Goal: Transaction & Acquisition: Purchase product/service

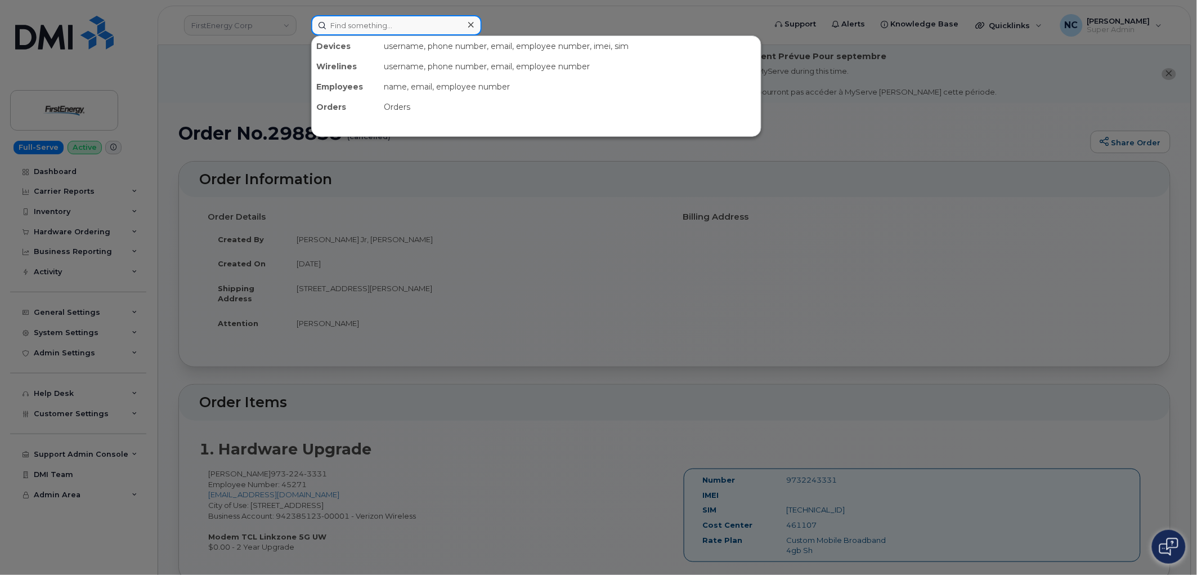
click at [453, 23] on input at bounding box center [396, 25] width 171 height 20
paste input "225-726-3174"
type input "225-726-3174"
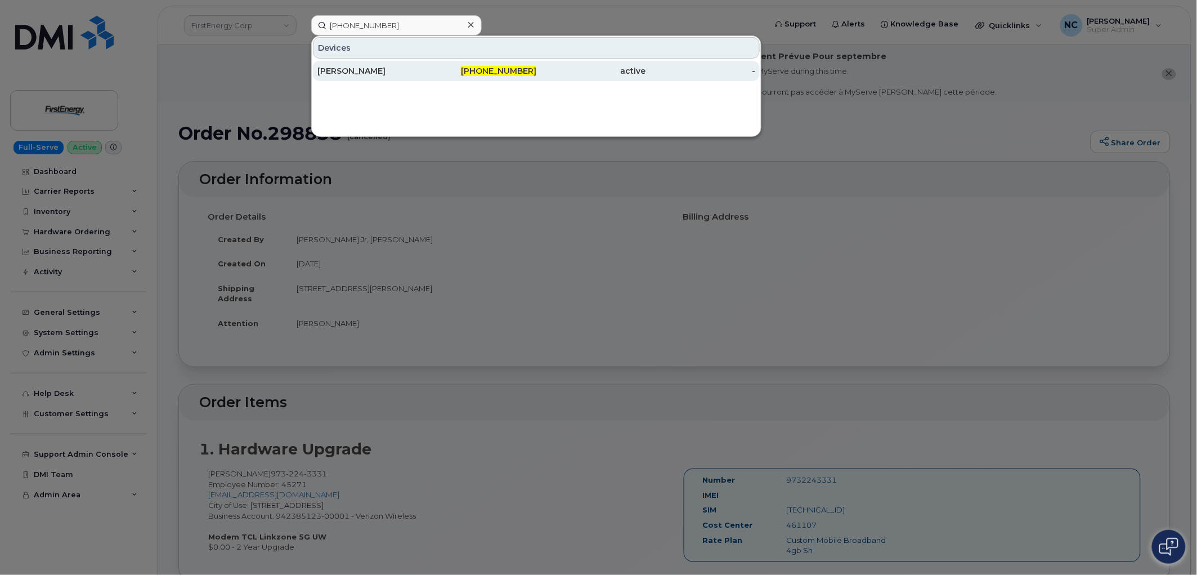
click at [429, 70] on div "225-726-3174" at bounding box center [482, 70] width 110 height 11
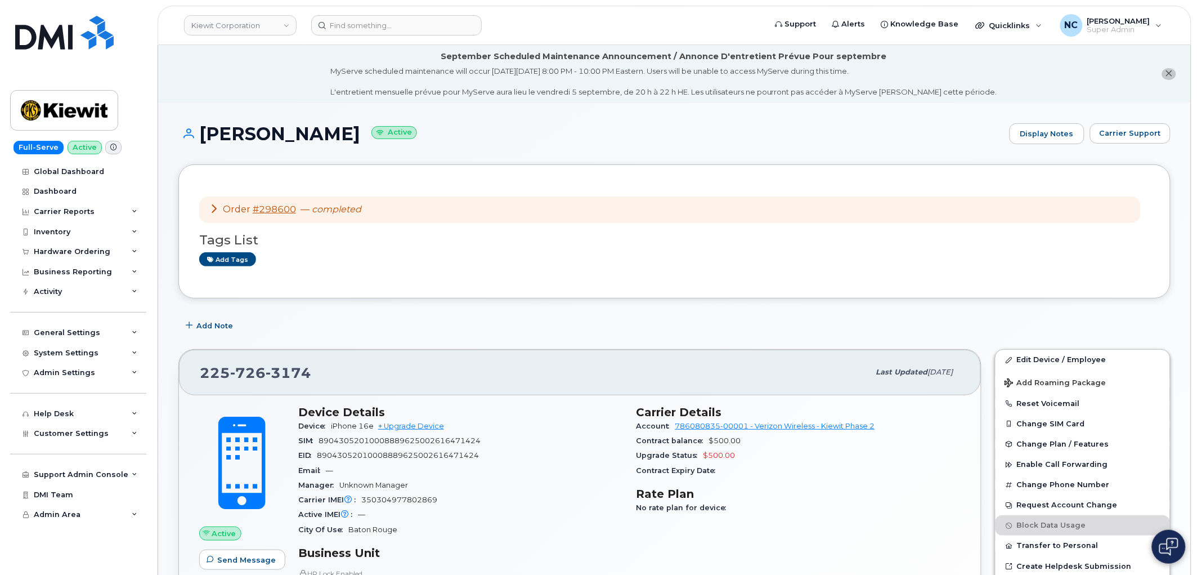
click at [396, 12] on header "[PERSON_NAME] Corporation Support Alerts Knowledge Base Quicklinks Suspend / Ca…" at bounding box center [675, 25] width 1034 height 39
click at [393, 17] on input at bounding box center [396, 25] width 171 height 20
paste input "504-331-4507"
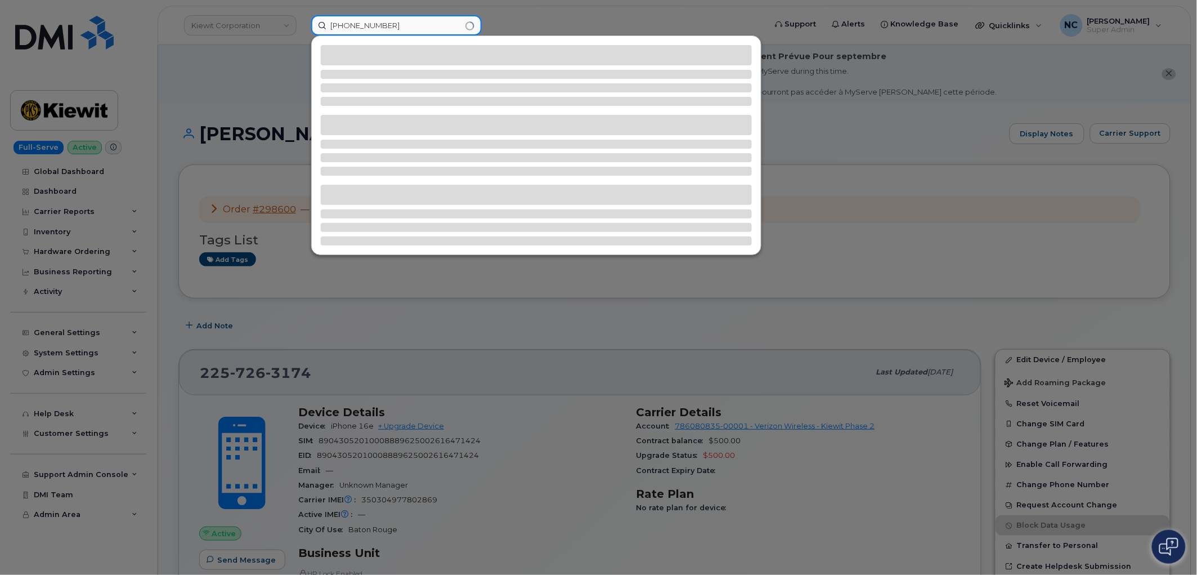
type input "504-331-4507"
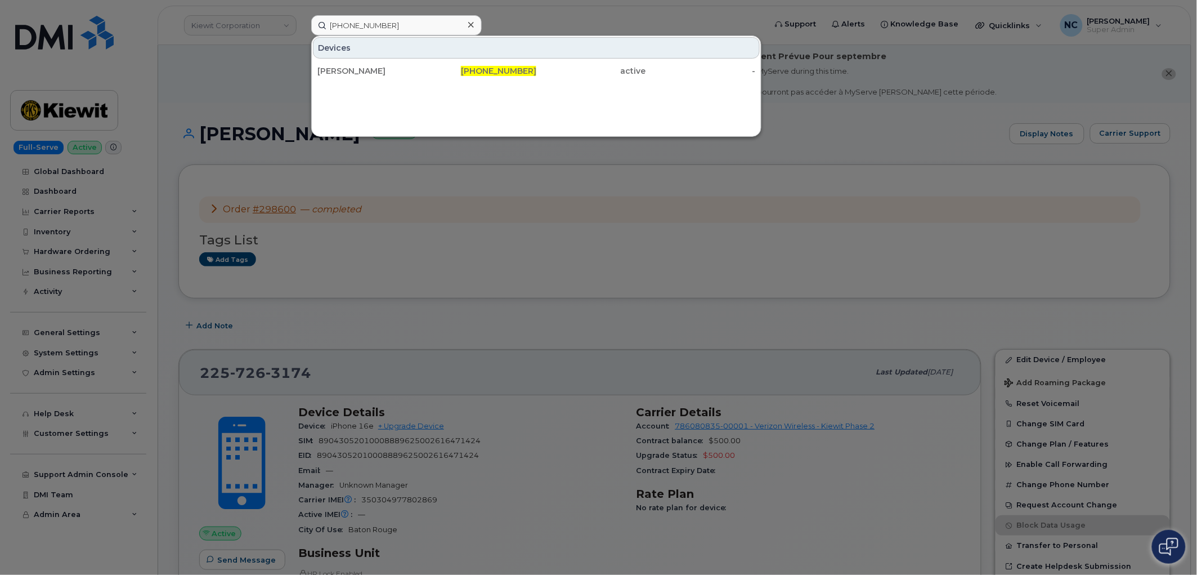
drag, startPoint x: 518, startPoint y: 51, endPoint x: 514, endPoint y: 57, distance: 7.7
click at [516, 53] on div "Devices" at bounding box center [536, 47] width 447 height 21
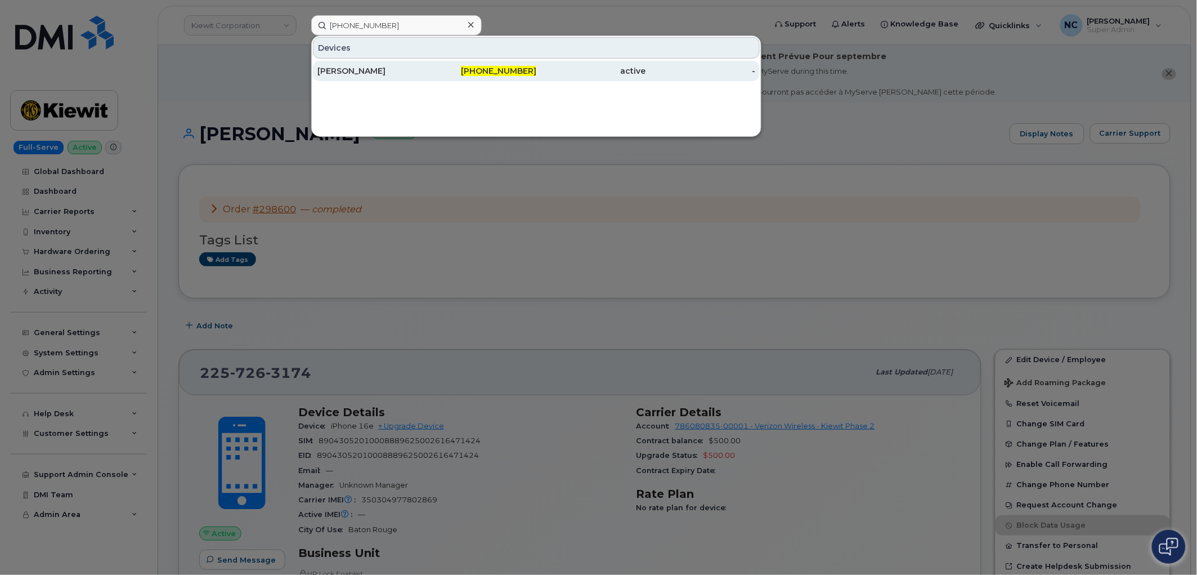
click at [516, 74] on span "504-331-4507" at bounding box center [498, 71] width 75 height 10
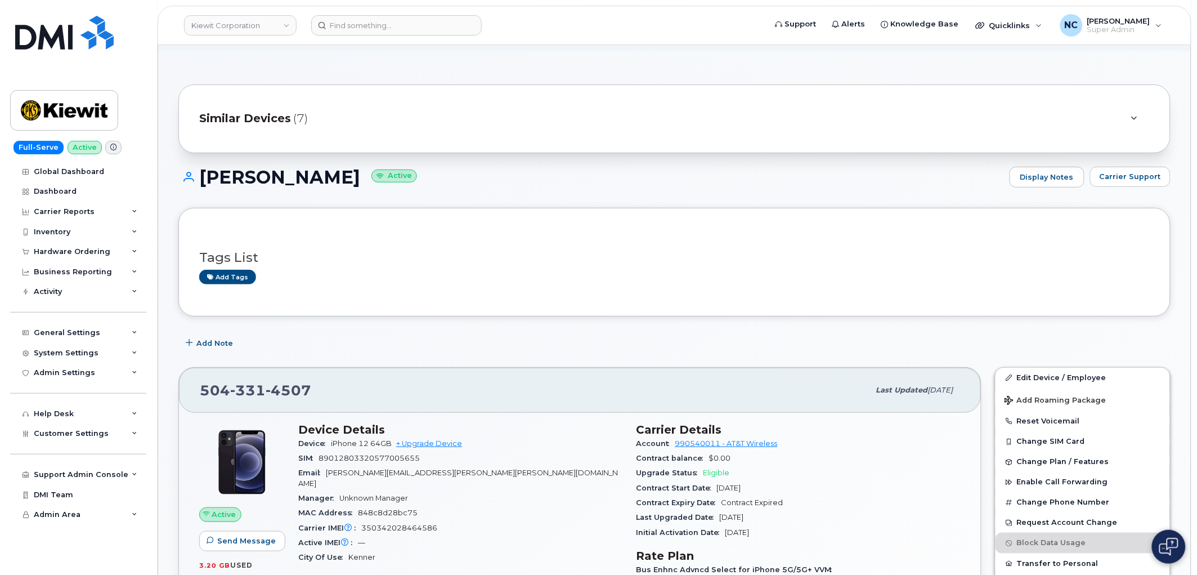
scroll to position [125, 0]
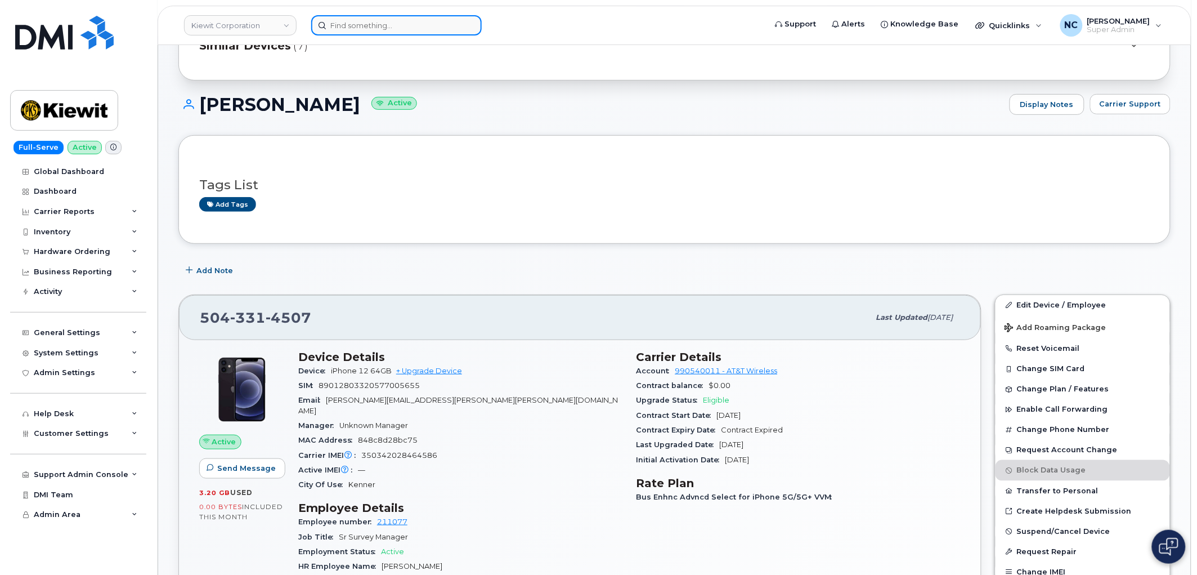
click at [391, 26] on input at bounding box center [396, 25] width 171 height 20
paste input "225-726-3174"
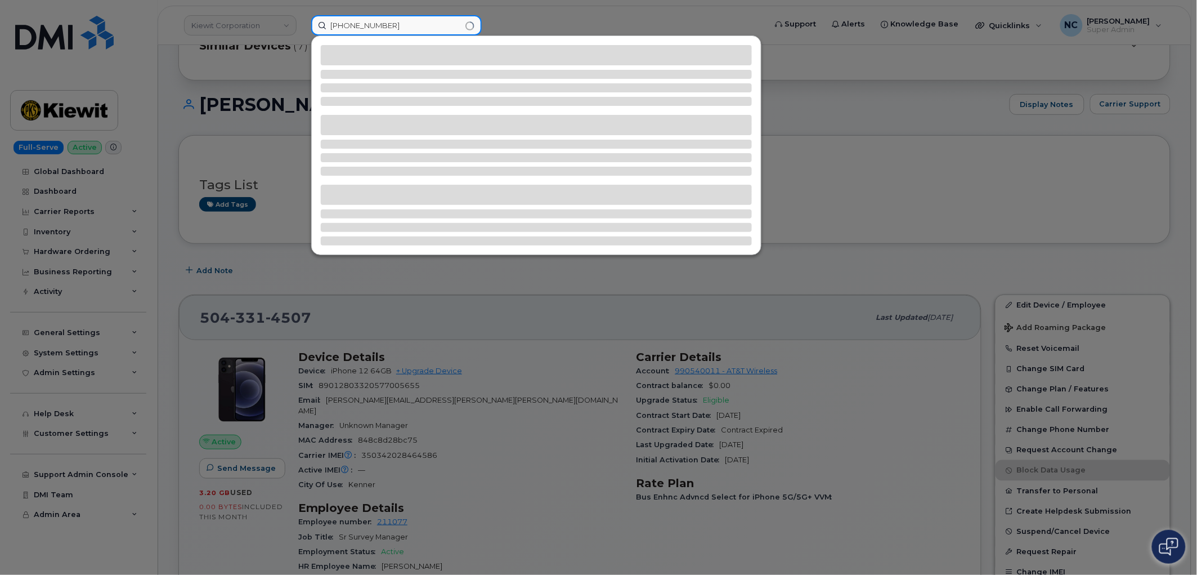
type input "225-726-3174"
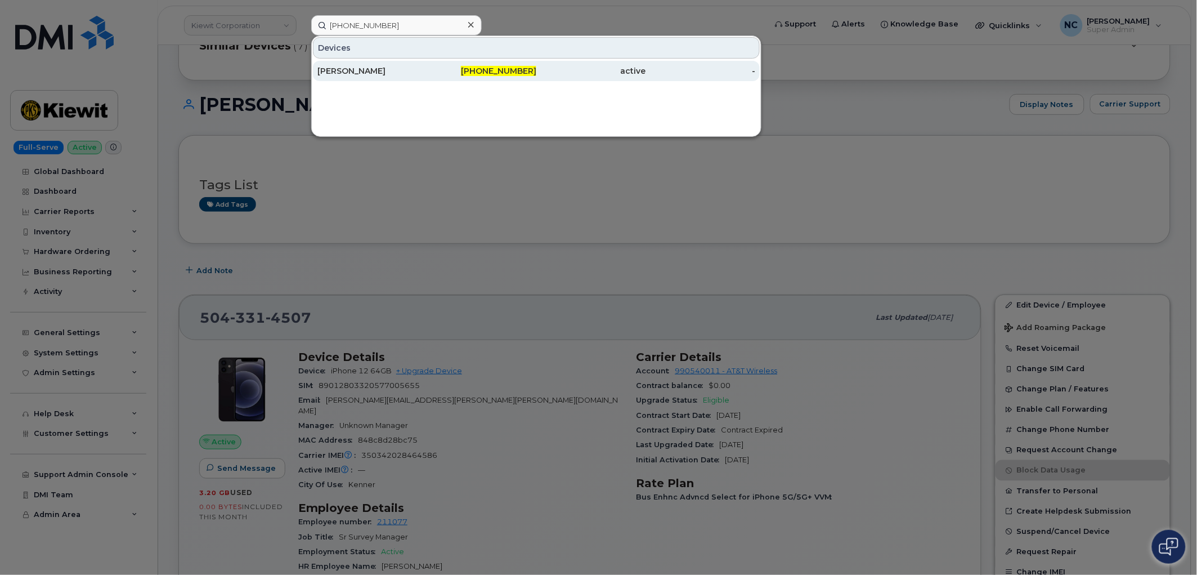
click at [345, 70] on div "Chad Brock" at bounding box center [372, 70] width 110 height 11
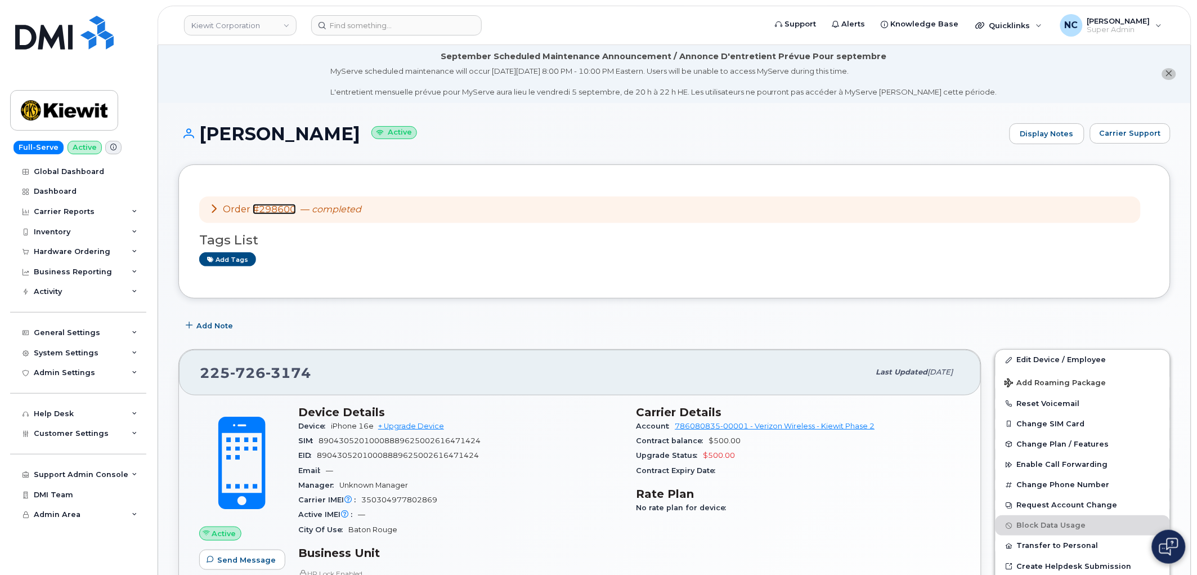
click at [276, 204] on link "#298600" at bounding box center [274, 209] width 43 height 11
click at [97, 250] on div "Hardware Ordering" at bounding box center [72, 251] width 77 height 9
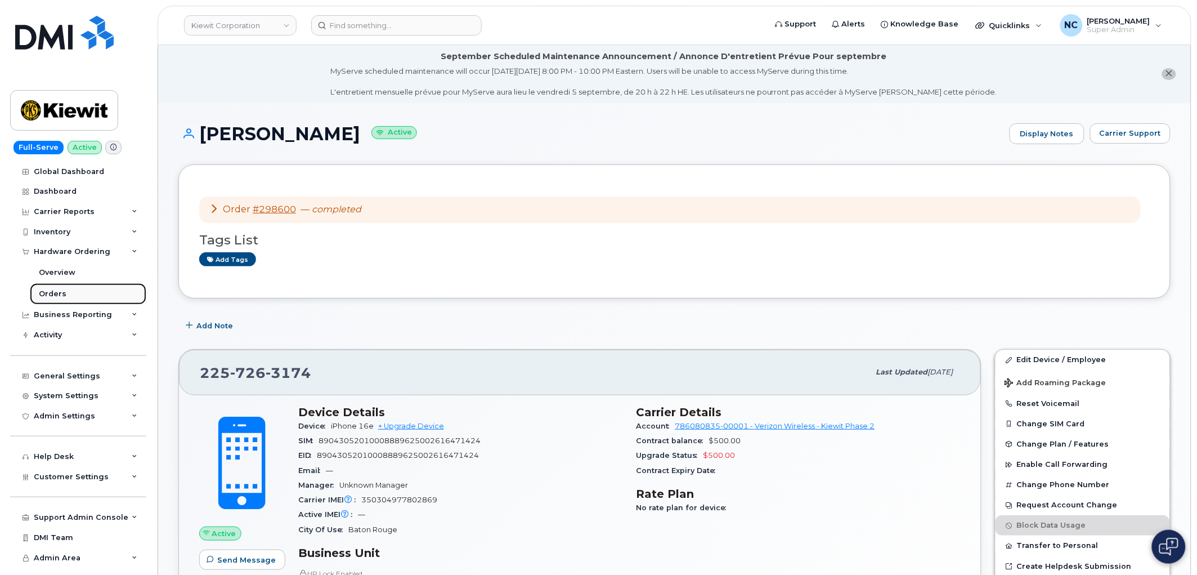
click at [51, 293] on div "Orders" at bounding box center [53, 294] width 28 height 10
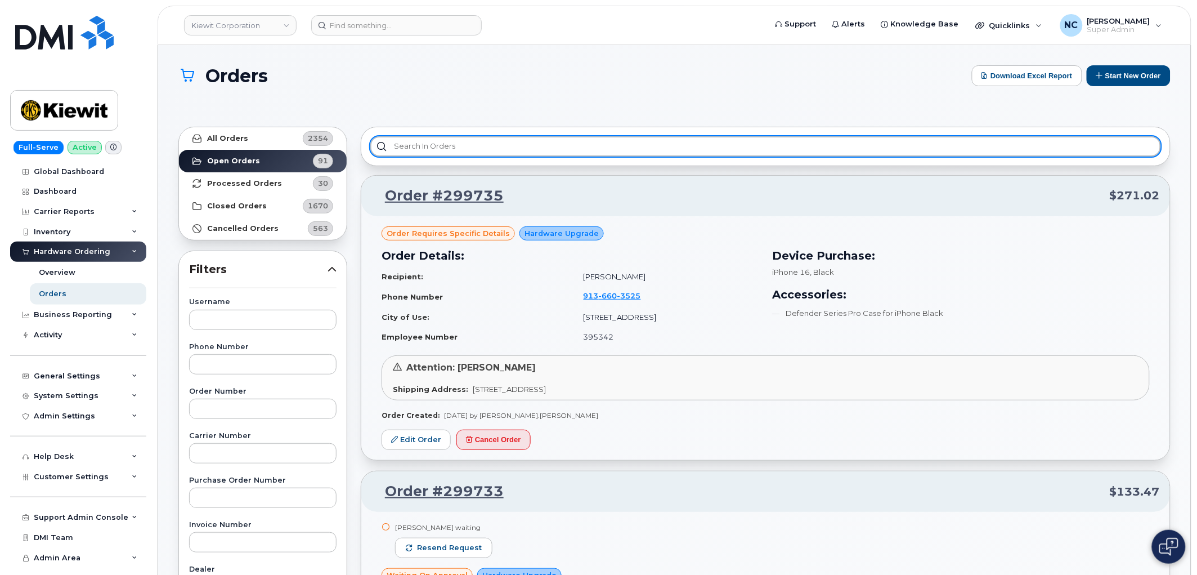
click at [428, 149] on input "text" at bounding box center [765, 146] width 791 height 20
paste input "504-331-4507"
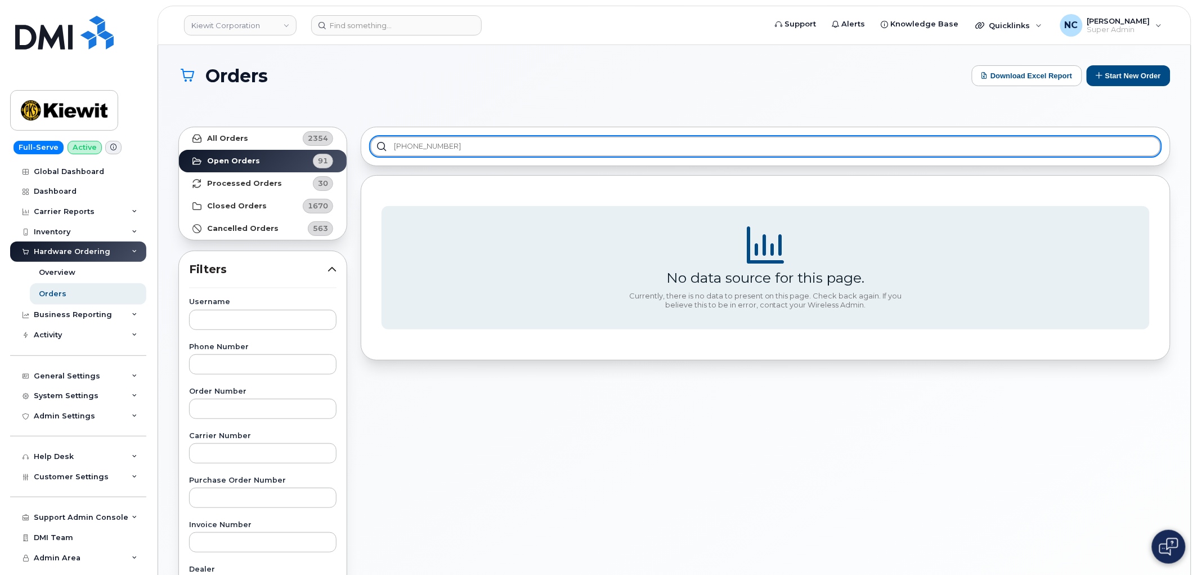
drag, startPoint x: 519, startPoint y: 153, endPoint x: 301, endPoint y: 142, distance: 218.0
click at [301, 142] on div "All Orders 2354 Open Orders 91 Processed Orders 30 Closed Orders 1670 Cancelled…" at bounding box center [675, 515] width 1006 height 791
type input "504-331-4507"
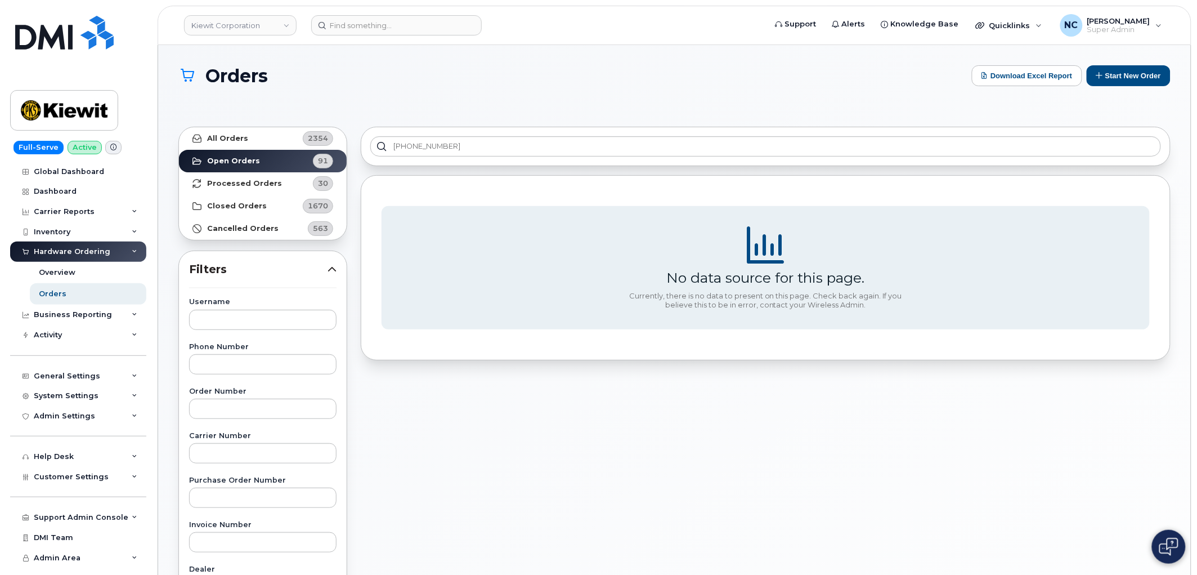
drag, startPoint x: 295, startPoint y: 59, endPoint x: 139, endPoint y: 155, distance: 183.5
click at [291, 61] on div "Orders Download Excel Report Start New Order All Orders 2354 Open Orders 91 Pro…" at bounding box center [674, 484] width 1033 height 879
click at [1127, 68] on button "Start New Order" at bounding box center [1129, 75] width 84 height 21
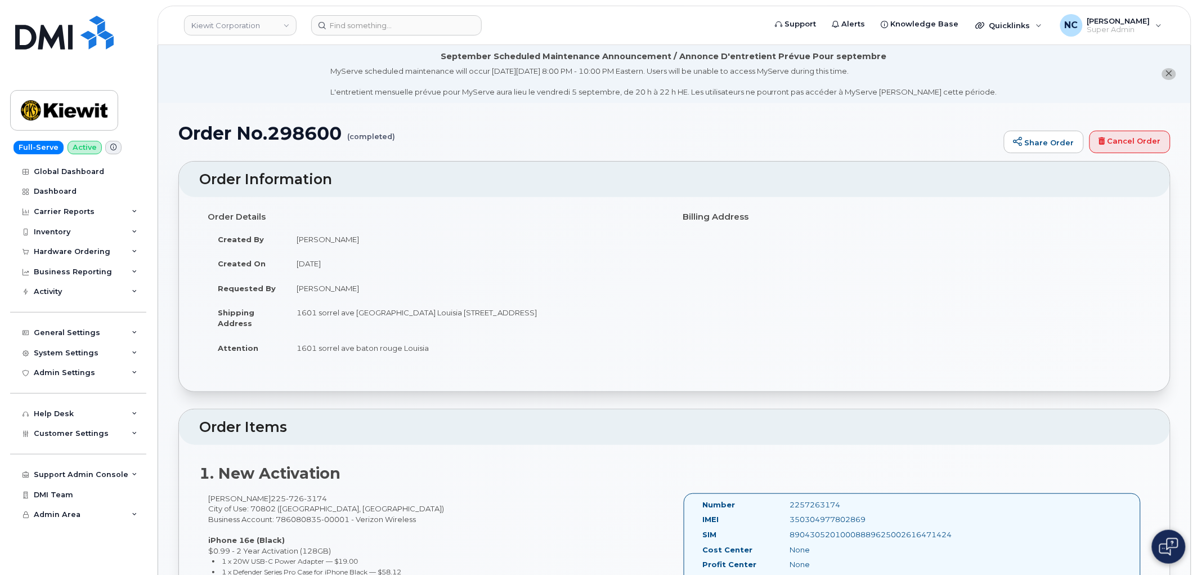
drag, startPoint x: 318, startPoint y: 318, endPoint x: 291, endPoint y: 313, distance: 26.9
click at [291, 313] on td "1601 sorrel ave baton rouge Louisia 1601 Sorrel Ave BATON ROUGE LA 70802-4352 U…" at bounding box center [476, 317] width 380 height 35
copy td "1601 sorrel ave baton rouge Louisia 1601 Sorrel Ave BATON ROUGE LA 70802-4352 U…"
click at [385, 231] on td "Travis Tedesco" at bounding box center [476, 239] width 380 height 25
drag, startPoint x: 561, startPoint y: 312, endPoint x: 586, endPoint y: 311, distance: 24.8
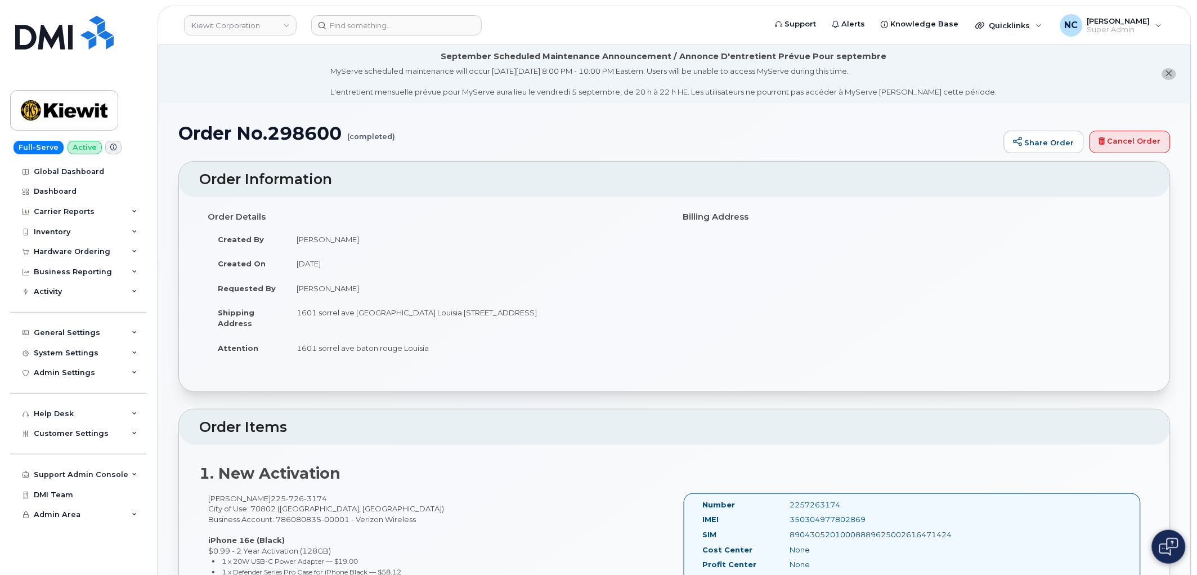
click at [586, 311] on td "1601 sorrel ave baton rouge Louisia 1601 Sorrel Ave BATON ROUGE LA 70802-4352 U…" at bounding box center [476, 317] width 380 height 35
copy td "70802"
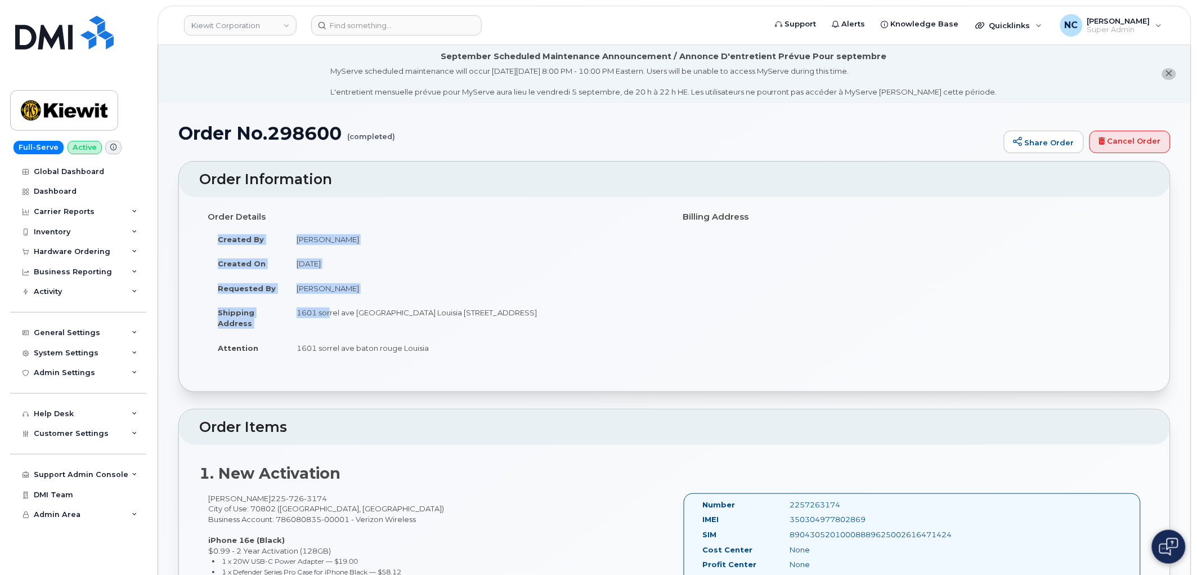
drag, startPoint x: 663, startPoint y: 308, endPoint x: 300, endPoint y: 301, distance: 363.0
click at [324, 306] on div "Order Details Created By Travis Tedesco Created On August 19, 2025 Requested By…" at bounding box center [437, 288] width 476 height 163
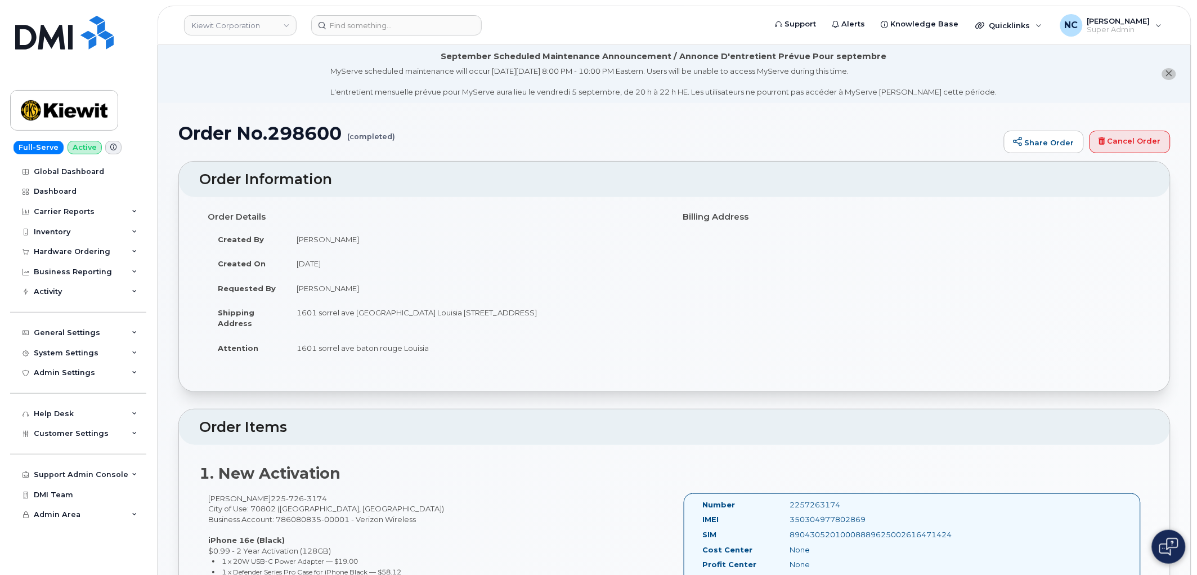
click at [300, 302] on td "1601 sorrel ave baton rouge Louisia 1601 Sorrel Ave BATON ROUGE LA 70802-4352 U…" at bounding box center [476, 317] width 380 height 35
drag, startPoint x: 298, startPoint y: 311, endPoint x: 636, endPoint y: 323, distance: 337.8
click at [636, 323] on td "1601 sorrel ave baton rouge Louisia 1601 Sorrel Ave BATON ROUGE LA 70802-4352 U…" at bounding box center [476, 317] width 380 height 35
copy td "1601 sorrel ave baton rouge Louisia 1601 Sorrel Ave BATON ROUGE LA 70802-4352 U…"
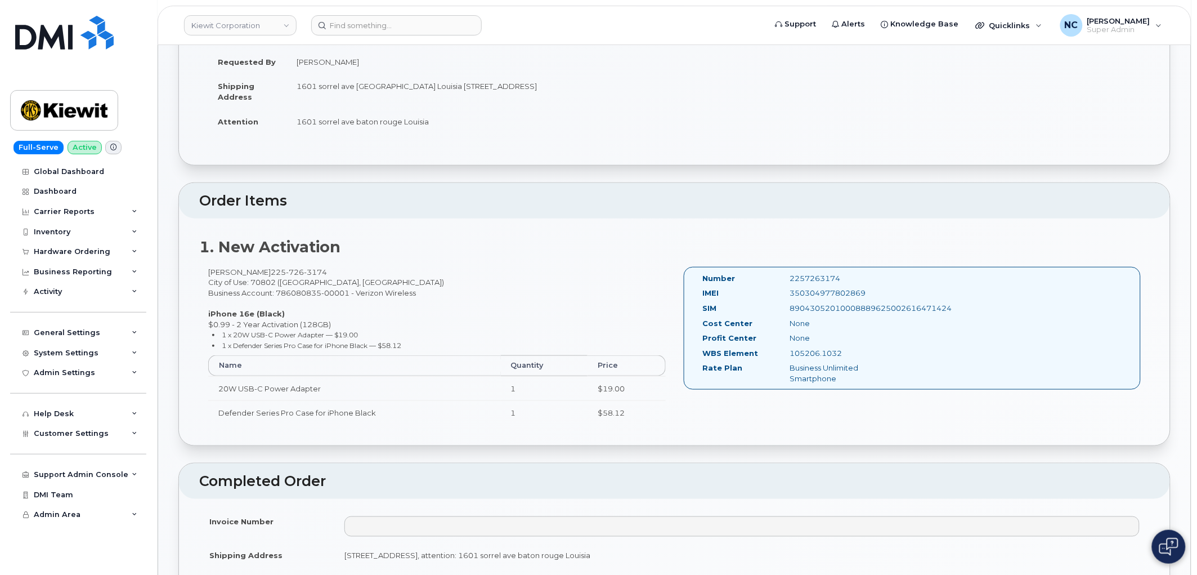
scroll to position [312, 0]
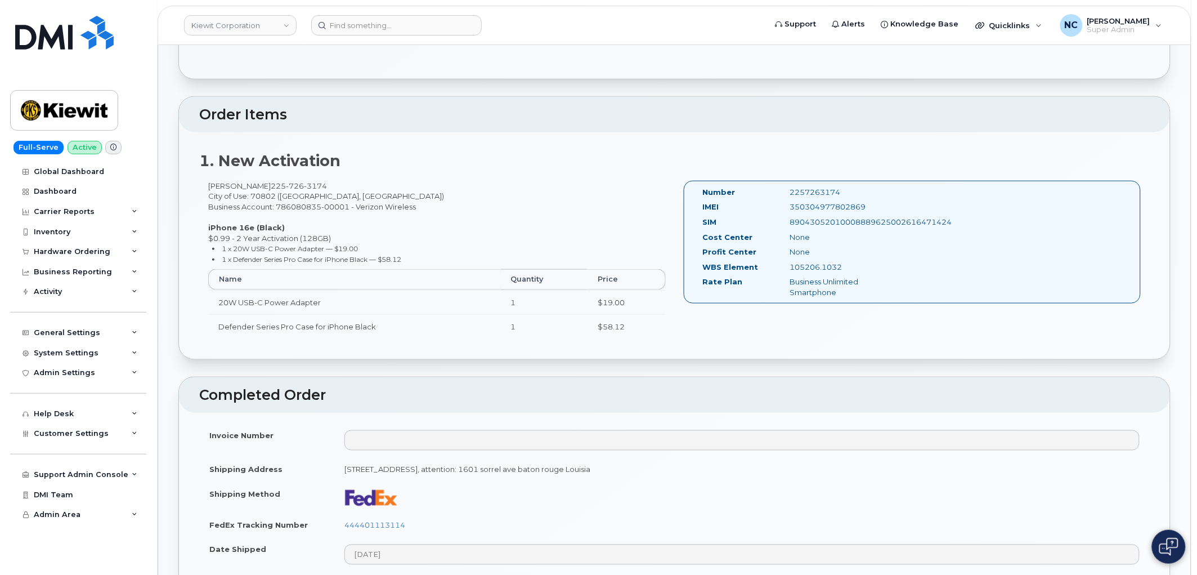
drag, startPoint x: 847, startPoint y: 266, endPoint x: 791, endPoint y: 264, distance: 55.7
click at [791, 264] on div "105206.1032" at bounding box center [843, 267] width 123 height 11
copy div "105206.1032"
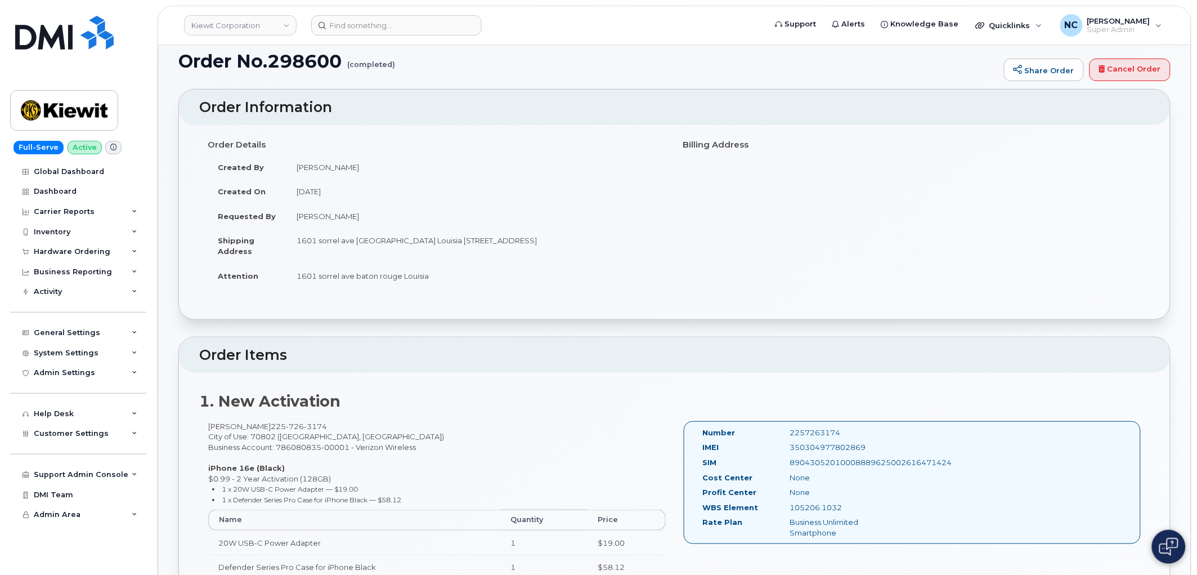
scroll to position [0, 0]
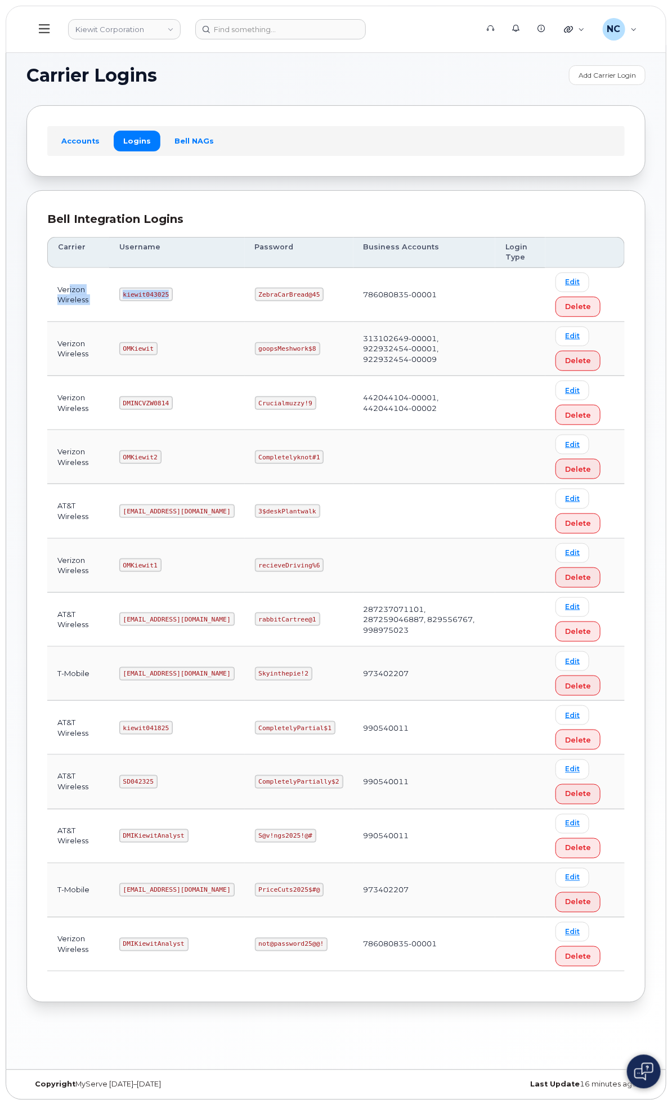
drag, startPoint x: 315, startPoint y: 297, endPoint x: 222, endPoint y: 279, distance: 95.0
click at [222, 279] on tr "Verizon Wireless kiewit043025 ZebraCarBread@45 786080835-00001 Edit Delete" at bounding box center [335, 295] width 577 height 54
click at [245, 278] on td "kiewit043025" at bounding box center [177, 295] width 136 height 54
click at [173, 298] on code "kiewit043025" at bounding box center [145, 295] width 53 height 14
drag, startPoint x: 314, startPoint y: 295, endPoint x: 262, endPoint y: 296, distance: 51.8
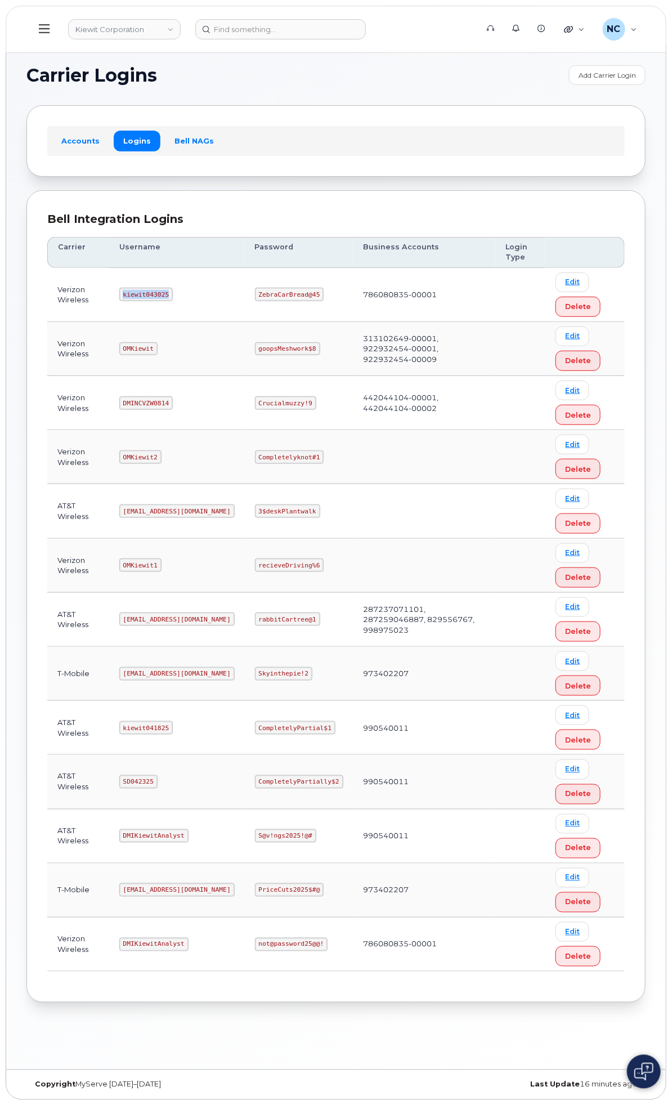
click at [245, 296] on td "kiewit043025" at bounding box center [177, 295] width 136 height 54
copy code "kiewit043025"
drag, startPoint x: 469, startPoint y: 293, endPoint x: 394, endPoint y: 293, distance: 74.3
click at [353, 293] on td "ZebraCarBread@45" at bounding box center [299, 295] width 109 height 54
copy code "ZebraCarBread@45"
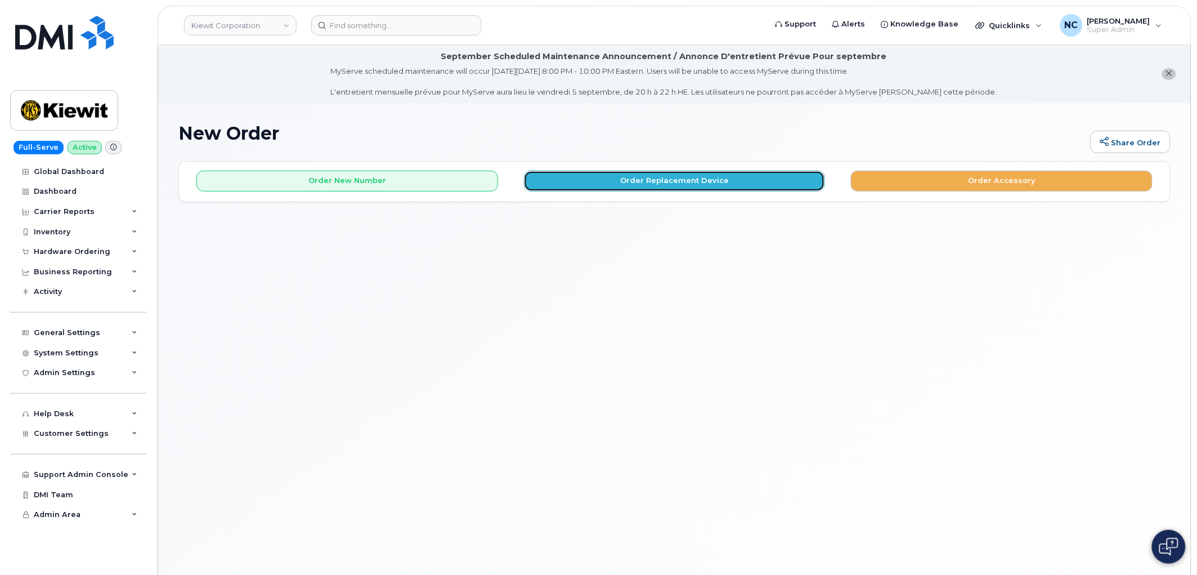
click at [670, 177] on button "Order Replacement Device" at bounding box center [675, 181] width 302 height 21
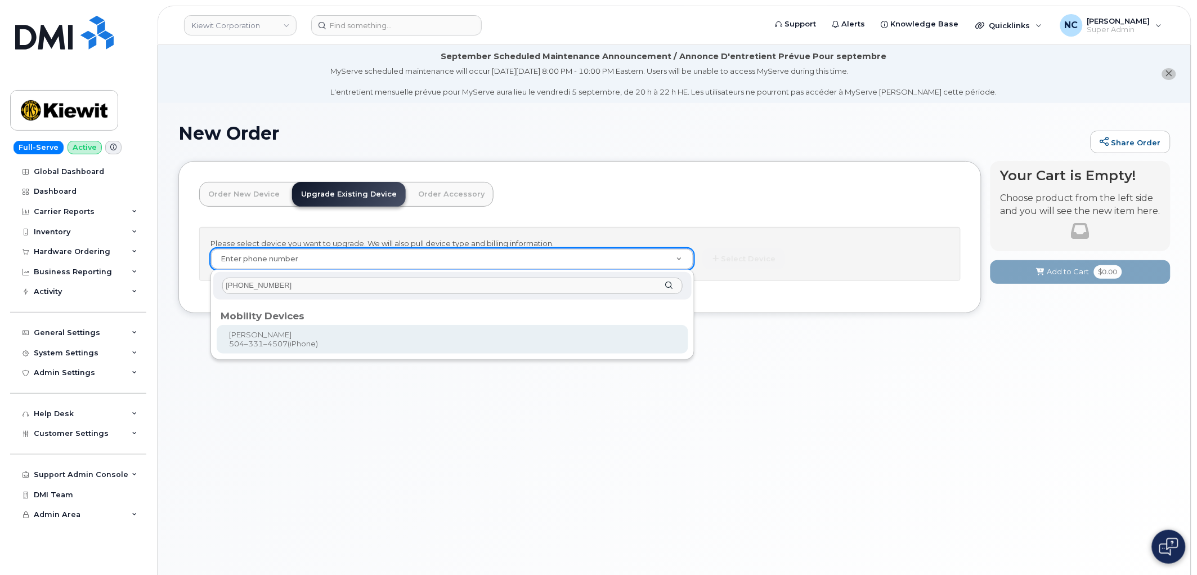
type input "[PHONE_NUMBER]"
type input "1120274"
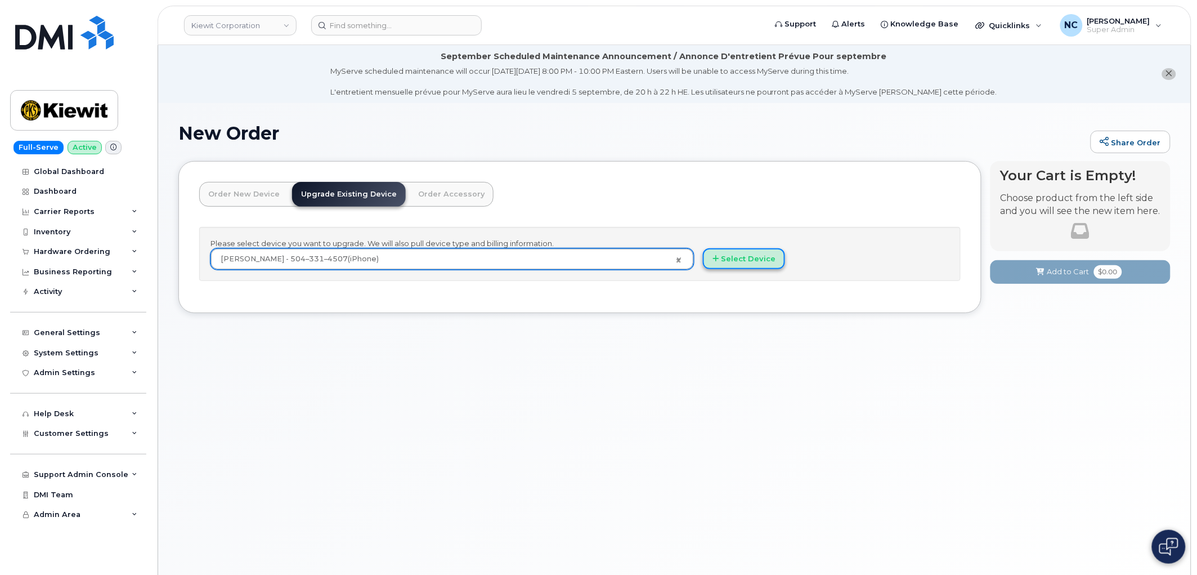
click at [730, 261] on button "Select Device" at bounding box center [744, 258] width 82 height 21
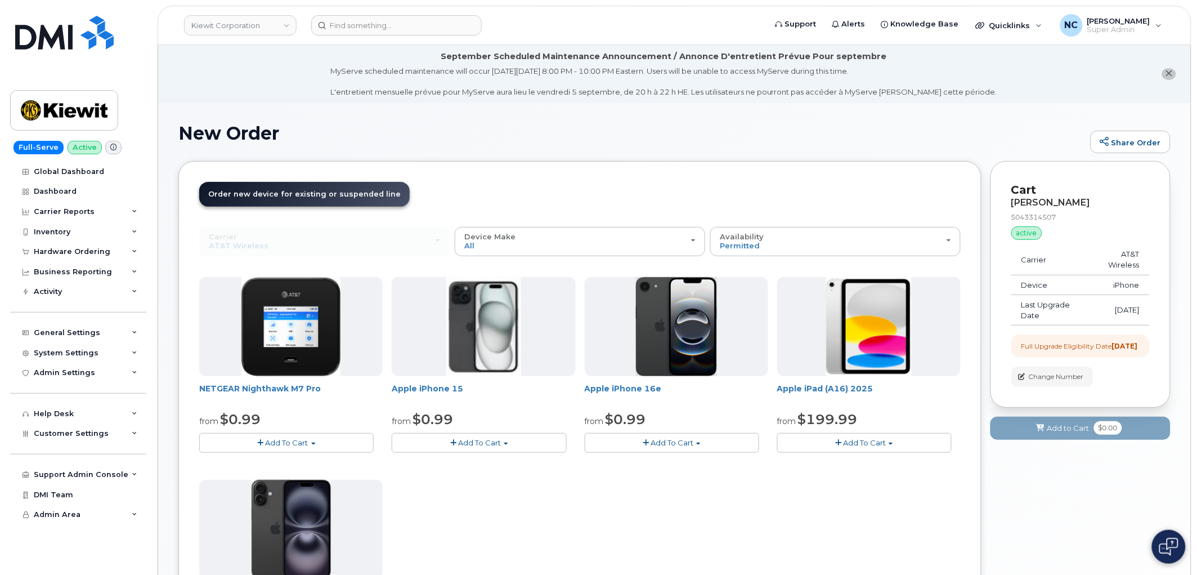
click at [657, 435] on button "Add To Cart" at bounding box center [672, 443] width 174 height 20
click at [655, 463] on link "$0.99 - 2 Year Upgrade (128GB)" at bounding box center [657, 463] width 141 height 14
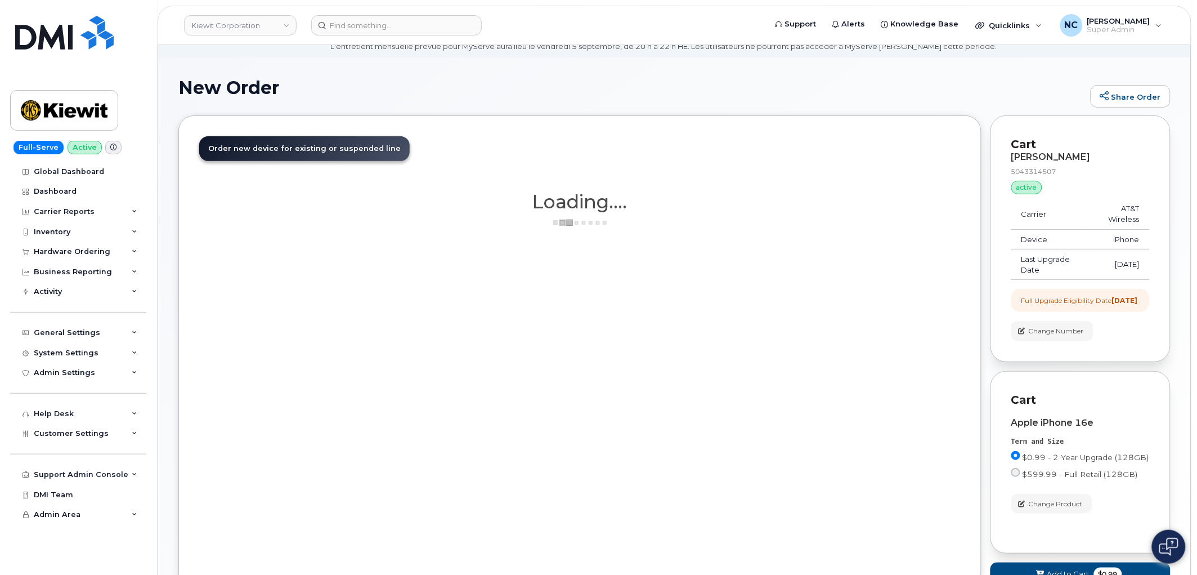
scroll to position [125, 0]
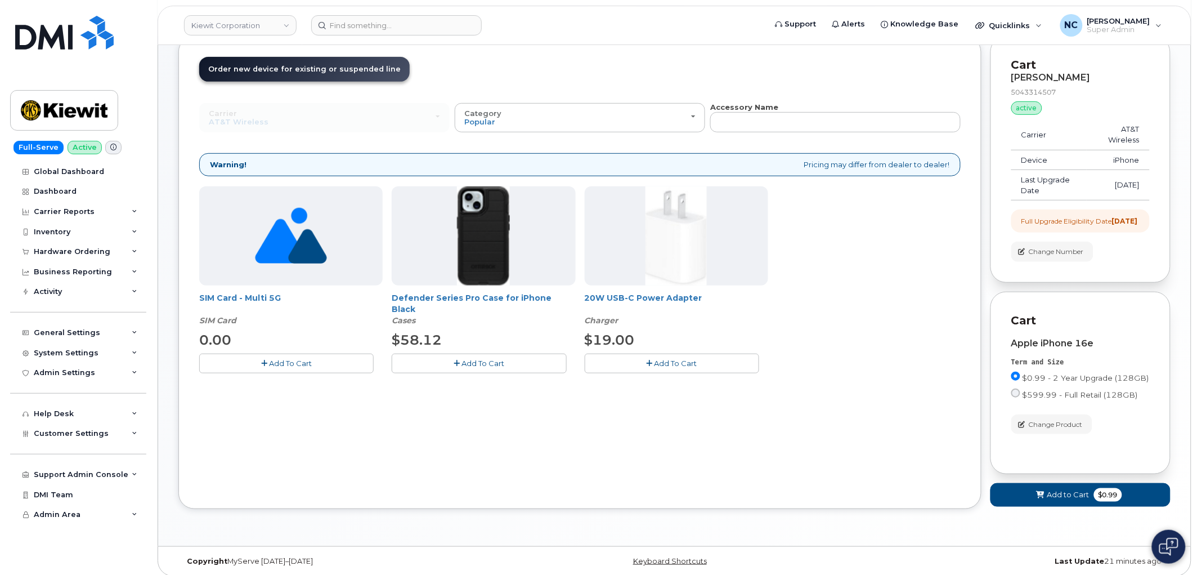
click at [480, 365] on span "Add To Cart" at bounding box center [482, 362] width 43 height 9
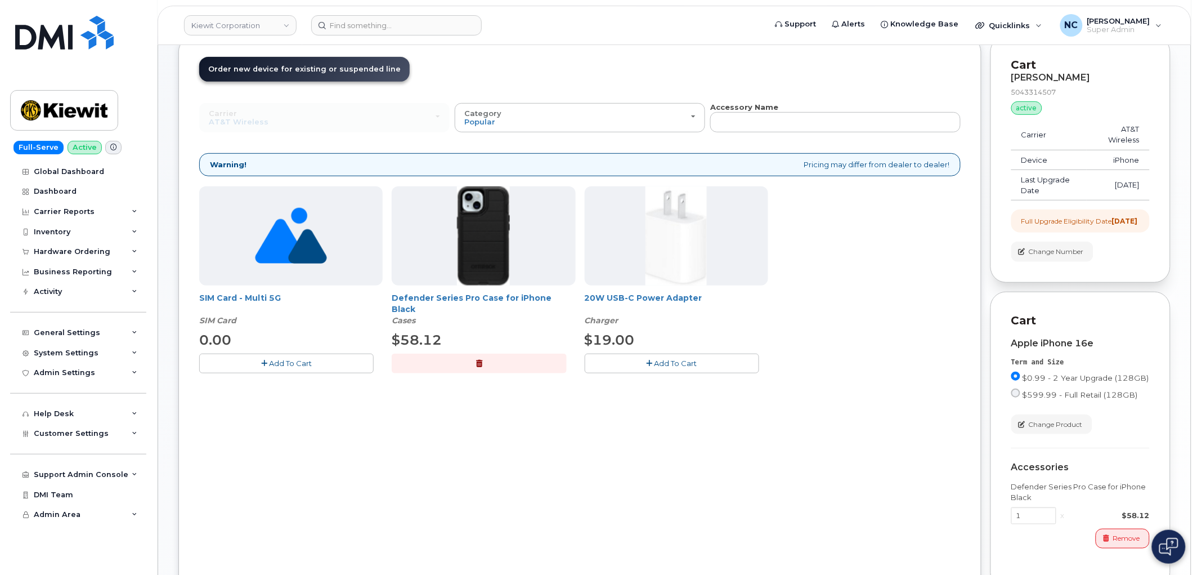
click at [621, 359] on button "Add To Cart" at bounding box center [672, 363] width 174 height 20
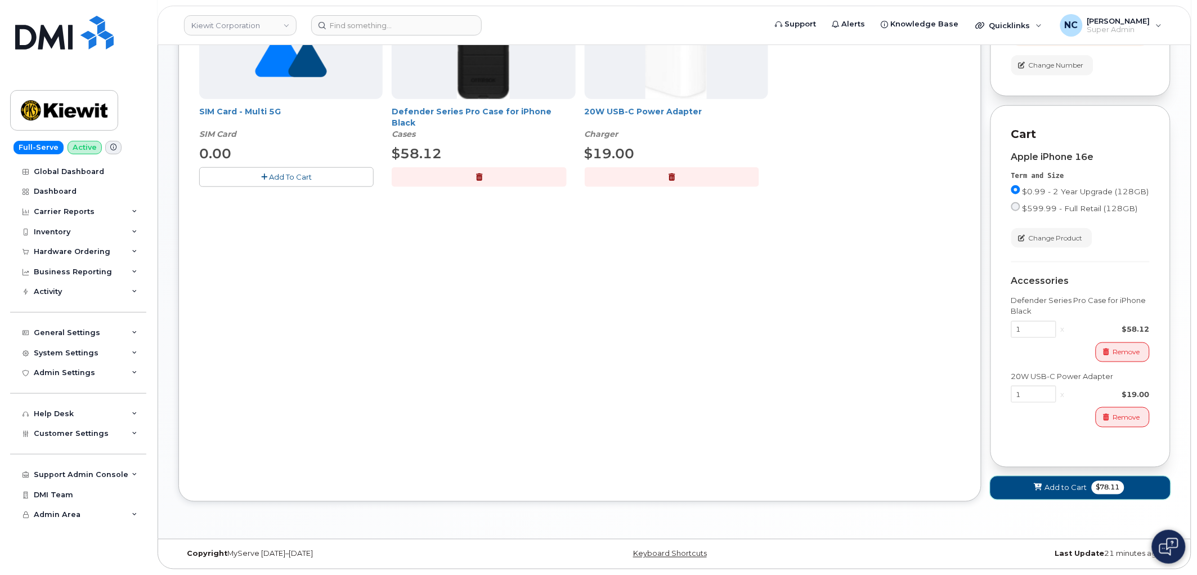
click at [1037, 490] on button "Add to Cart $78.11" at bounding box center [1080, 487] width 180 height 23
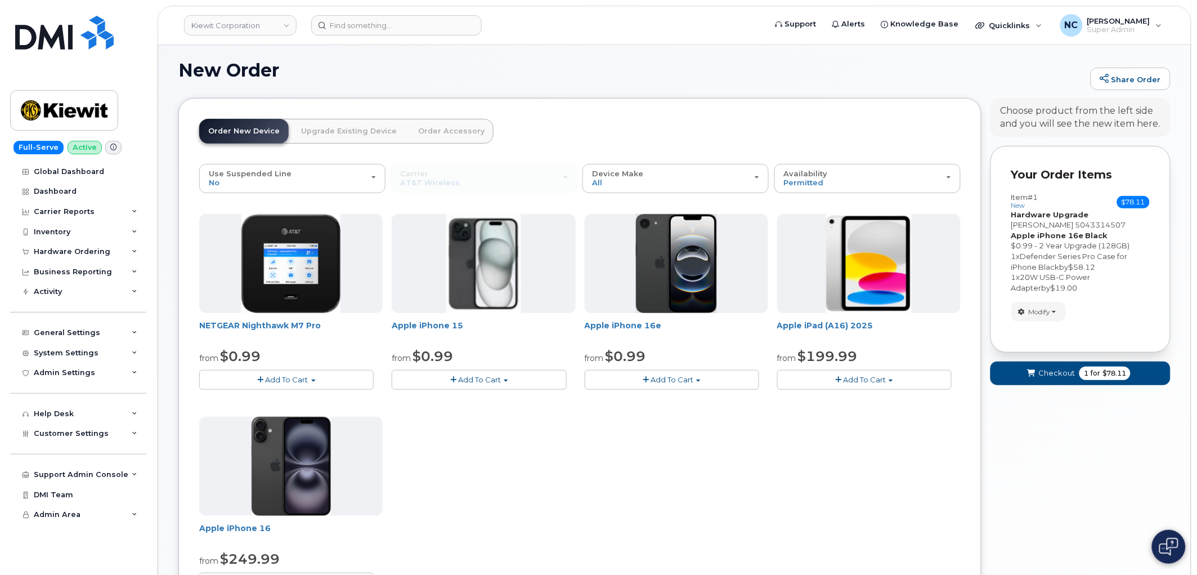
scroll to position [311, 0]
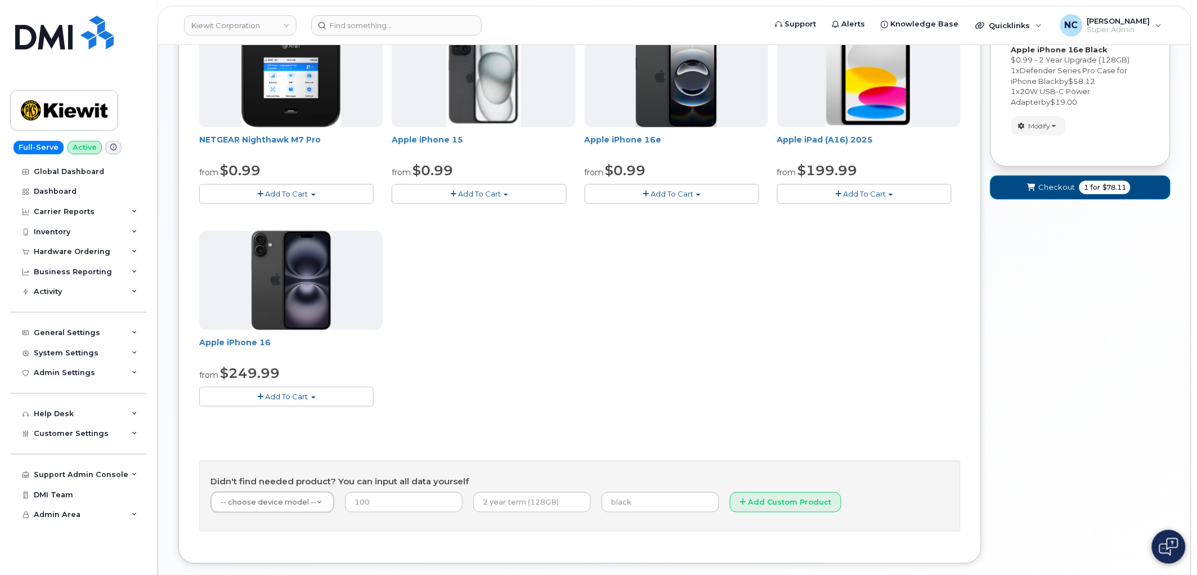
click at [1079, 181] on button "Checkout 1 for $78.11" at bounding box center [1080, 187] width 180 height 23
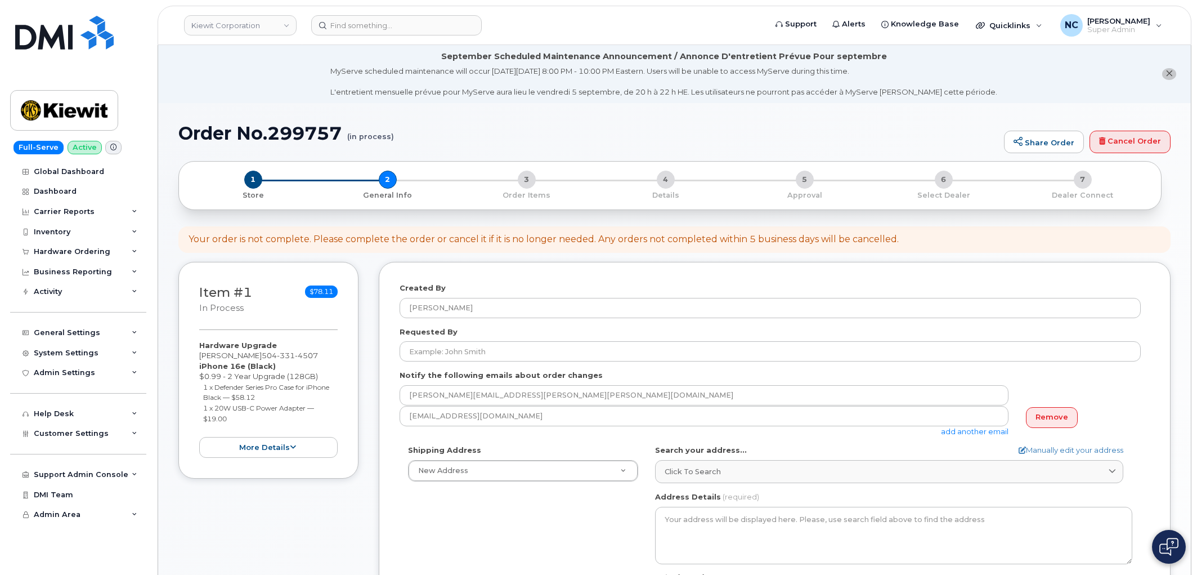
select select
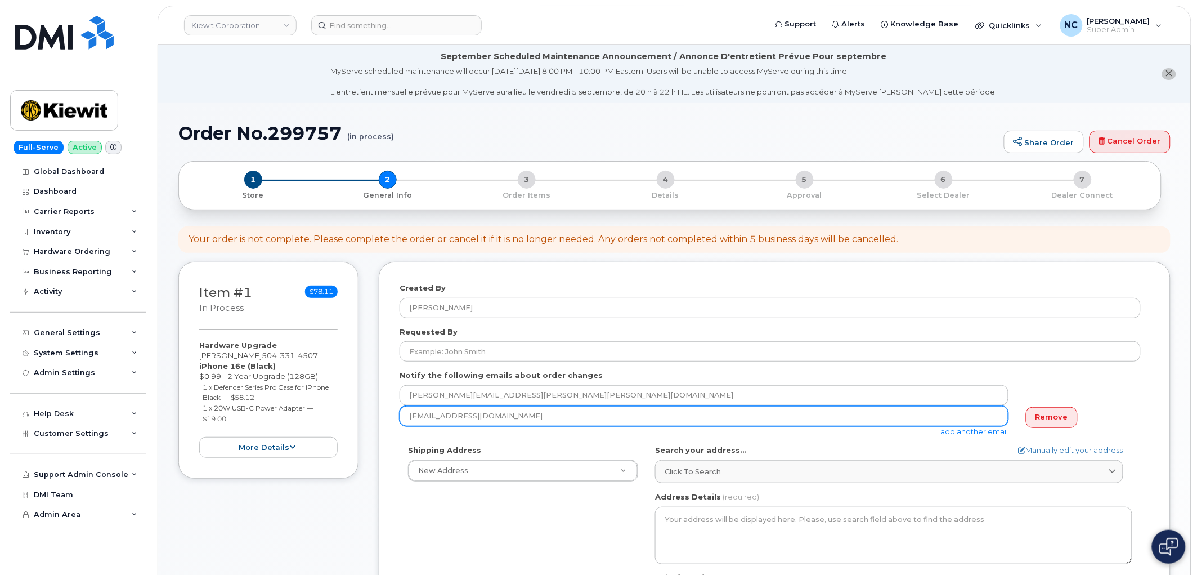
drag, startPoint x: 548, startPoint y: 420, endPoint x: 554, endPoint y: 419, distance: 6.3
click at [548, 420] on input "[EMAIL_ADDRESS][DOMAIN_NAME]" at bounding box center [704, 416] width 609 height 20
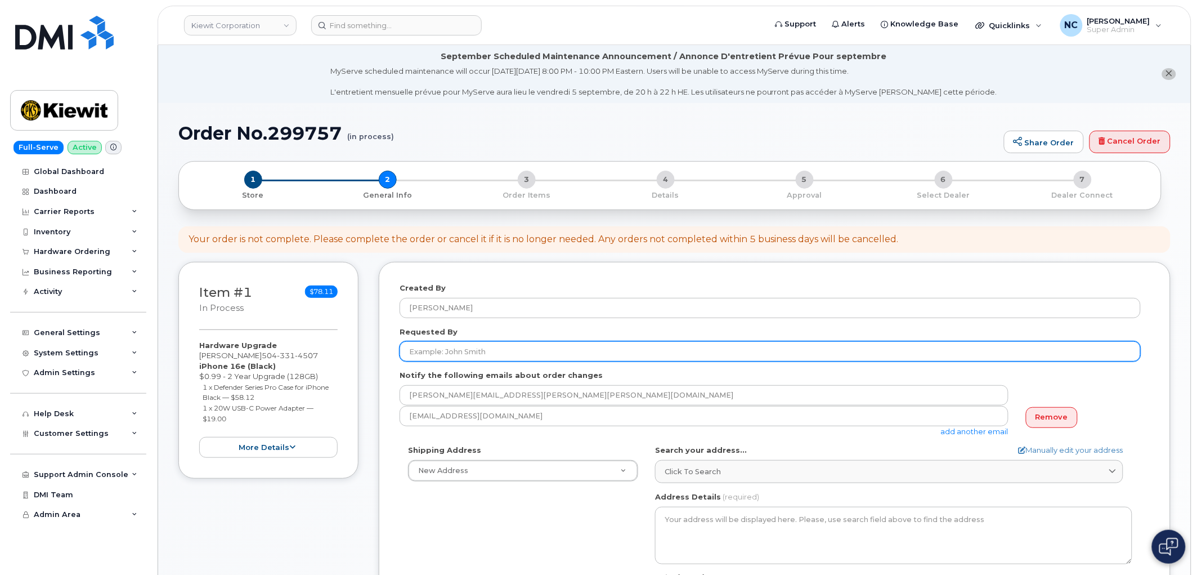
drag, startPoint x: 454, startPoint y: 345, endPoint x: 460, endPoint y: 346, distance: 5.7
click at [454, 345] on input "Requested By" at bounding box center [770, 351] width 741 height 20
type input "X"
type input "[PERSON_NAME]"
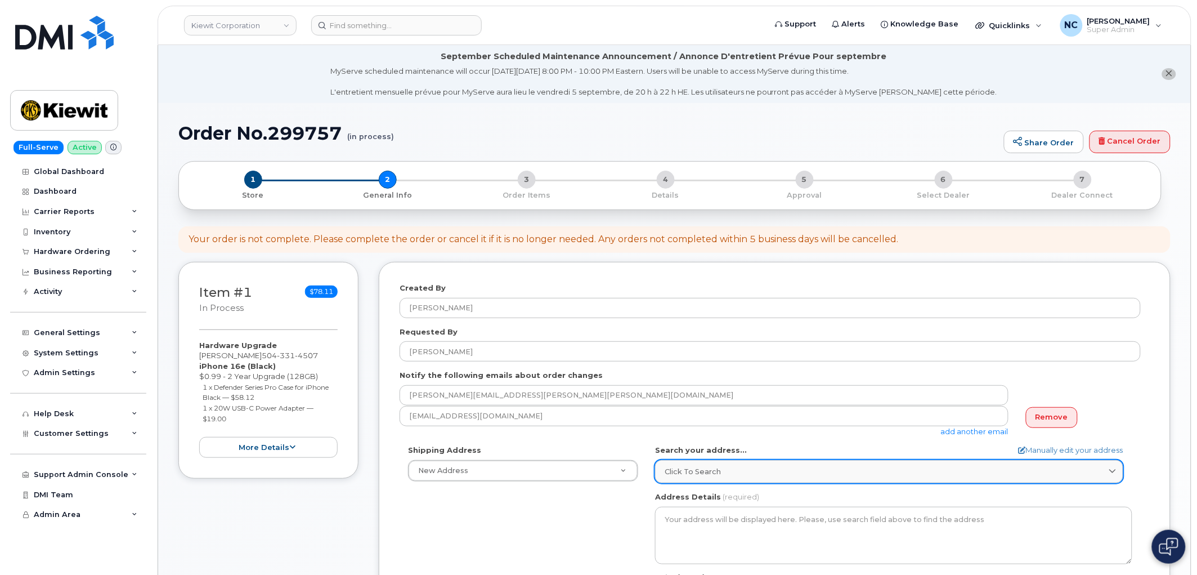
click at [701, 466] on span "Click to search" at bounding box center [693, 471] width 56 height 11
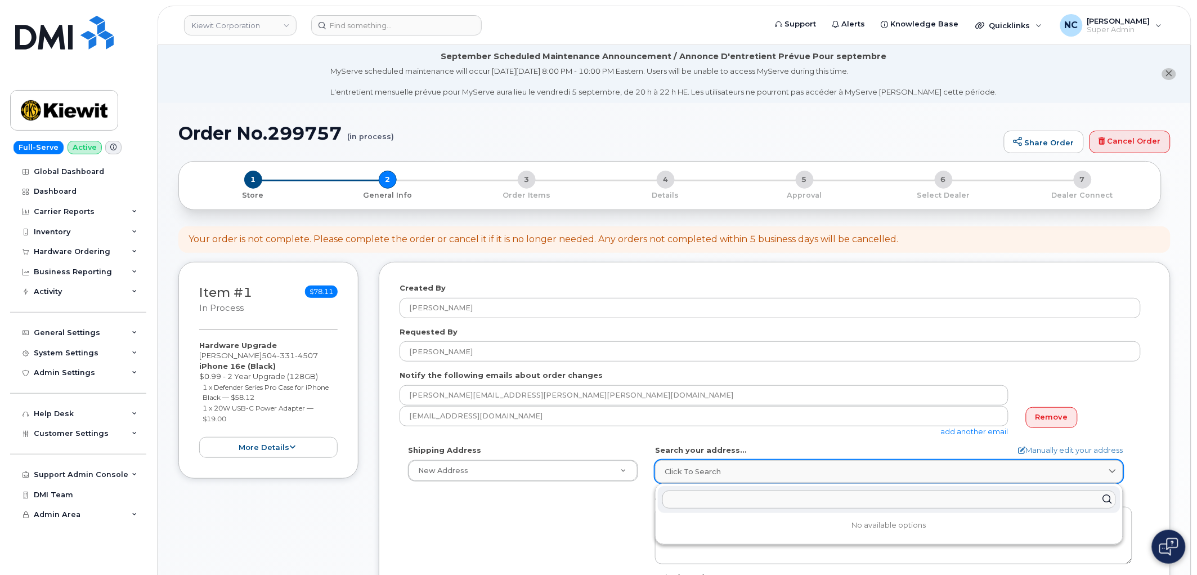
paste input "1601 sorrel ave baton rouge Louisia 1601 Sorrel Ave BATON ROUGE LA 70802-4352 U…"
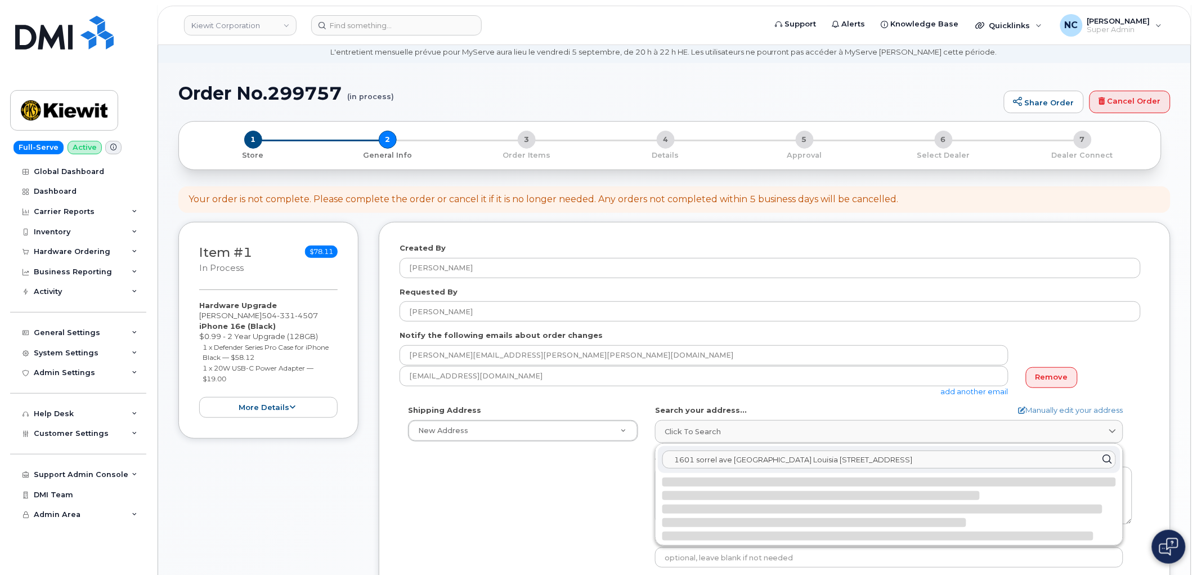
scroll to position [62, 0]
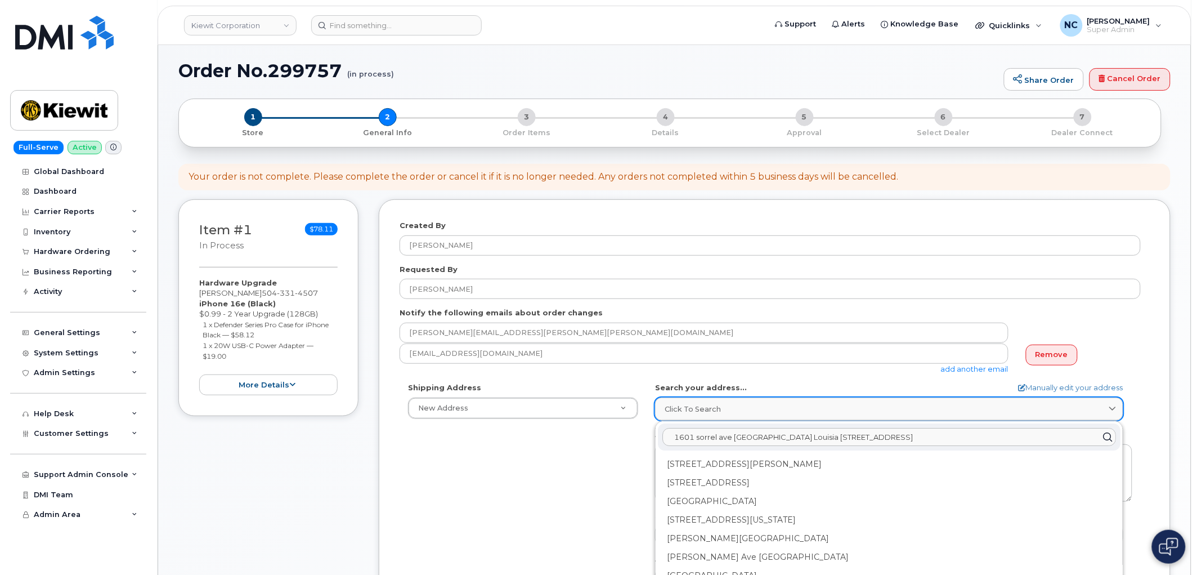
type input "1601 sorrel ave baton rouge Louisia 1601 Sorrel Ave BATON ROUGE LA 70802-4352 U…"
click at [873, 419] on link "Click to search" at bounding box center [889, 408] width 468 height 23
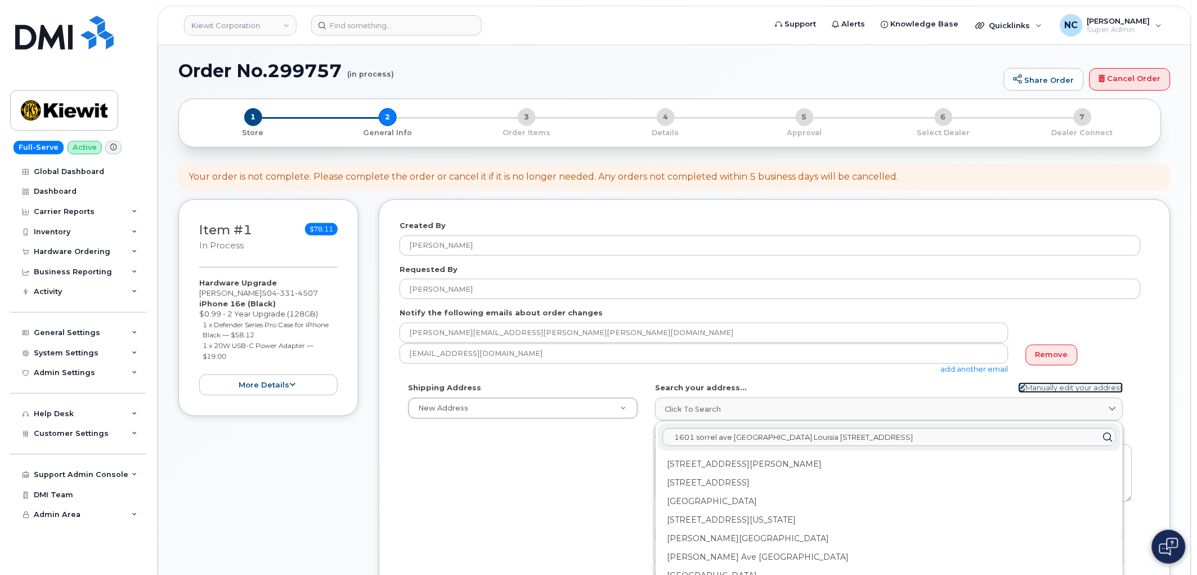
click at [1083, 389] on link "Manually edit your address" at bounding box center [1071, 387] width 105 height 11
select select
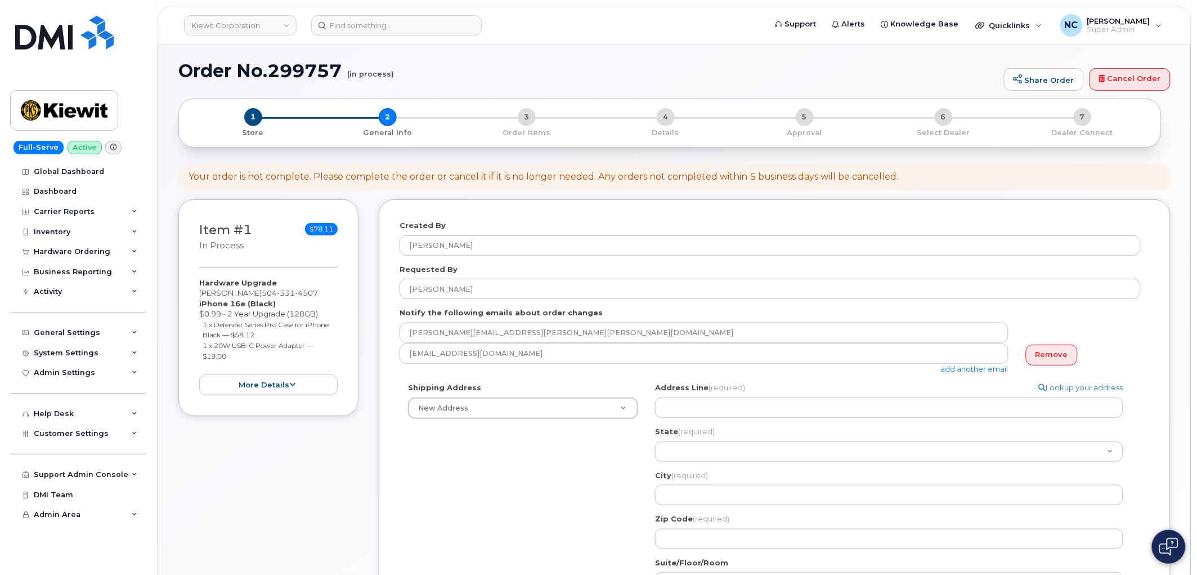
click at [740, 418] on div "Address Line (required) Lookup your address State (required) Alabama Alaska Ame…" at bounding box center [893, 465] width 477 height 166
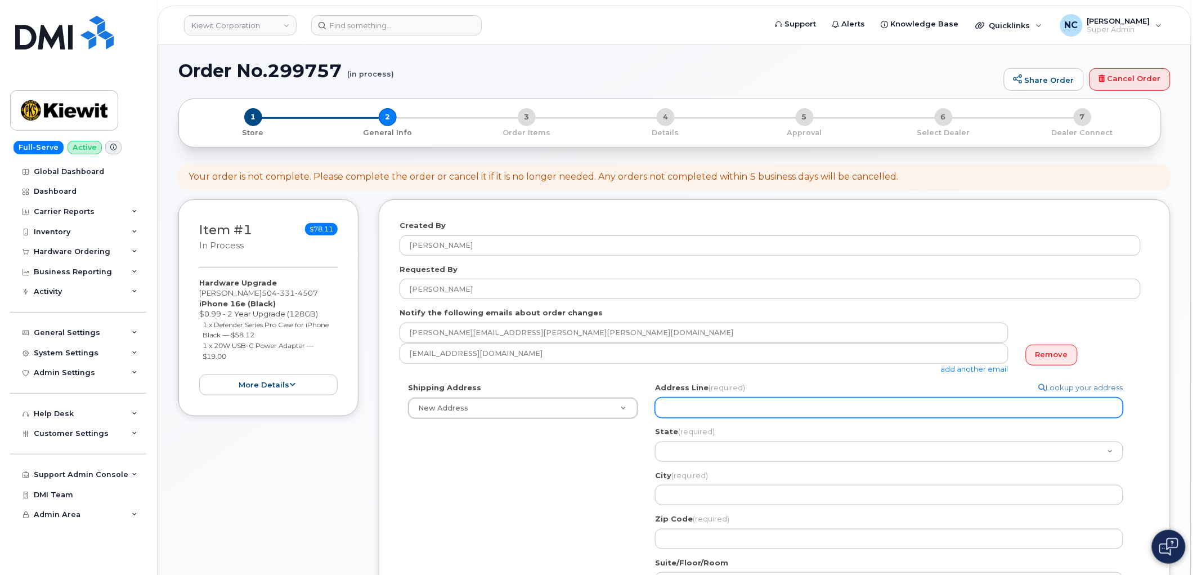
click at [735, 413] on input "Address Line (required)" at bounding box center [889, 407] width 468 height 20
paste input "1601 sorrel ave baton rouge Louisia 1601 Sorrel Ave BATON ROUGE LA 70802-4352 U…"
select select
type input "1601 sorrel ave baton rouge Louisia 1601 Sorrel Ave BATON ROUGE LA 70802-4352 U…"
click at [690, 408] on input "1601 sorrel ave baton rouge Louisia 1601 Sorrel Ave BATON ROUGE LA 70802-4352 U…" at bounding box center [889, 407] width 468 height 20
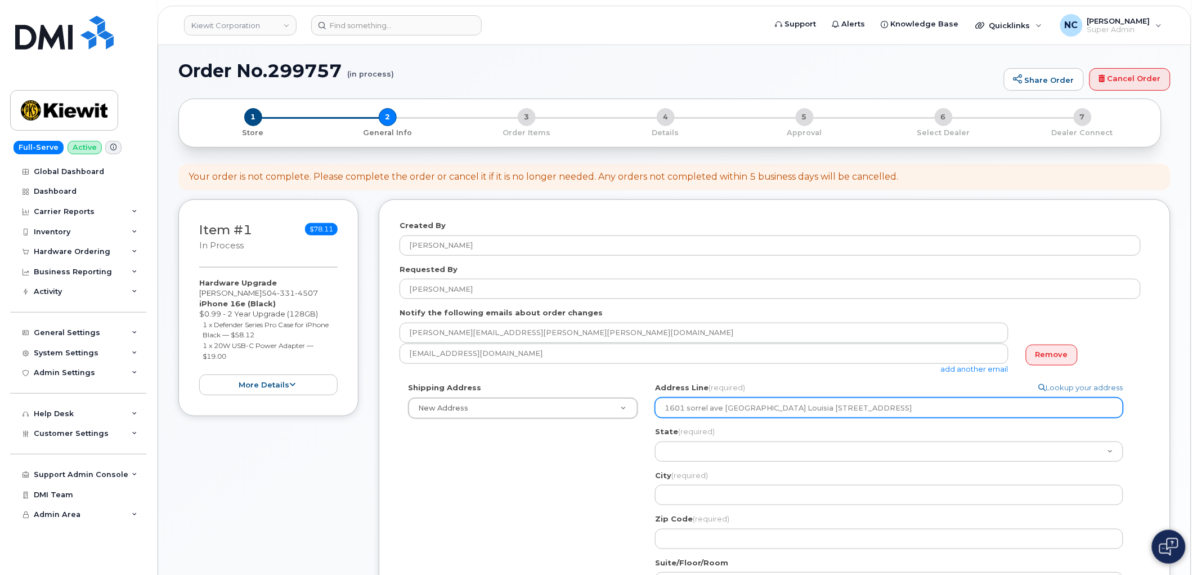
select select
type input "1601 Sorrel ave baton rouge Louisia 1601 Sorrel Ave BATON ROUGE LA 70802-4352 U…"
click at [712, 407] on input "1601 Sorrel ave baton rouge Louisia 1601 Sorrel Ave BATON ROUGE LA 70802-4352 U…" at bounding box center [889, 407] width 468 height 20
select select
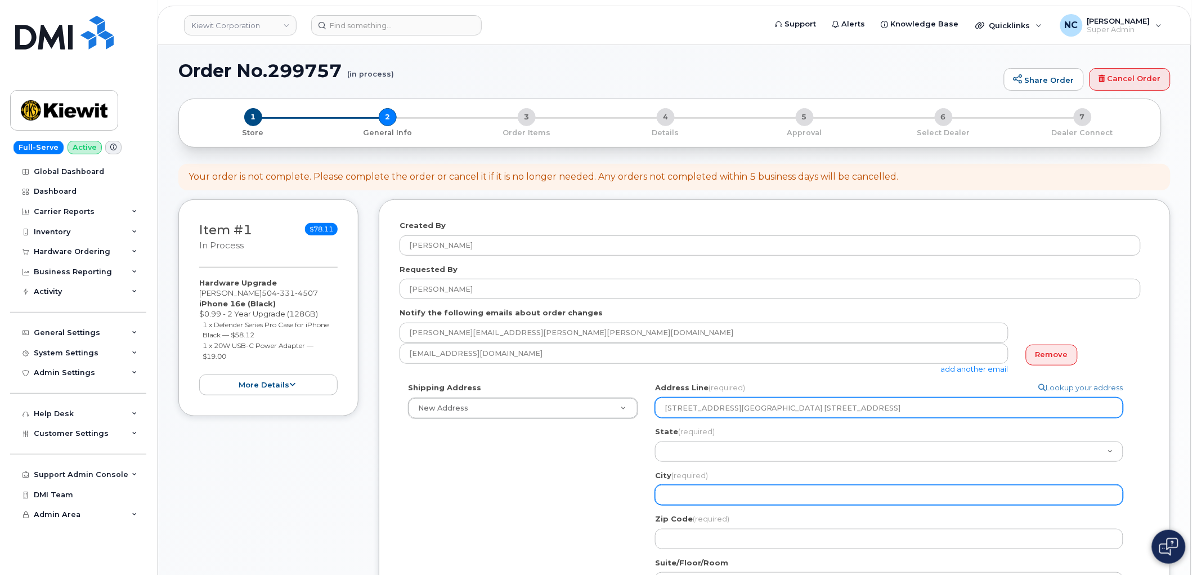
type input "1601 Sorrel Ave baton rouge Louisia 1601 Sorrel Ave BATON ROUGE LA 70802-4352 U…"
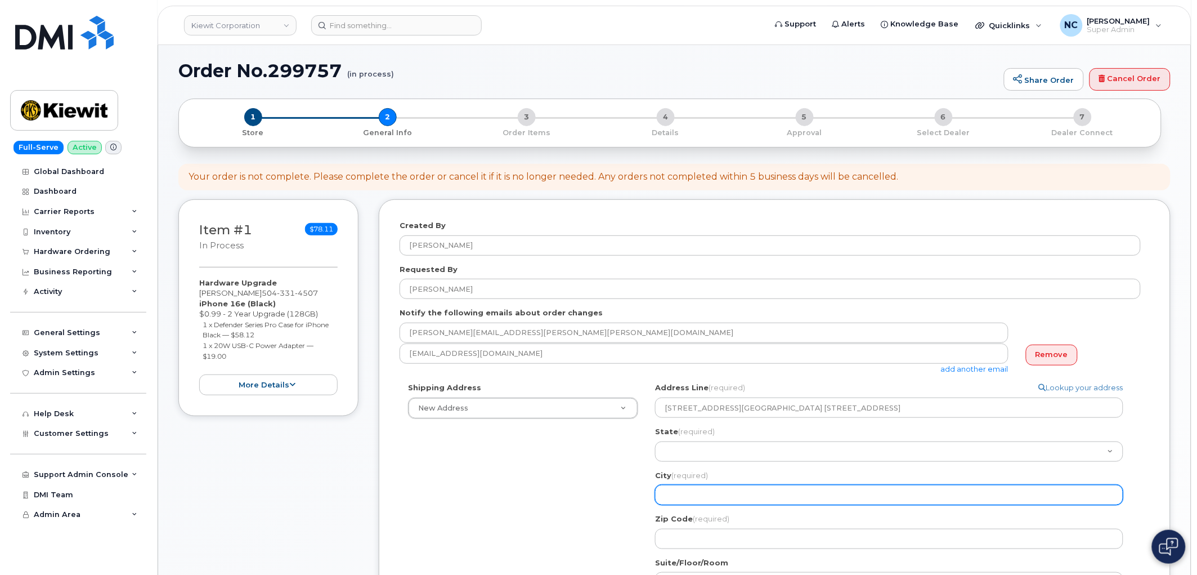
click at [692, 485] on input "City (required)" at bounding box center [889, 495] width 468 height 20
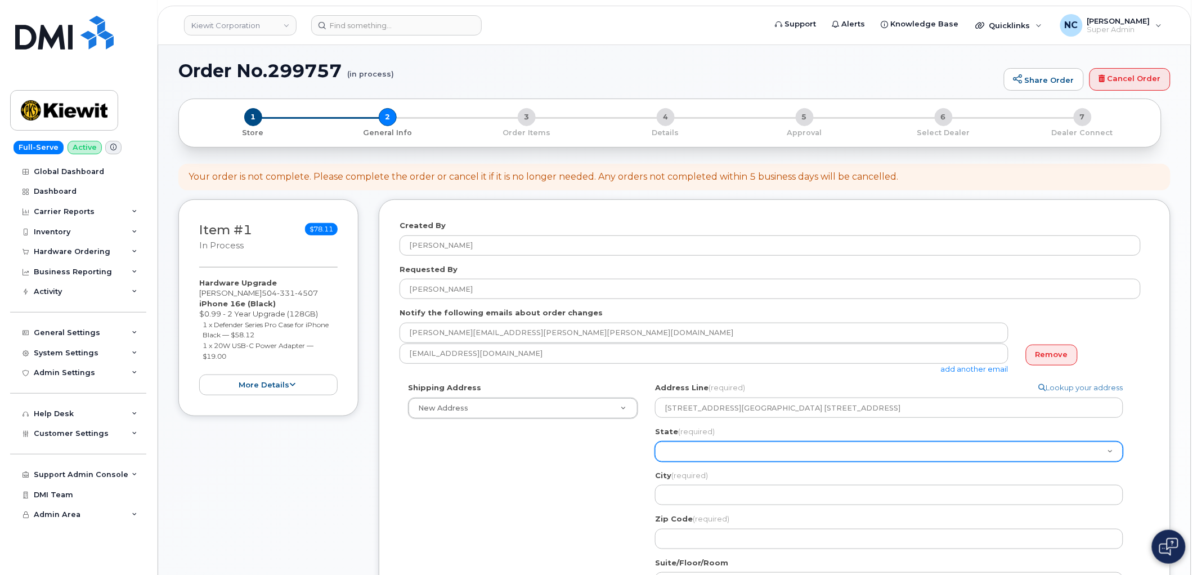
click at [688, 451] on select "Alabama Alaska American Samoa Arizona Arkansas California Colorado Connecticut …" at bounding box center [889, 451] width 468 height 20
select select "LA"
drag, startPoint x: 687, startPoint y: 442, endPoint x: 689, endPoint y: 432, distance: 9.8
click at [689, 432] on div "State (required) Alabama Alaska American Samoa Arizona Arkansas California Colo…" at bounding box center [893, 443] width 477 height 35
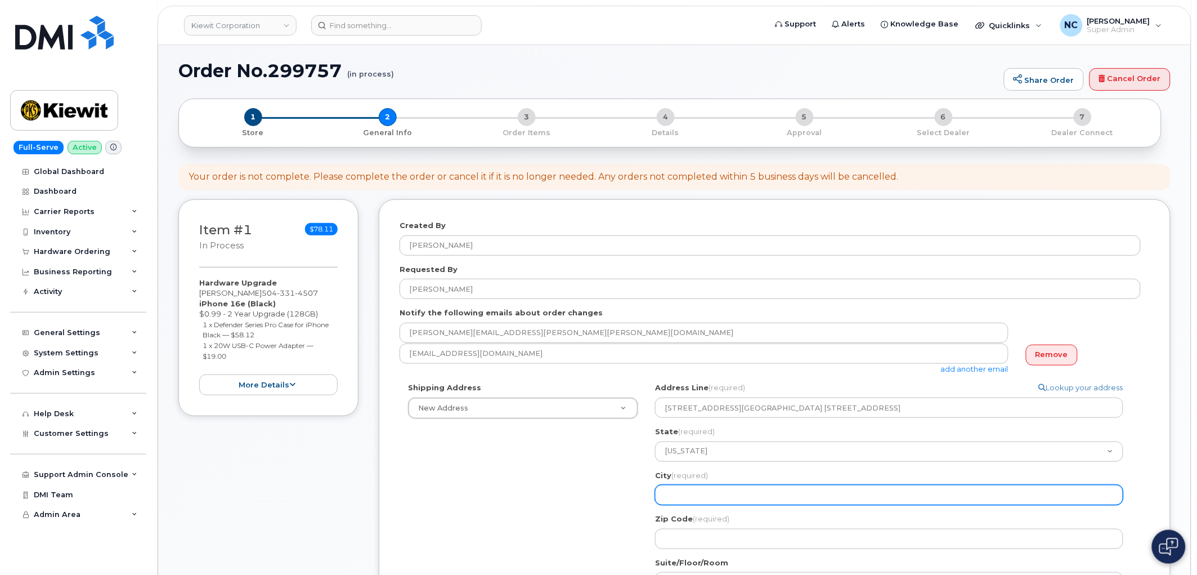
drag, startPoint x: 699, startPoint y: 488, endPoint x: 698, endPoint y: 494, distance: 5.7
click at [698, 491] on input "City (required)" at bounding box center [889, 495] width 468 height 20
select select
type input "B"
select select
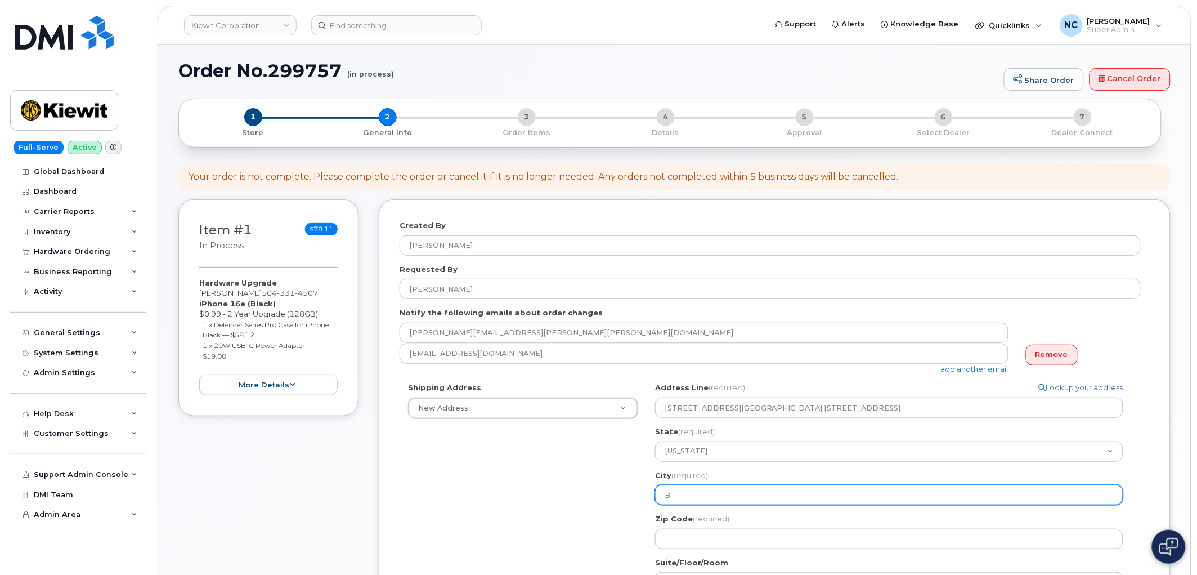
type input "Ba"
select select
type input "Bat"
select select
type input "Bato"
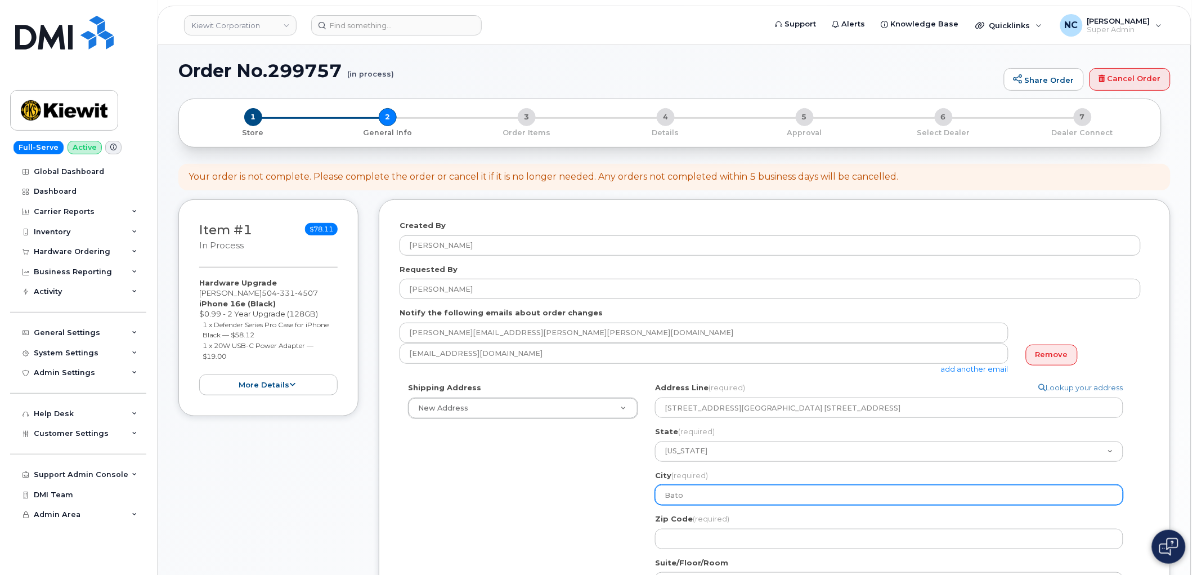
select select
type input "Baton"
select select
type input "Baton R"
select select
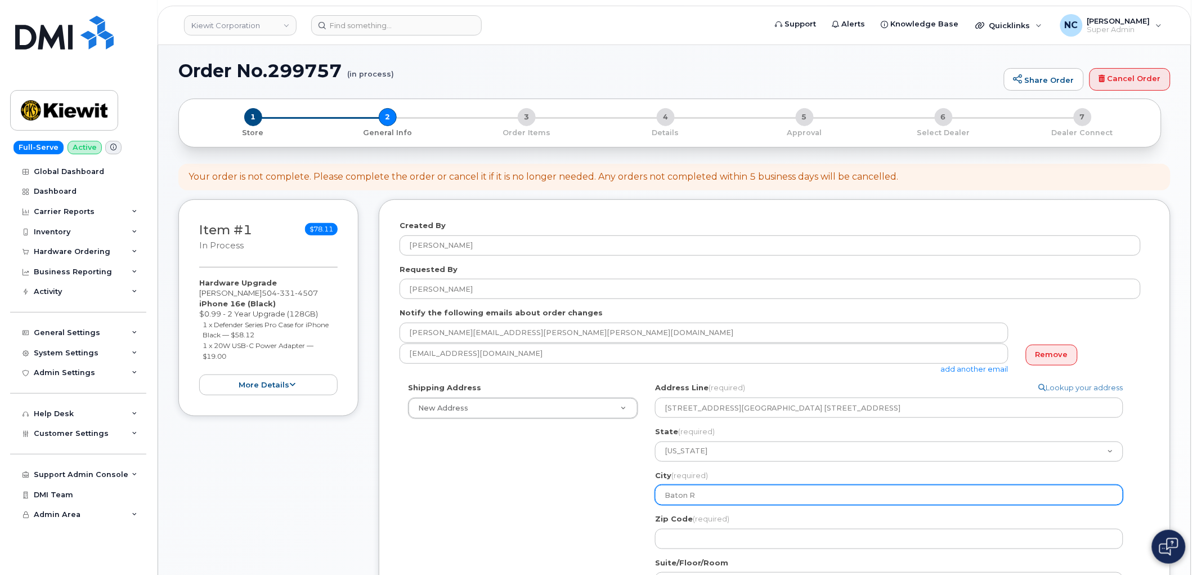
type input "Baton Ro"
select select
type input "Baton Rou"
select select
type input "Baton Roug"
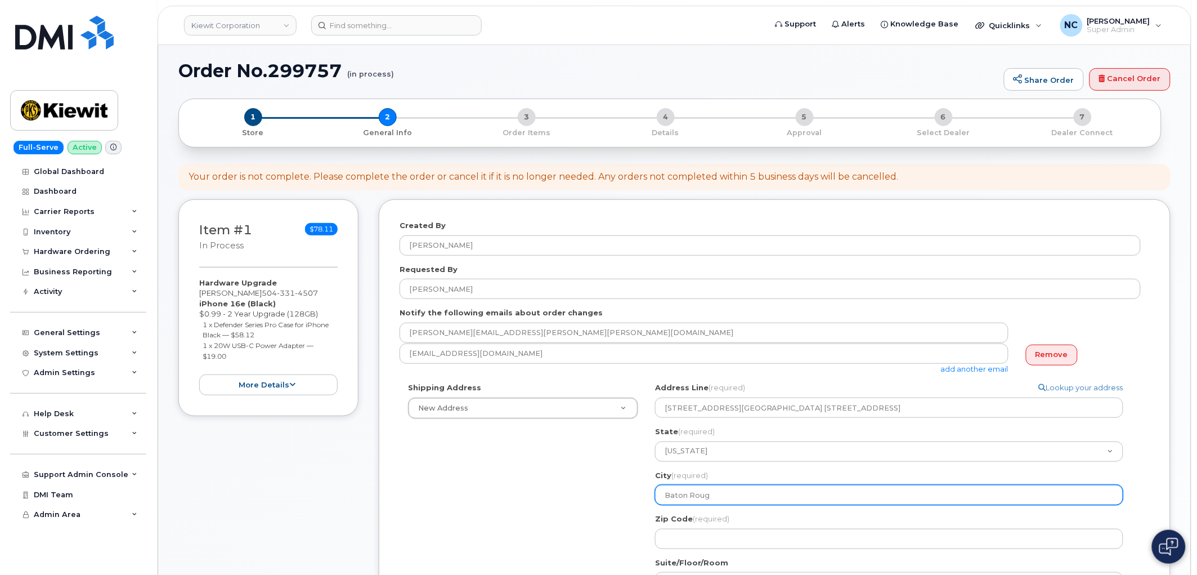
select select
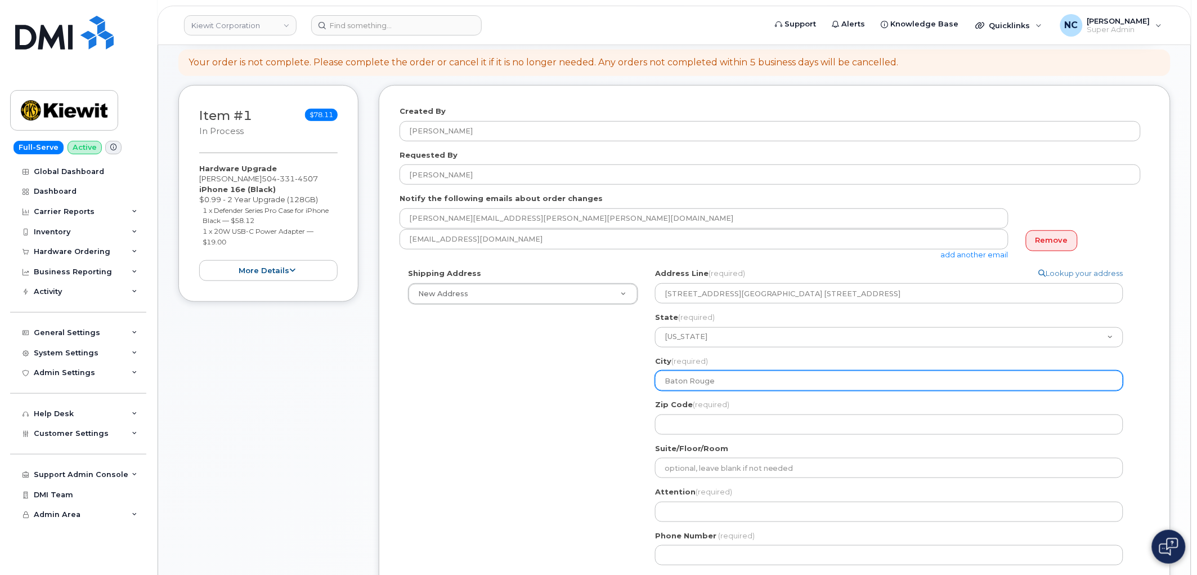
scroll to position [187, 0]
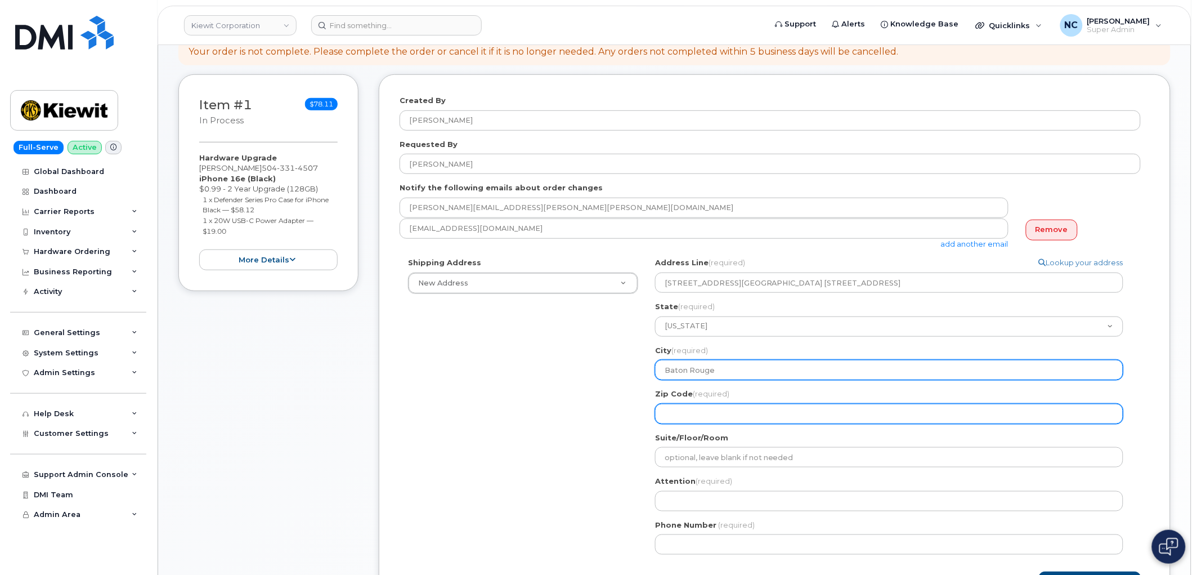
type input "Baton Rouge"
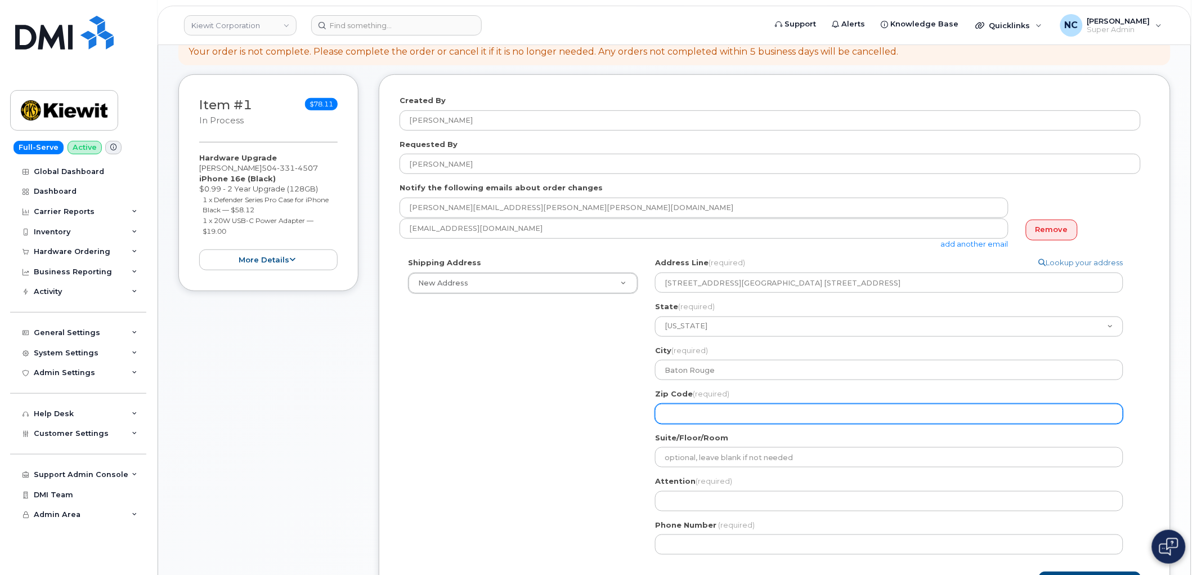
click at [769, 411] on input "Zip Code (required)" at bounding box center [889, 413] width 468 height 20
select select
type input "7"
select select
type input "70"
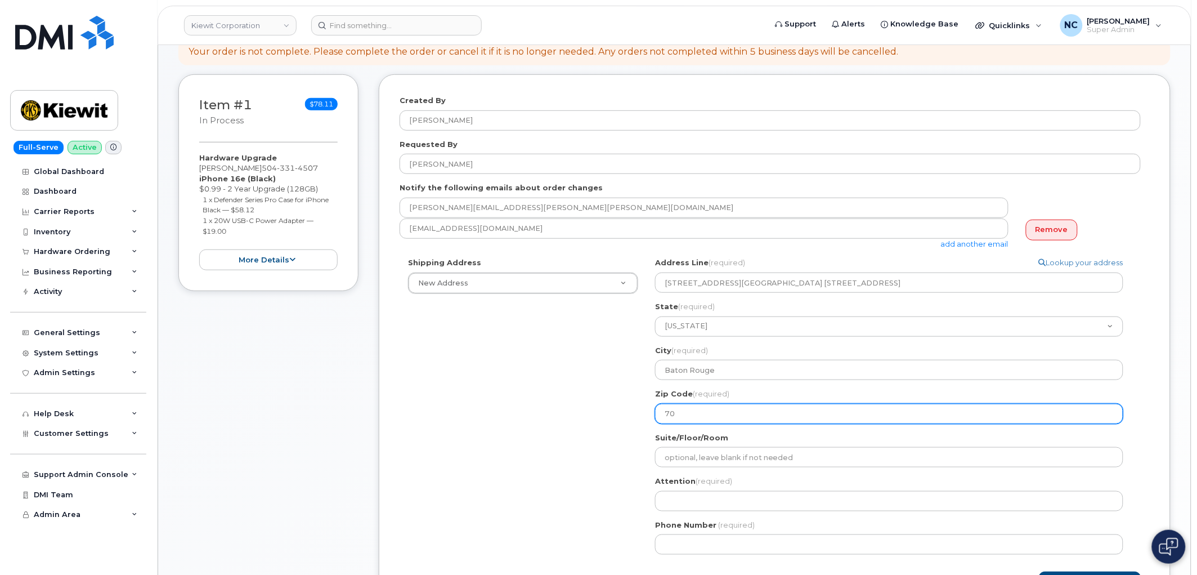
select select
type input "708"
select select
type input "7080"
select select
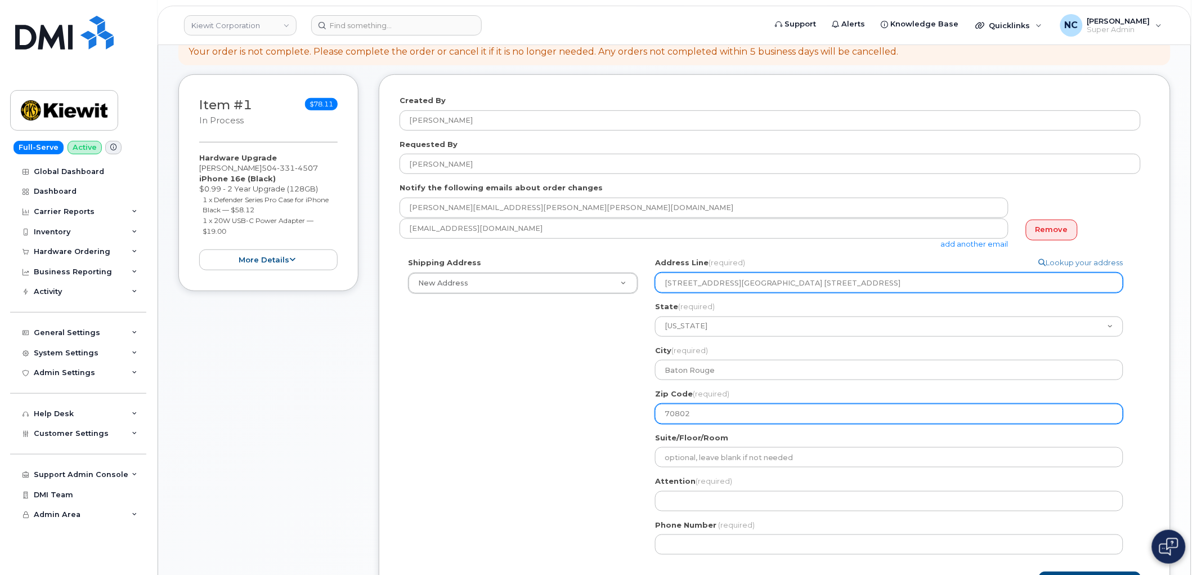
type input "70802"
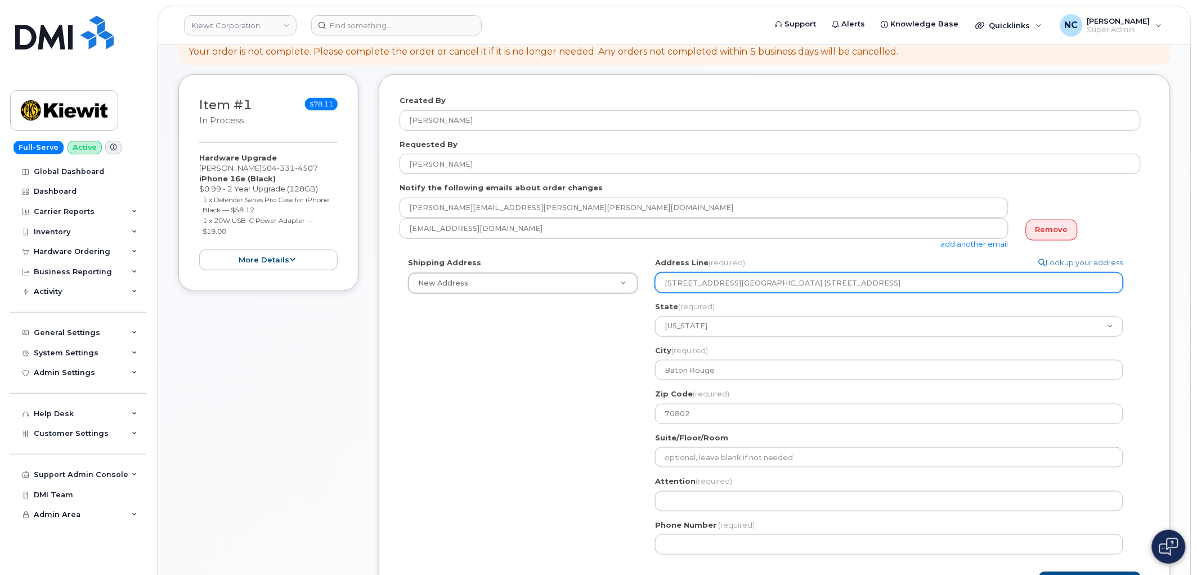
click at [1049, 285] on input "1601 Sorrel Ave baton rouge Louisia 1601 Sorrel Ave BATON ROUGE LA 70802-4352 U…" at bounding box center [889, 282] width 468 height 20
drag, startPoint x: 1049, startPoint y: 285, endPoint x: 471, endPoint y: 398, distance: 588.8
click at [471, 398] on div "Shipping Address New Address New Address 4677 Glenforest Dr NE 16301 Texas 249 …" at bounding box center [770, 410] width 741 height 306
drag, startPoint x: 779, startPoint y: 283, endPoint x: 754, endPoint y: 284, distance: 25.3
click at [779, 283] on input "1601 Sorrel Ave baton rouge Louisia 1601 Sorrel Ave BATON ROUGE LA 70802-4352 U…" at bounding box center [889, 282] width 468 height 20
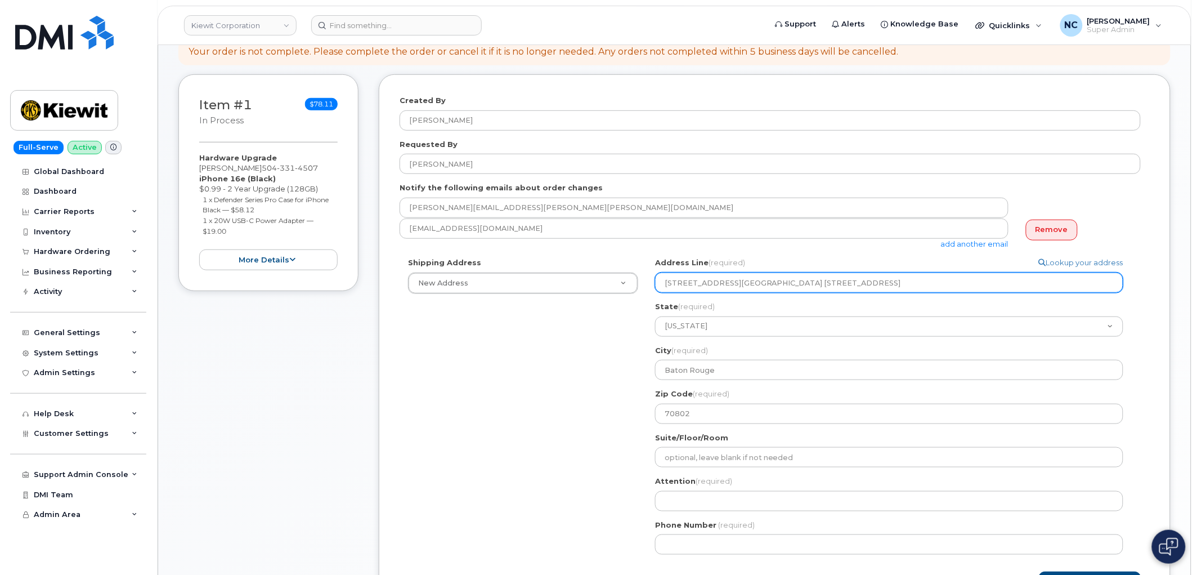
click at [740, 283] on input "1601 Sorrel Ave baton rouge Louisia 1601 Sorrel Ave BATON ROUGE LA 70802-4352 U…" at bounding box center [889, 282] width 468 height 20
click at [733, 284] on input "1601 Sorrel Ave baton rouge Louisia 1601 Sorrel Ave BATON ROUGE LA 70802-4352 U…" at bounding box center [889, 282] width 468 height 20
drag, startPoint x: 726, startPoint y: 287, endPoint x: 1149, endPoint y: 285, distance: 422.6
click at [1149, 285] on div "Shipping Address New Address New Address 4677 Glenforest Dr NE 16301 Texas 249 …" at bounding box center [775, 410] width 750 height 306
select select
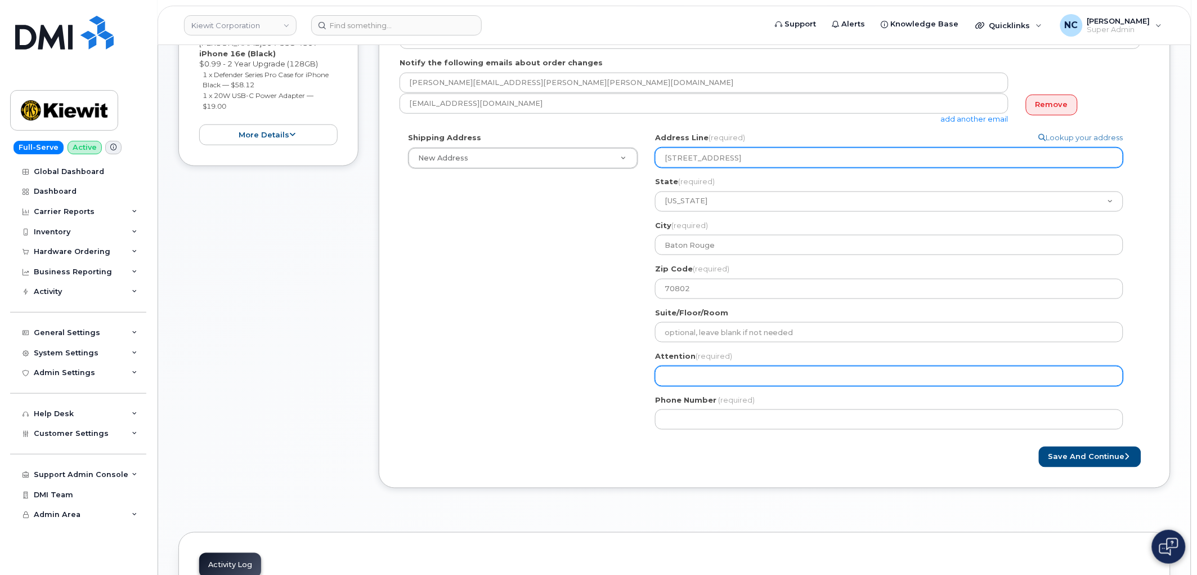
type input "1601 Sorrel Ave"
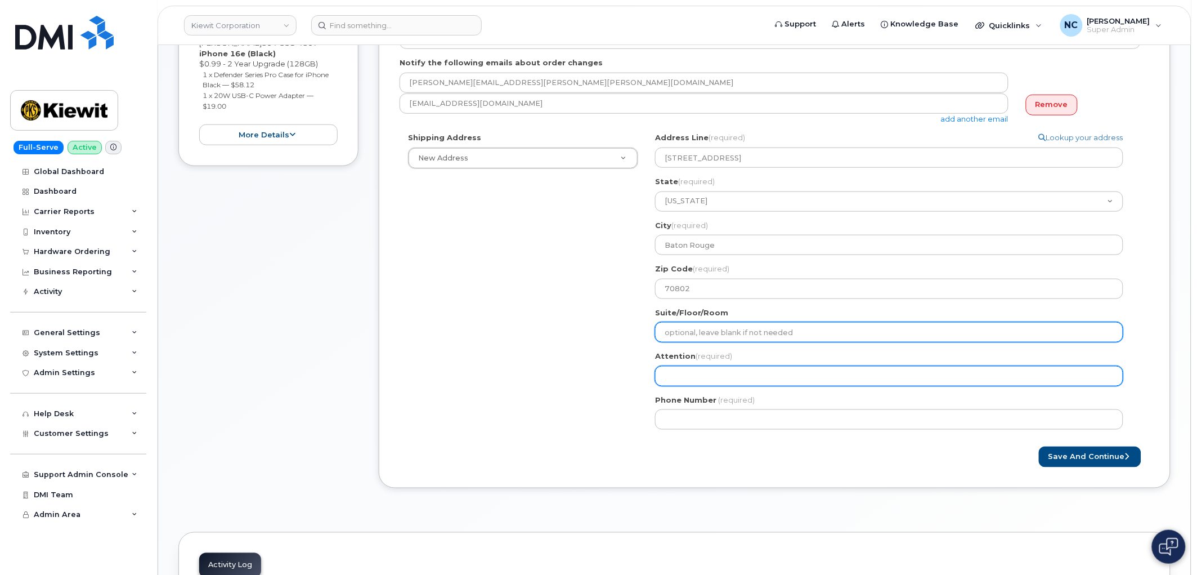
drag, startPoint x: 739, startPoint y: 374, endPoint x: 735, endPoint y: 333, distance: 41.8
click at [739, 374] on input "Attention (required)" at bounding box center [889, 376] width 468 height 20
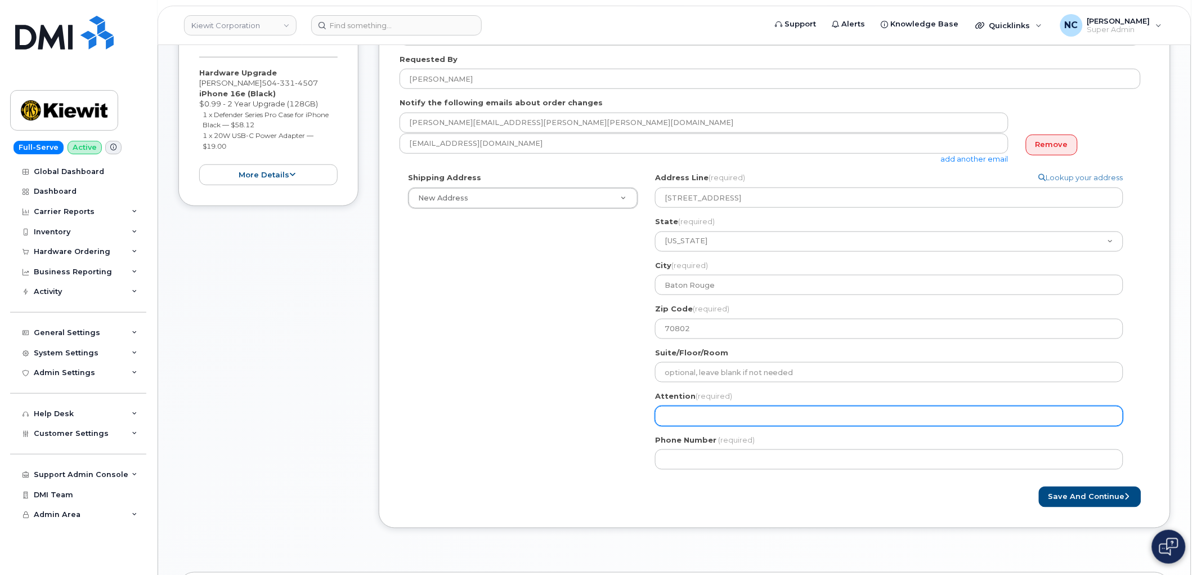
scroll to position [250, 0]
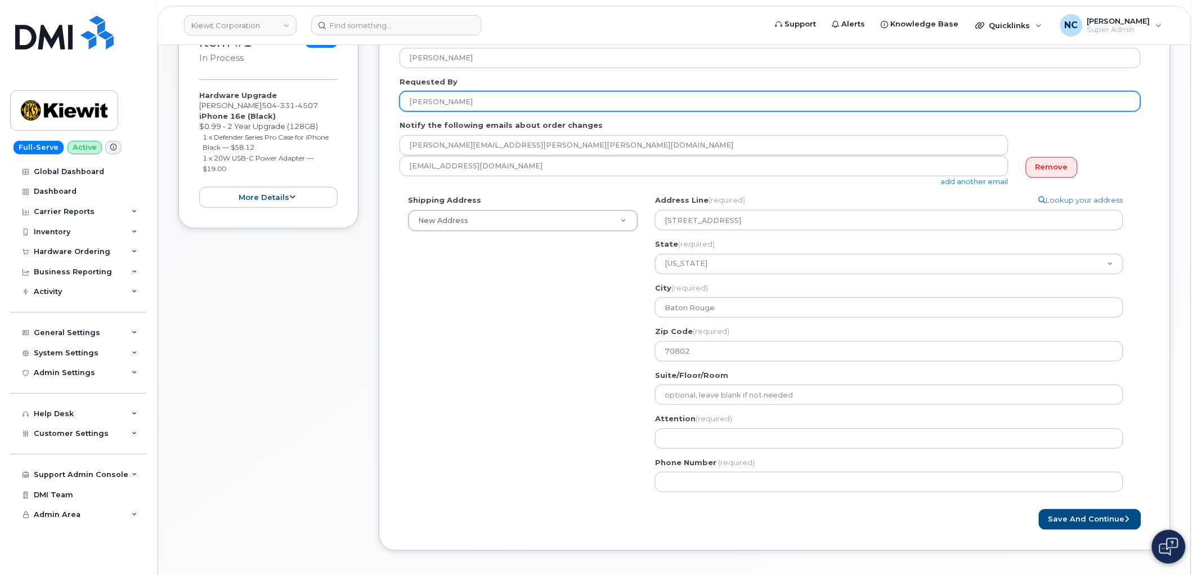
click at [446, 101] on input "[PERSON_NAME]" at bounding box center [770, 101] width 741 height 20
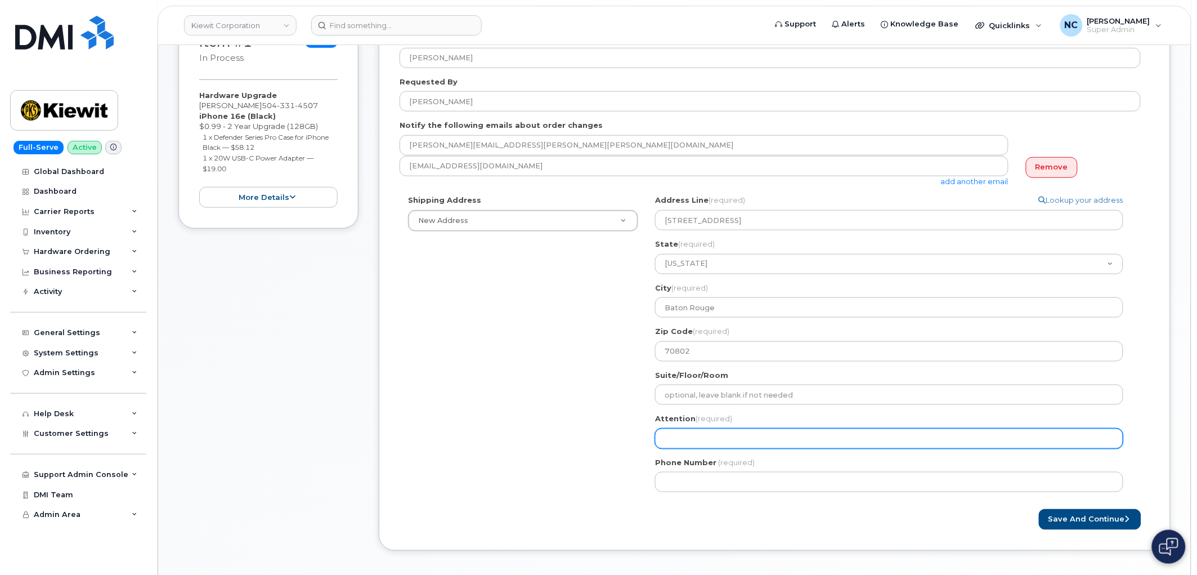
drag, startPoint x: 726, startPoint y: 439, endPoint x: 721, endPoint y: 448, distance: 10.1
click at [726, 439] on input "Attention (required)" at bounding box center [889, 438] width 468 height 20
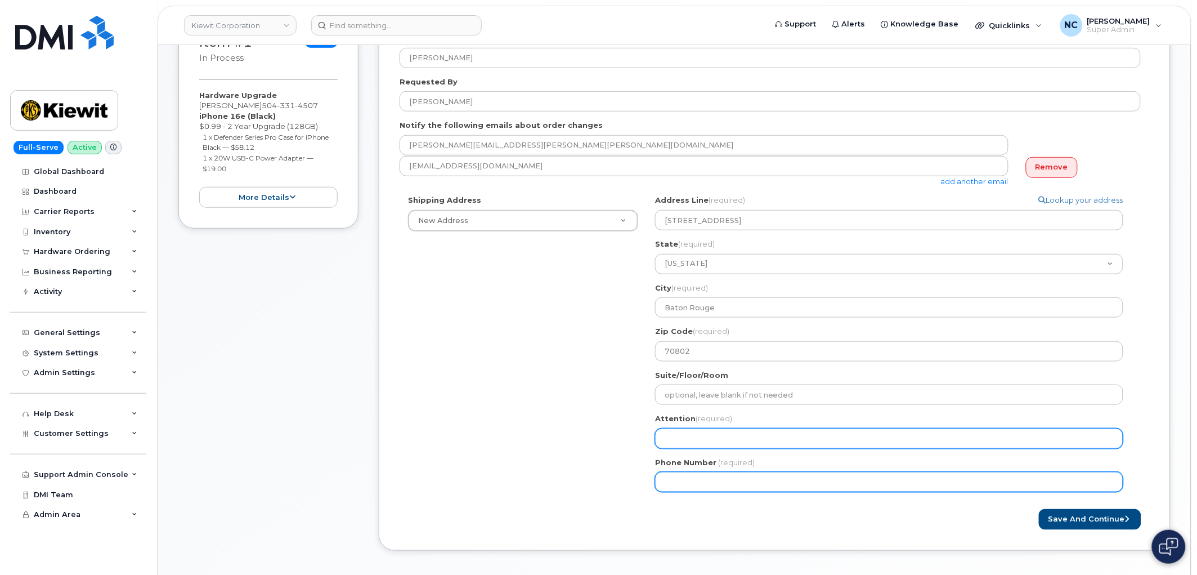
paste input "[PERSON_NAME]"
select select
type input "[PERSON_NAME]"
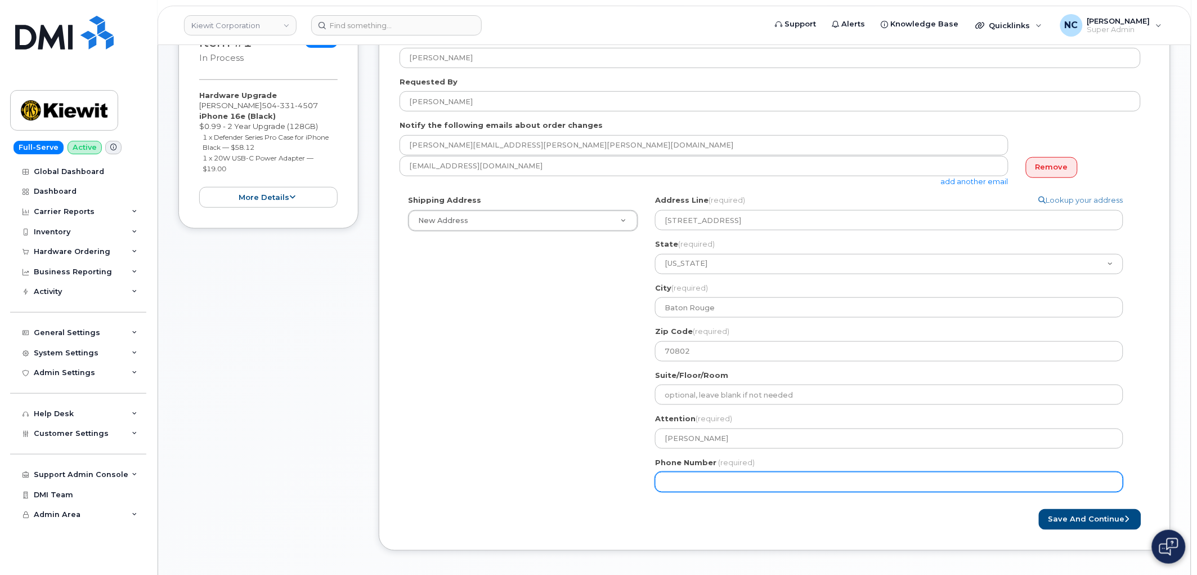
click at [687, 484] on input "Phone Number" at bounding box center [889, 482] width 468 height 20
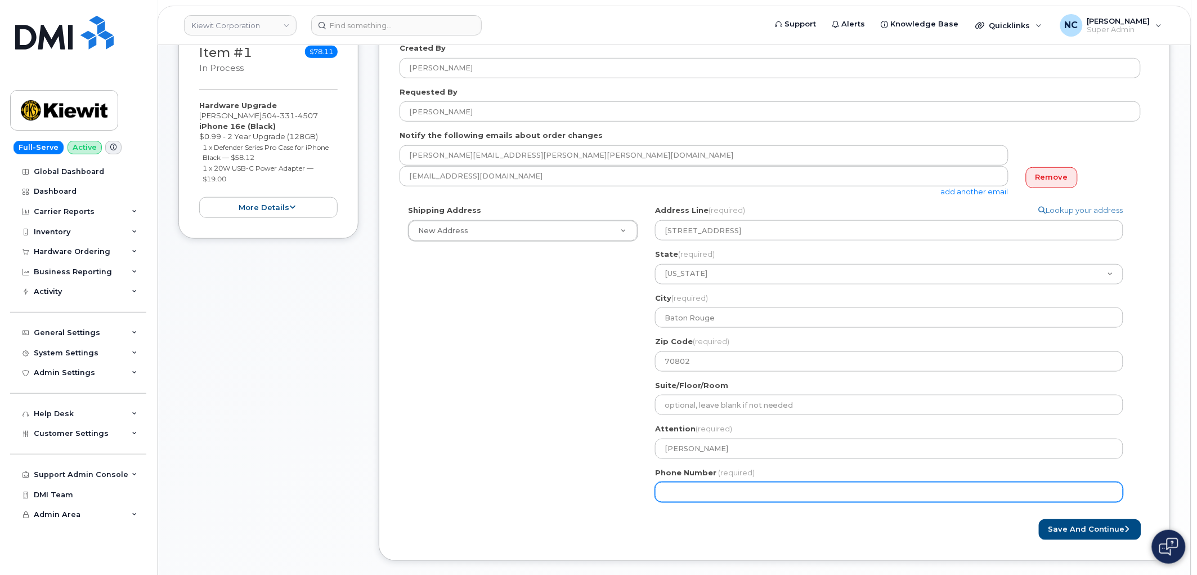
scroll to position [312, 0]
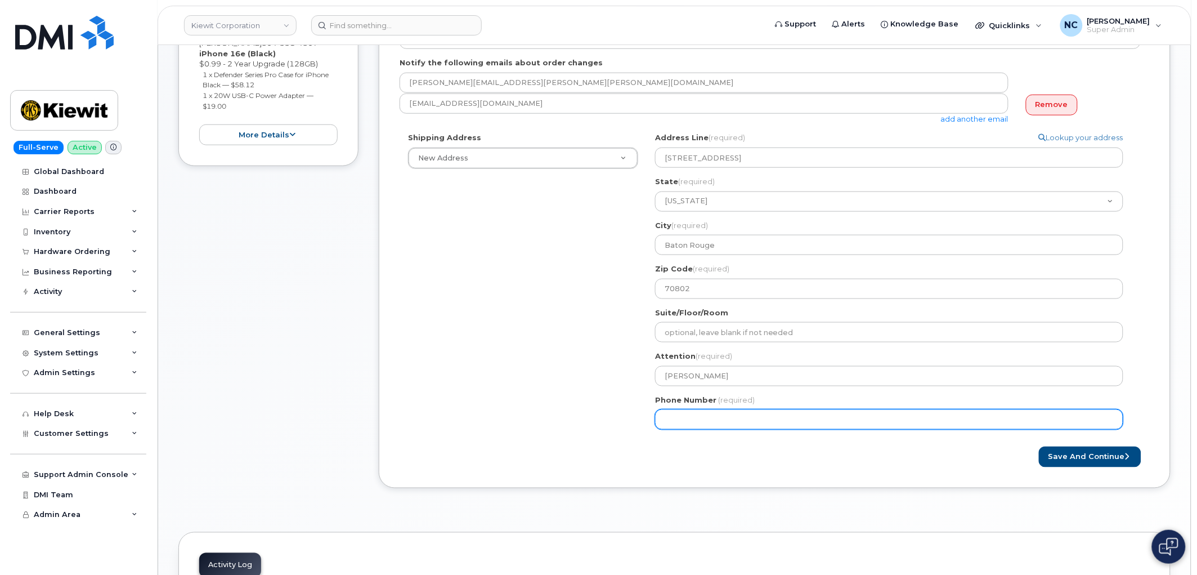
click at [684, 422] on input "Phone Number" at bounding box center [889, 419] width 468 height 20
click at [697, 419] on input "Phone Number" at bounding box center [889, 419] width 468 height 20
select select
type input "5043314507"
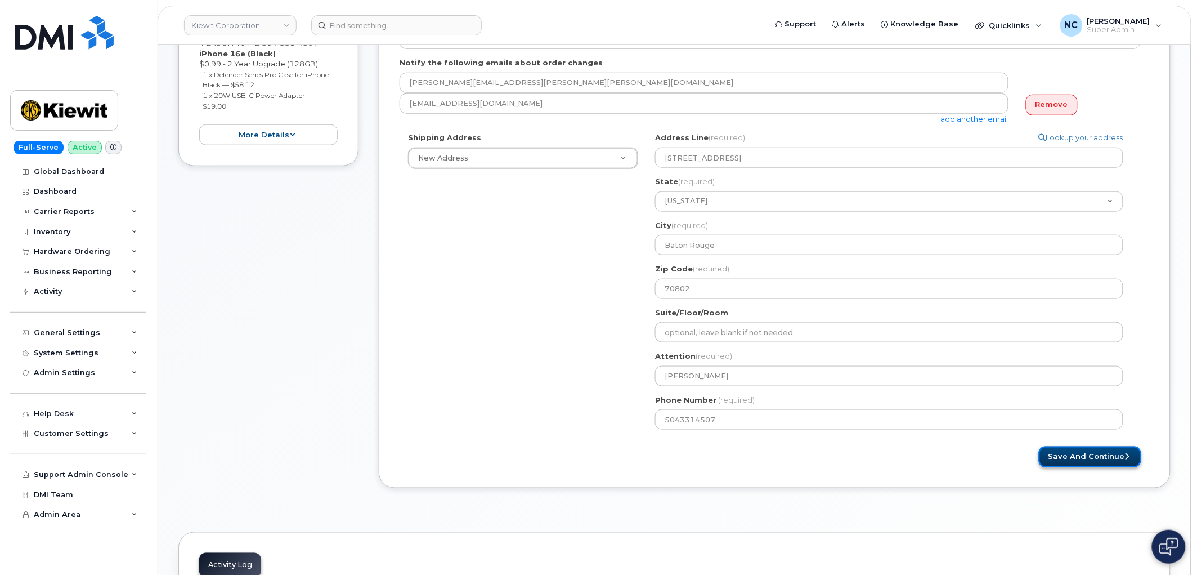
click at [1065, 463] on button "Save and Continue" at bounding box center [1090, 456] width 102 height 21
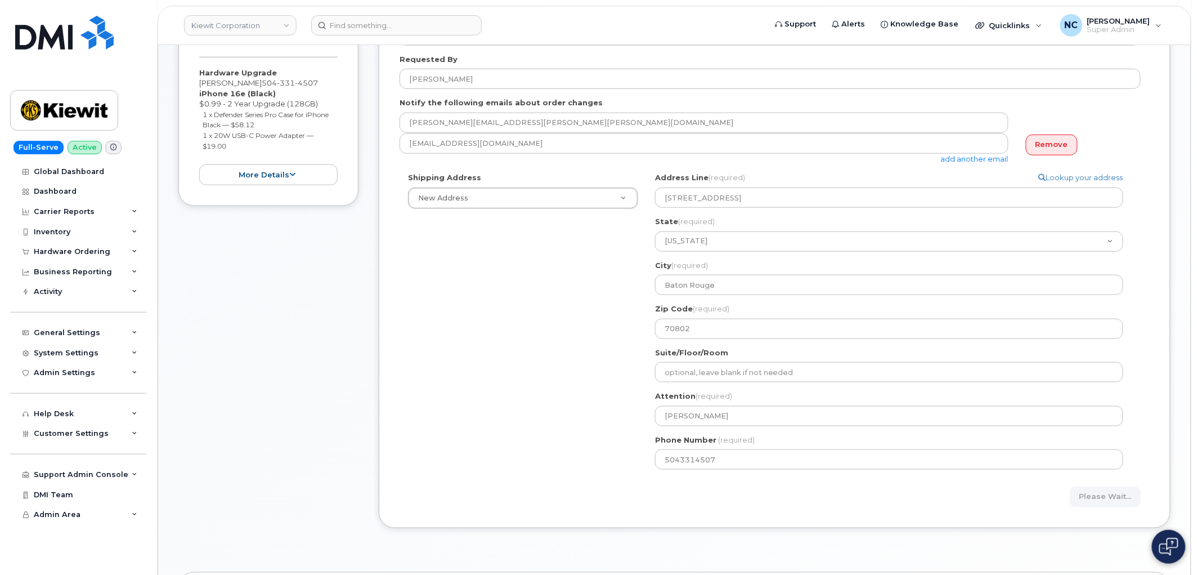
scroll to position [250, 0]
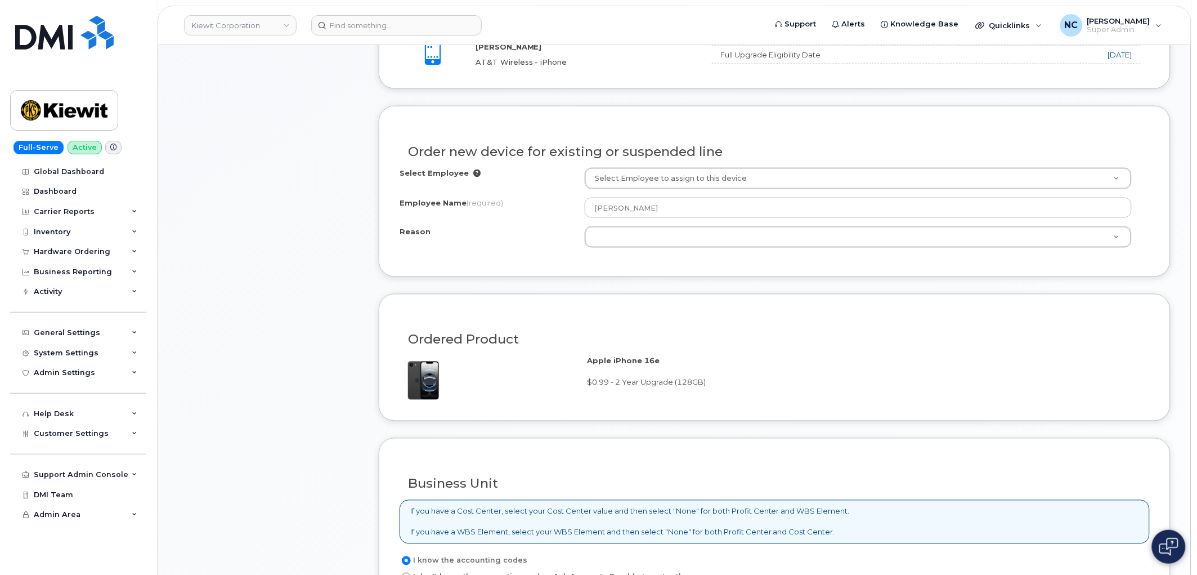
scroll to position [621, 0]
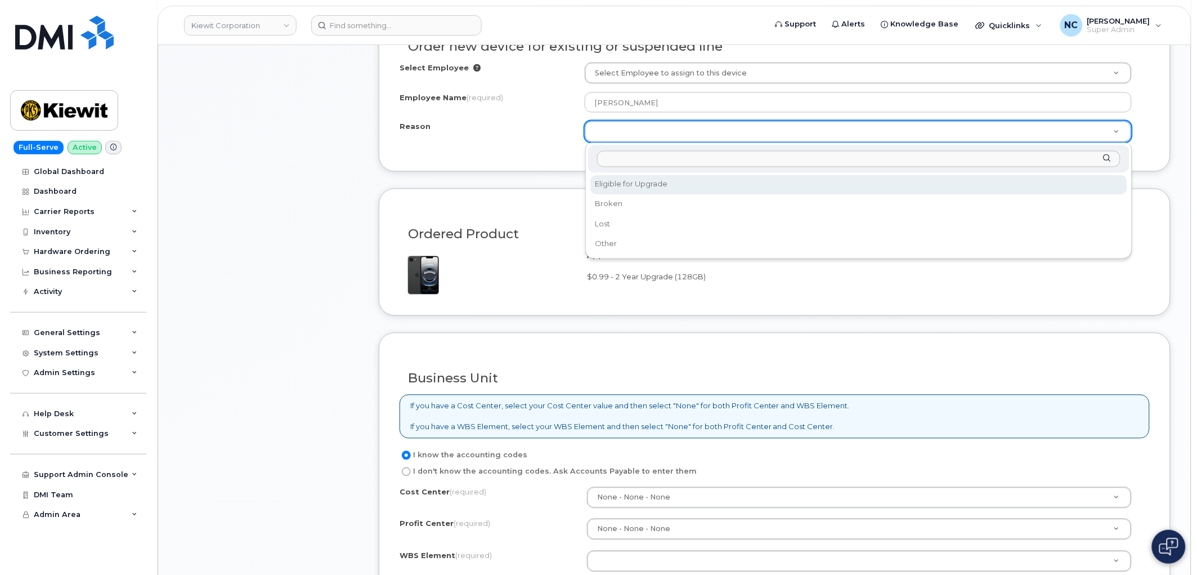
select select "eligible_for_upgrade"
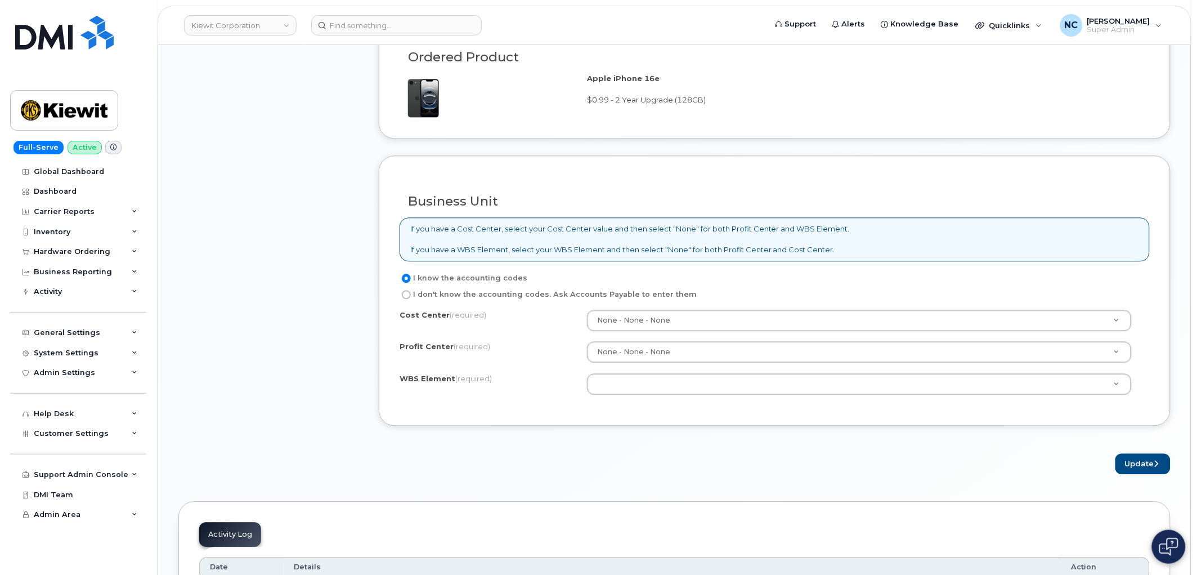
scroll to position [871, 0]
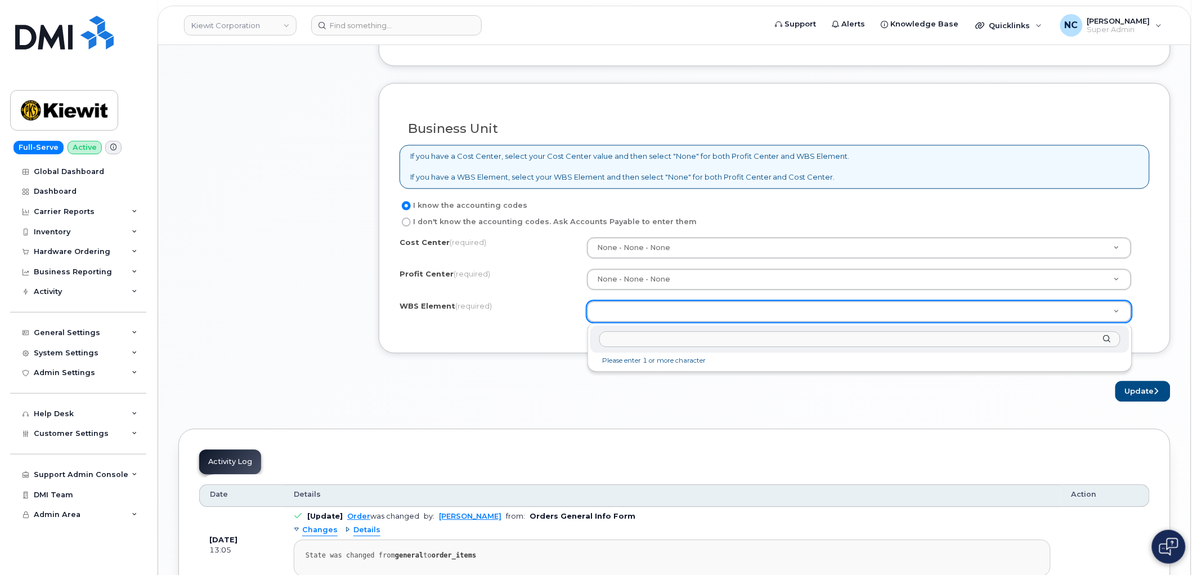
drag, startPoint x: 609, startPoint y: 313, endPoint x: 668, endPoint y: 311, distance: 59.2
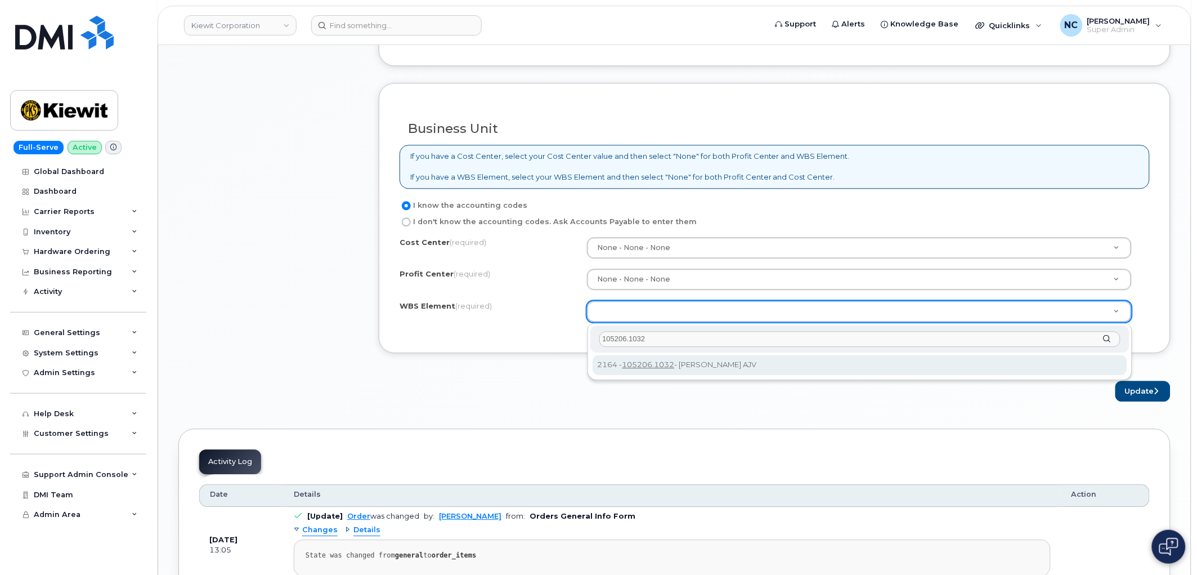
type input "105206.1032"
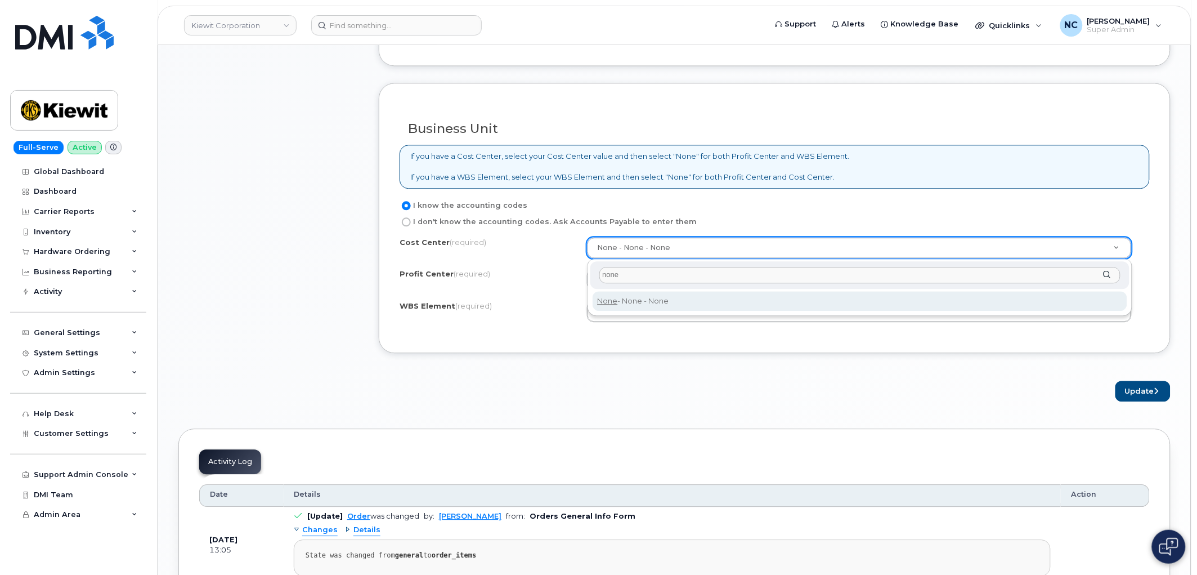
type input "none"
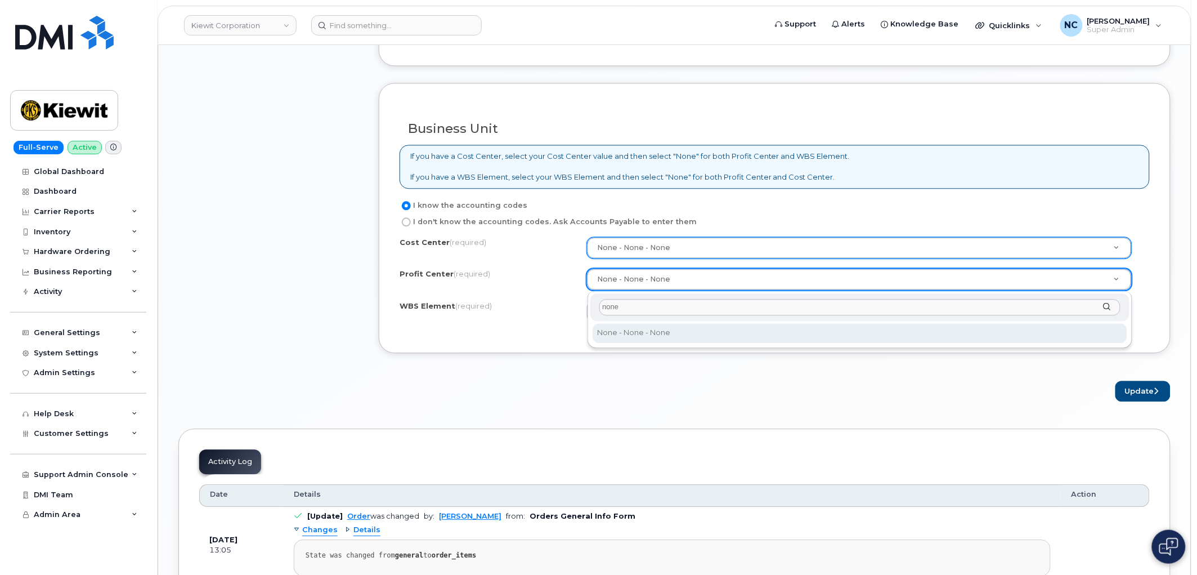
type input "none"
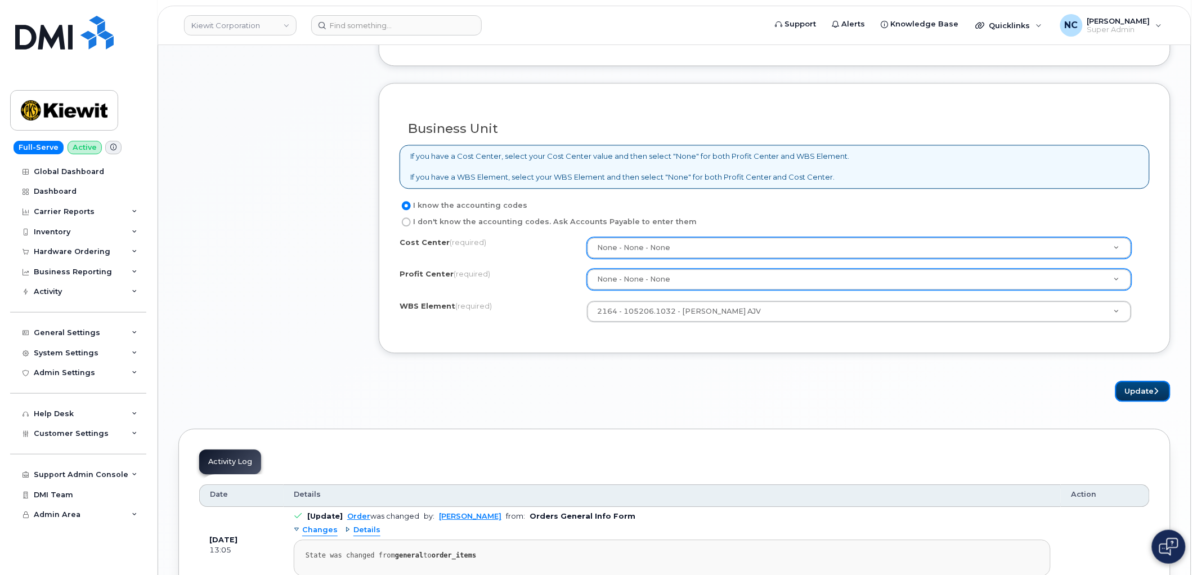
drag, startPoint x: 1156, startPoint y: 397, endPoint x: 885, endPoint y: 380, distance: 271.8
click at [1158, 397] on button "Update" at bounding box center [1142, 390] width 55 height 21
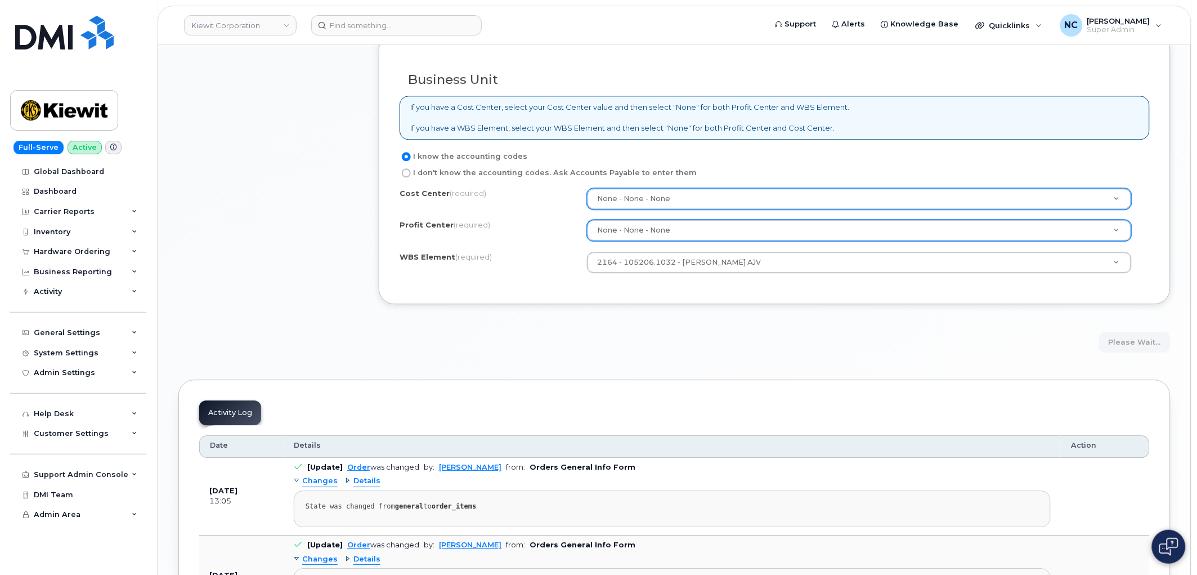
scroll to position [808, 0]
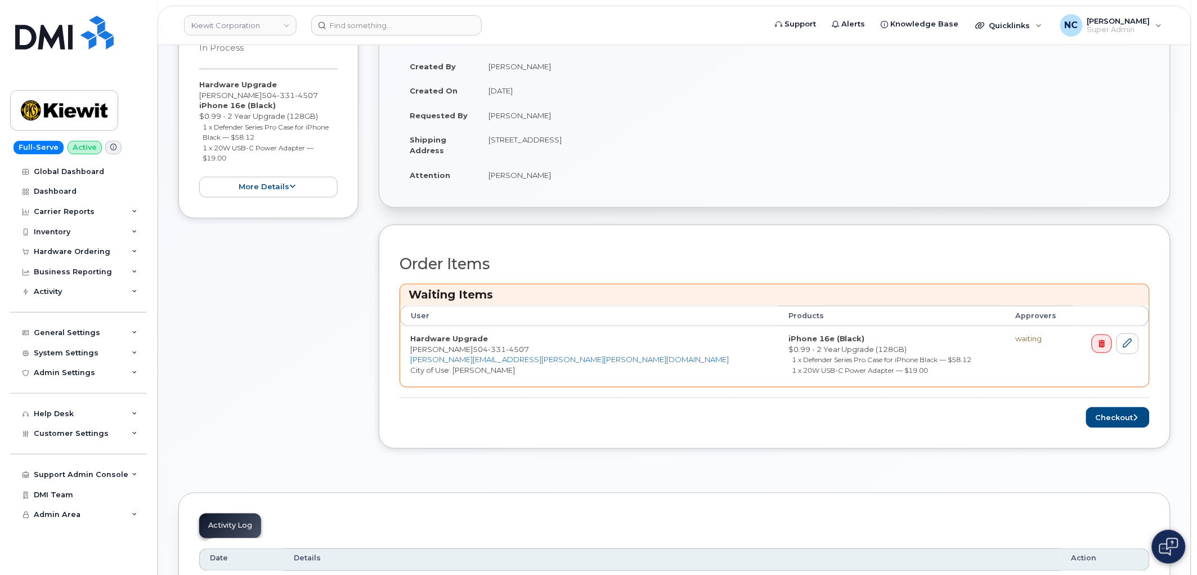
scroll to position [375, 0]
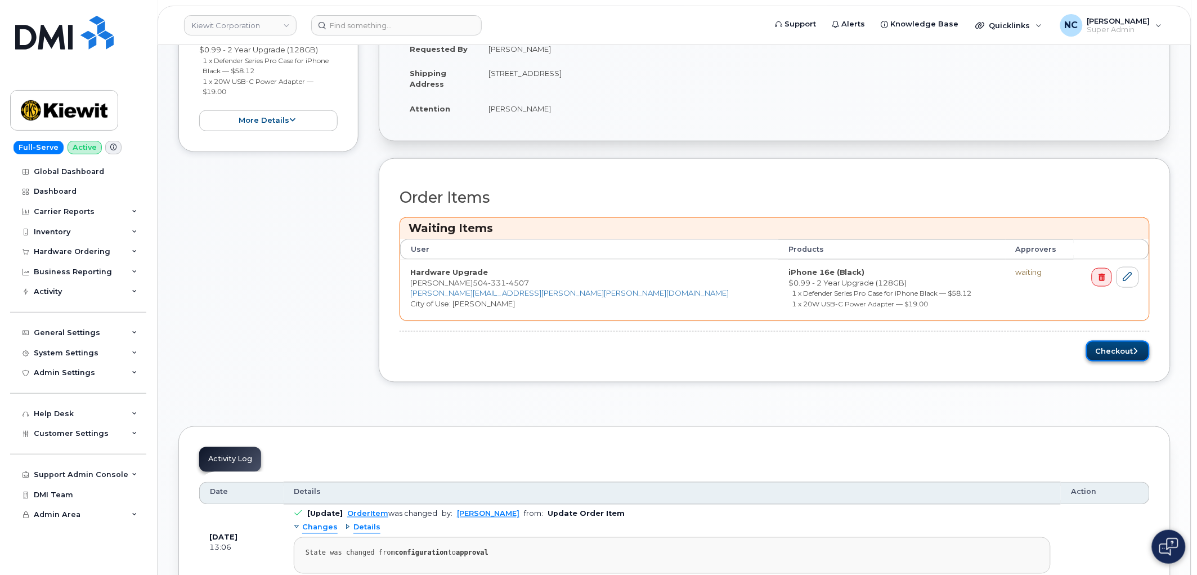
click at [1110, 357] on button "Checkout" at bounding box center [1118, 350] width 64 height 21
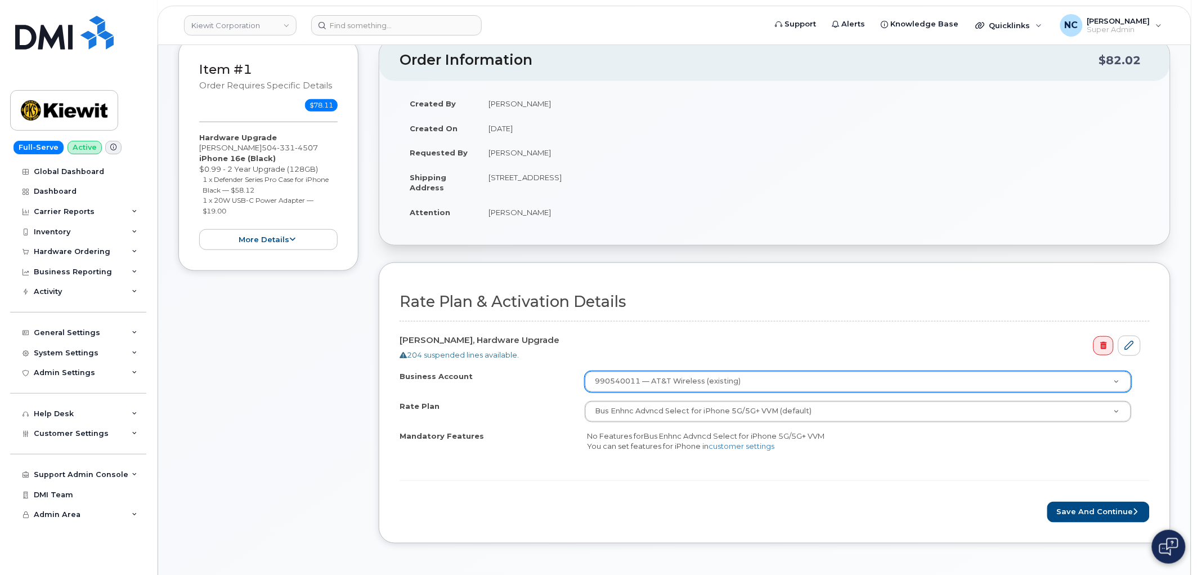
scroll to position [250, 0]
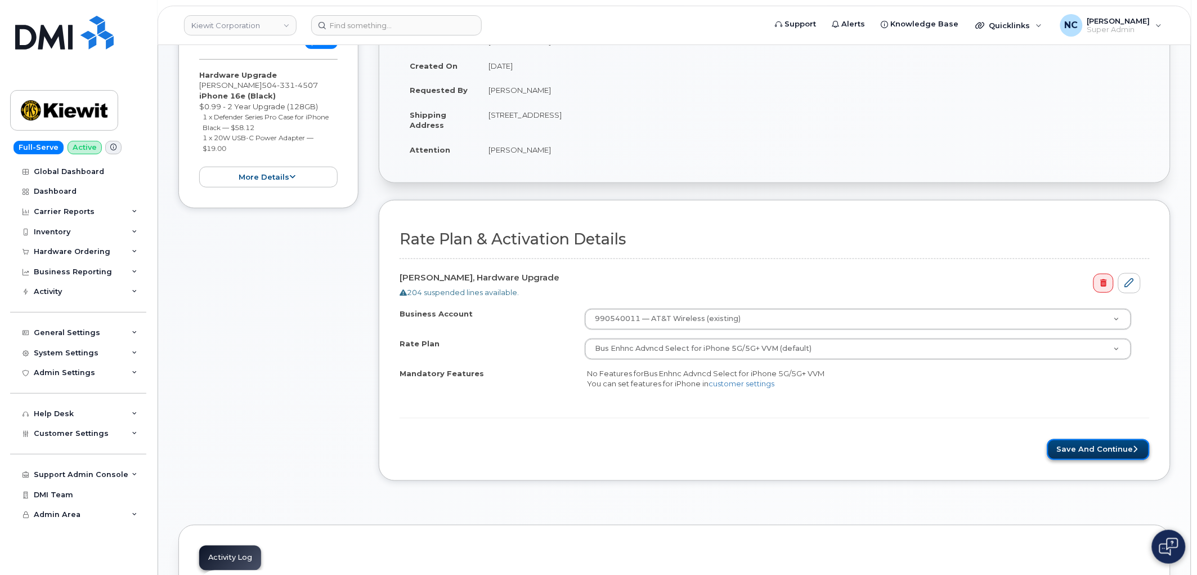
click at [1126, 458] on button "Save and Continue" at bounding box center [1098, 449] width 102 height 21
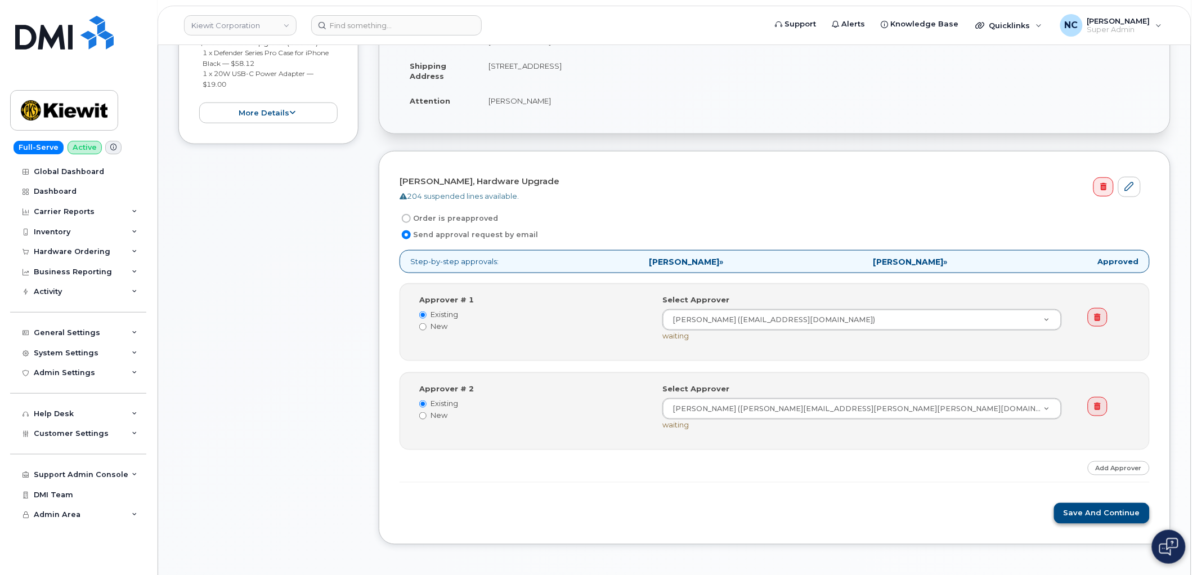
scroll to position [375, 0]
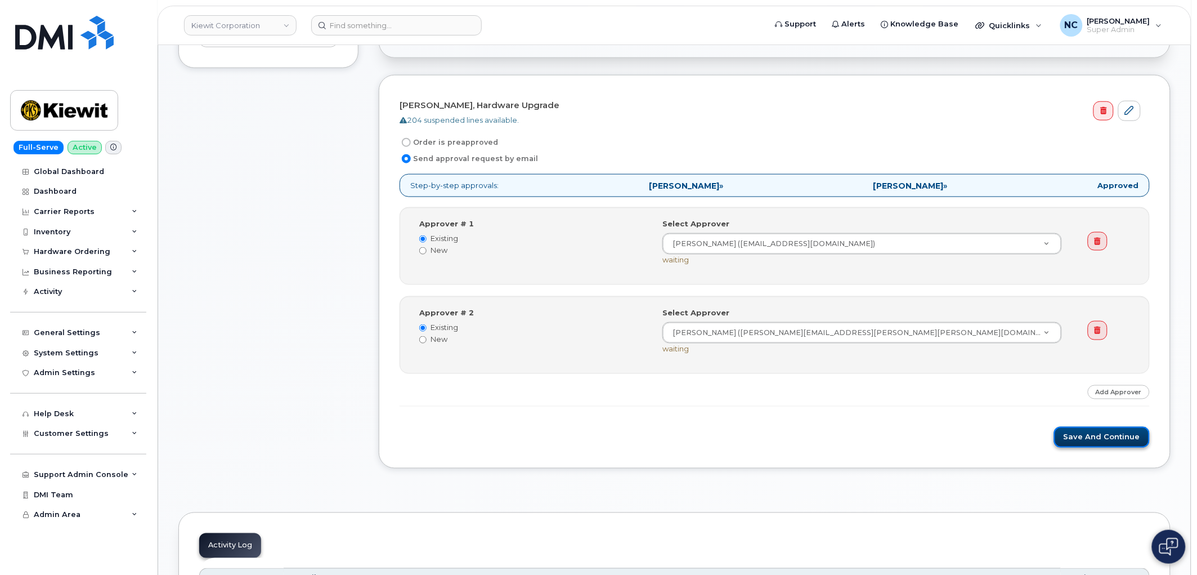
click at [1092, 434] on button "Save and Continue" at bounding box center [1102, 437] width 96 height 21
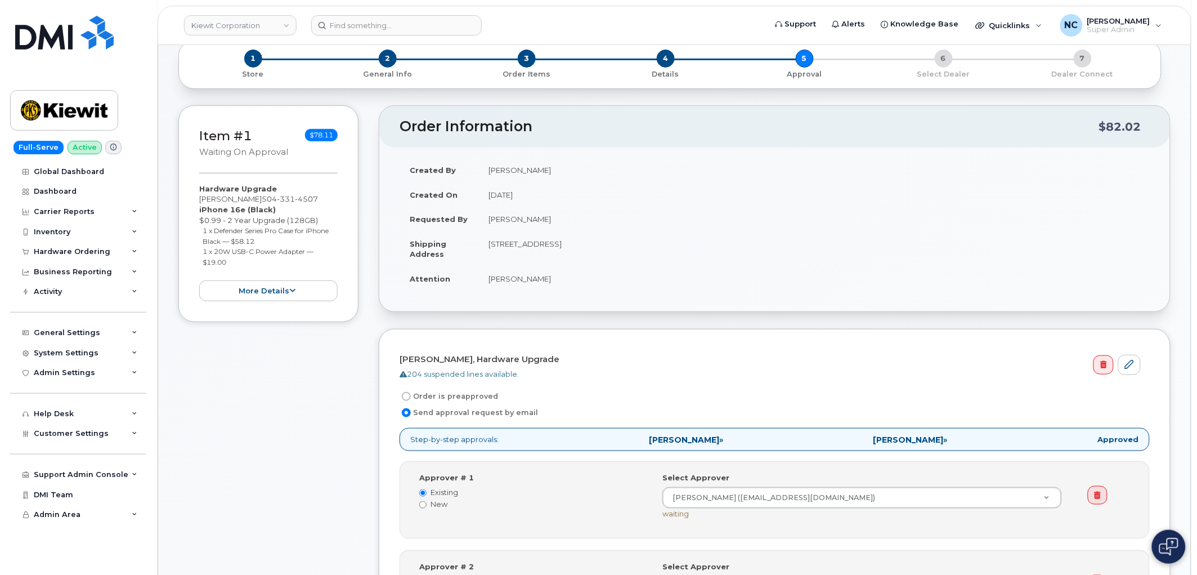
scroll to position [375, 0]
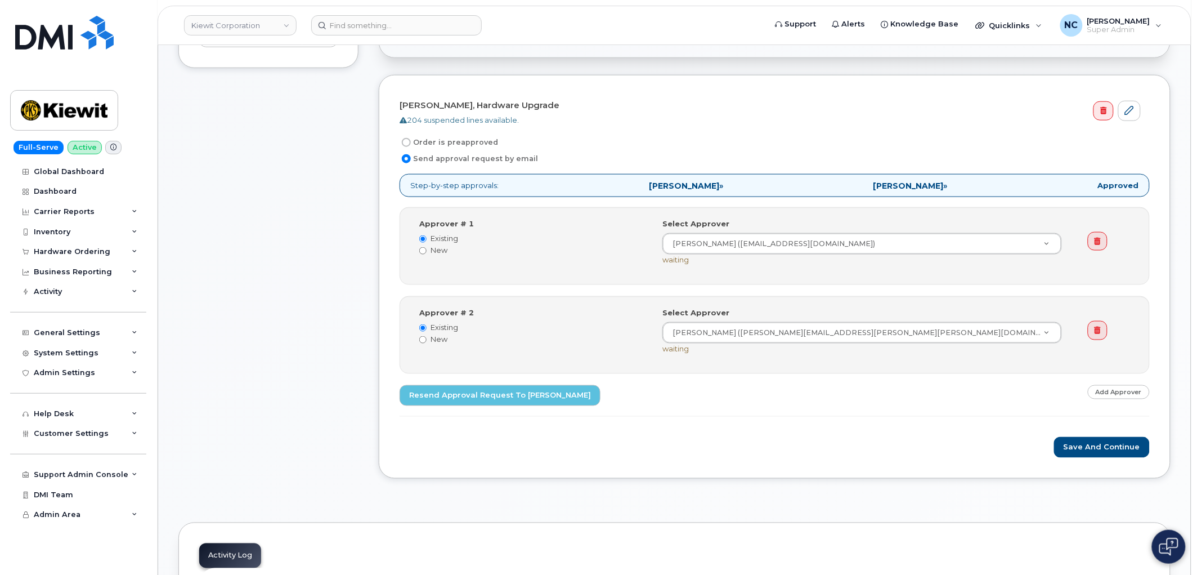
click at [439, 143] on label "Order is preapproved" at bounding box center [449, 143] width 98 height 14
click at [411, 143] on input "Order is preapproved" at bounding box center [406, 142] width 9 height 9
radio input "true"
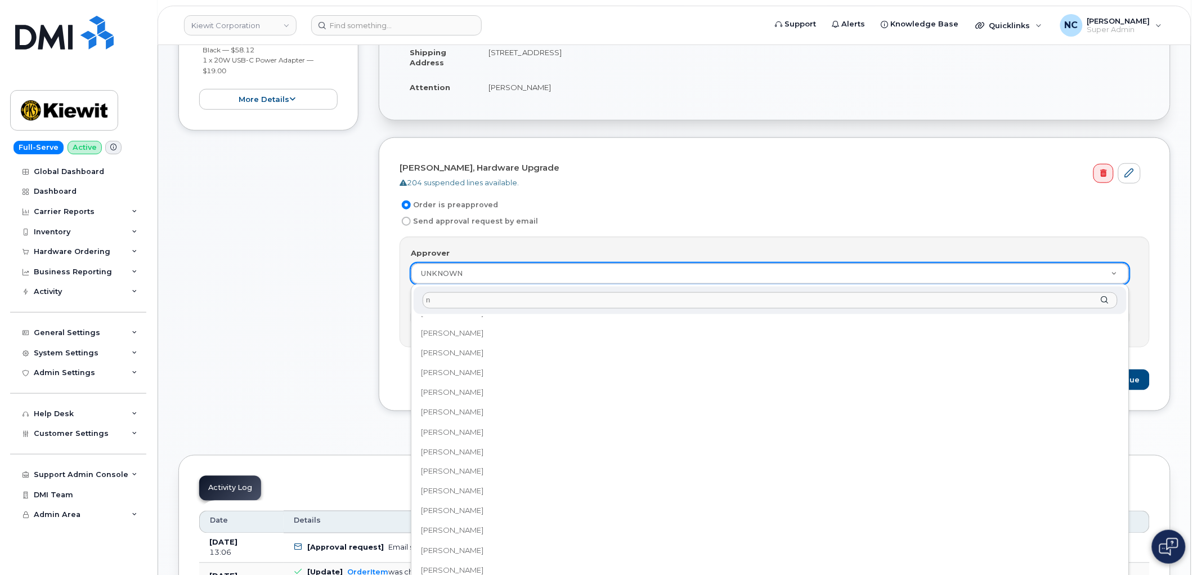
scroll to position [0, 0]
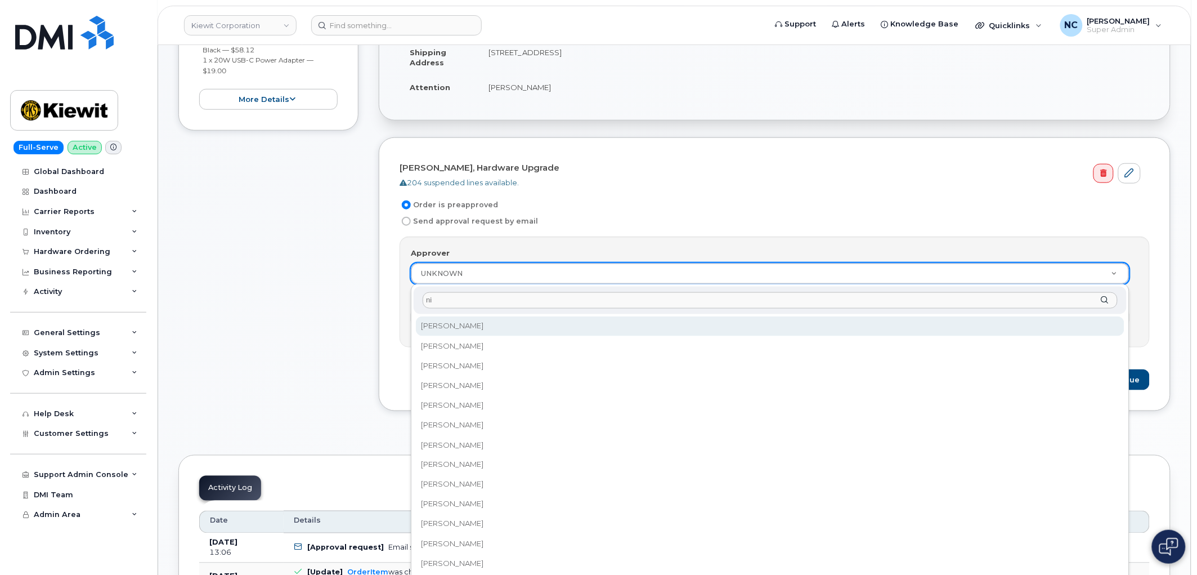
type input "n"
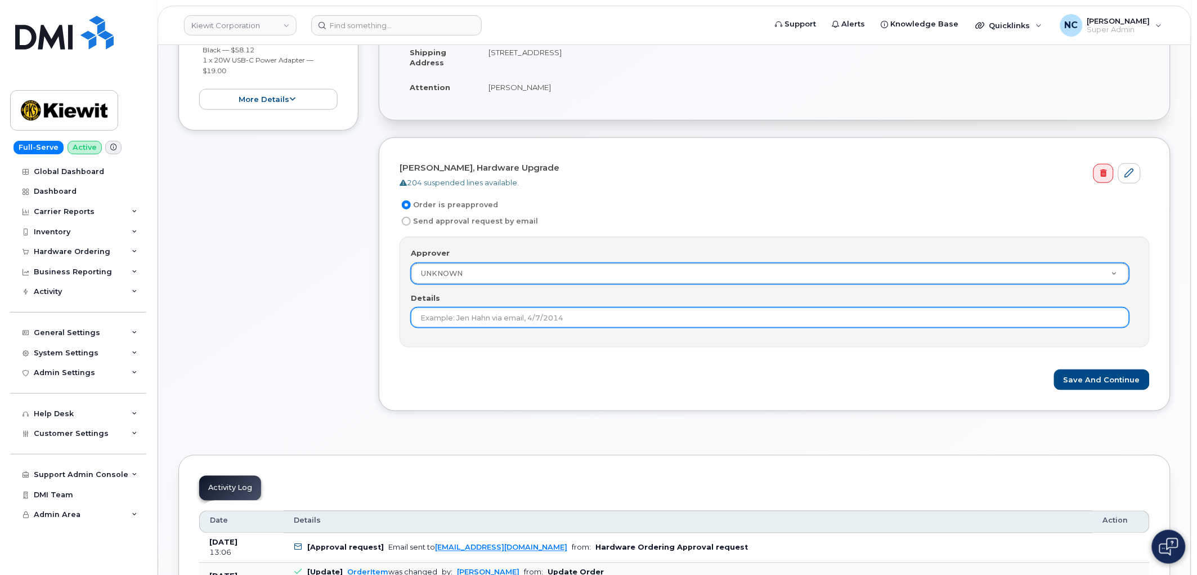
click at [560, 321] on input "Details" at bounding box center [770, 317] width 719 height 20
type input "Under $100"
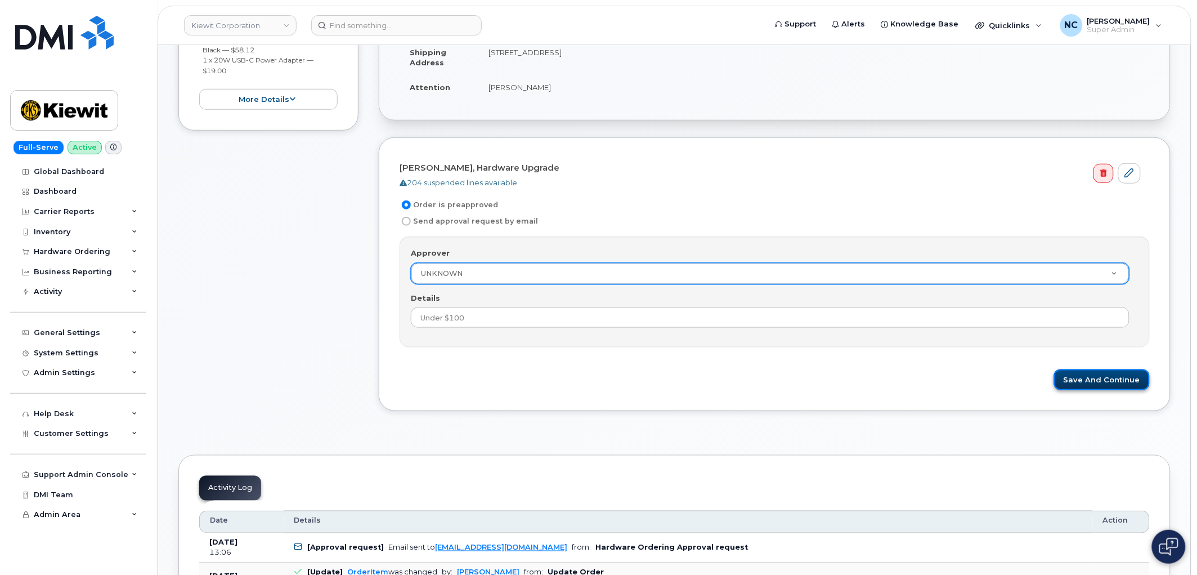
click at [1107, 386] on button "Save and Continue" at bounding box center [1102, 379] width 96 height 21
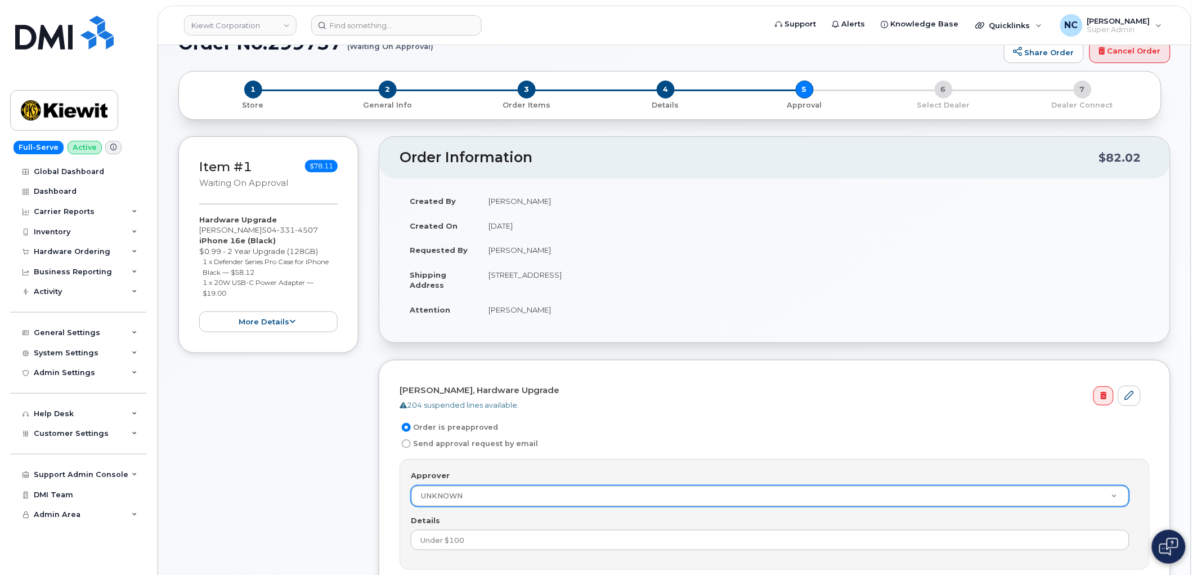
scroll to position [187, 0]
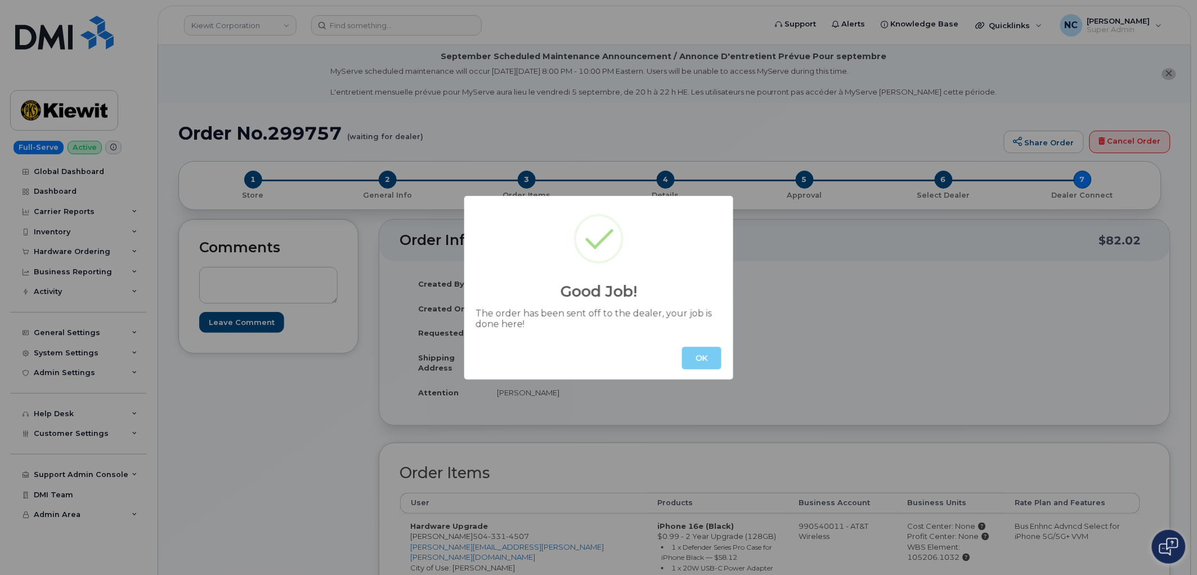
click at [704, 358] on button "OK" at bounding box center [701, 358] width 39 height 23
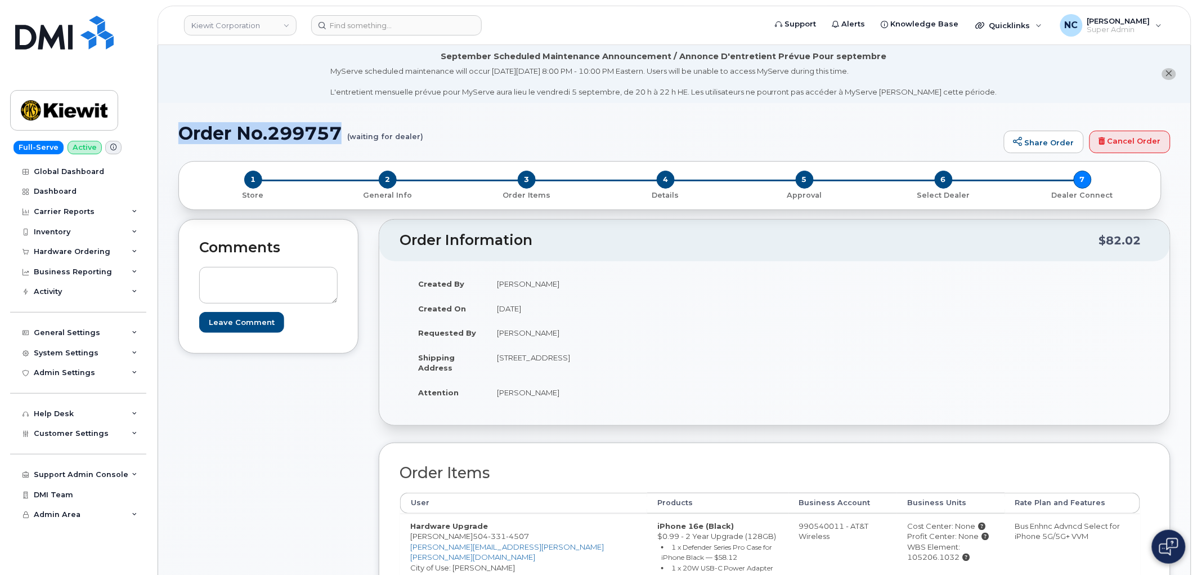
drag, startPoint x: 344, startPoint y: 127, endPoint x: 183, endPoint y: 137, distance: 161.2
click at [183, 137] on h1 "Order No.299757 (waiting for dealer)" at bounding box center [588, 133] width 820 height 20
copy h1 "Order No.299757"
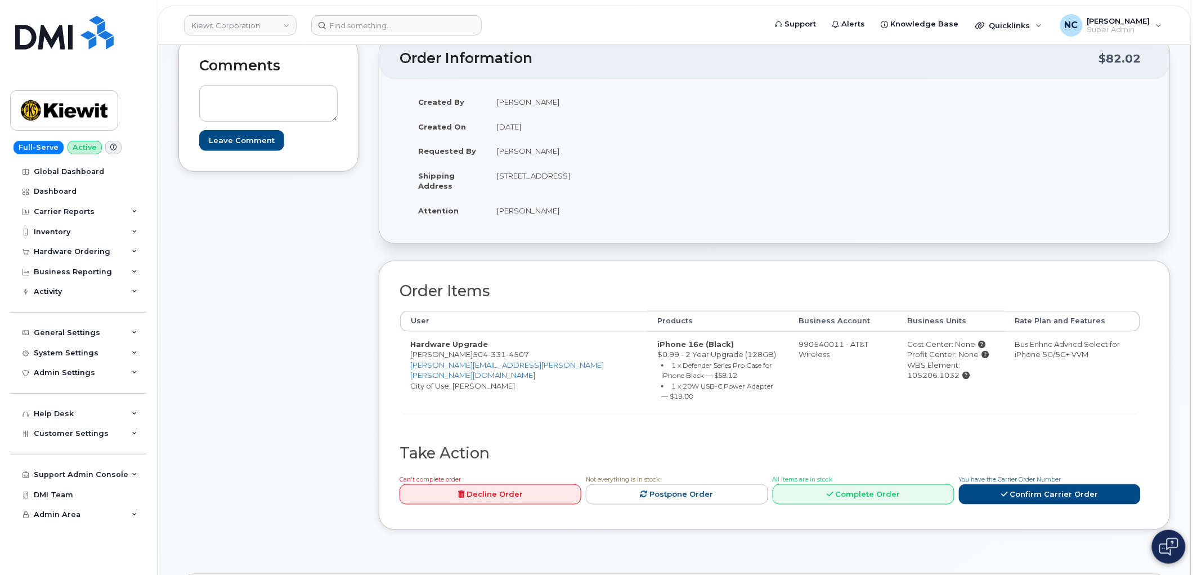
scroll to position [187, 0]
